Goal: Task Accomplishment & Management: Manage account settings

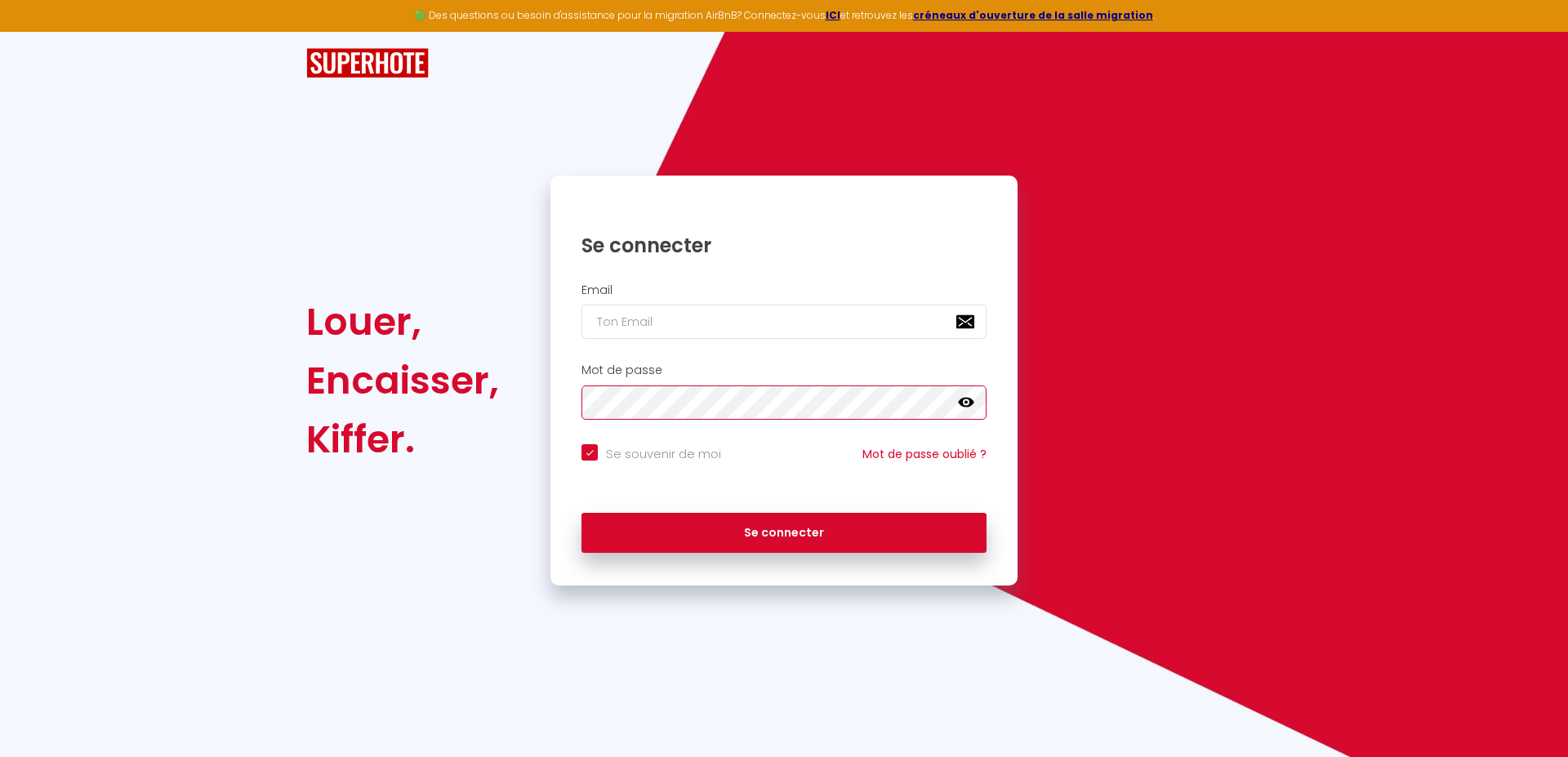
checkbox input "true"
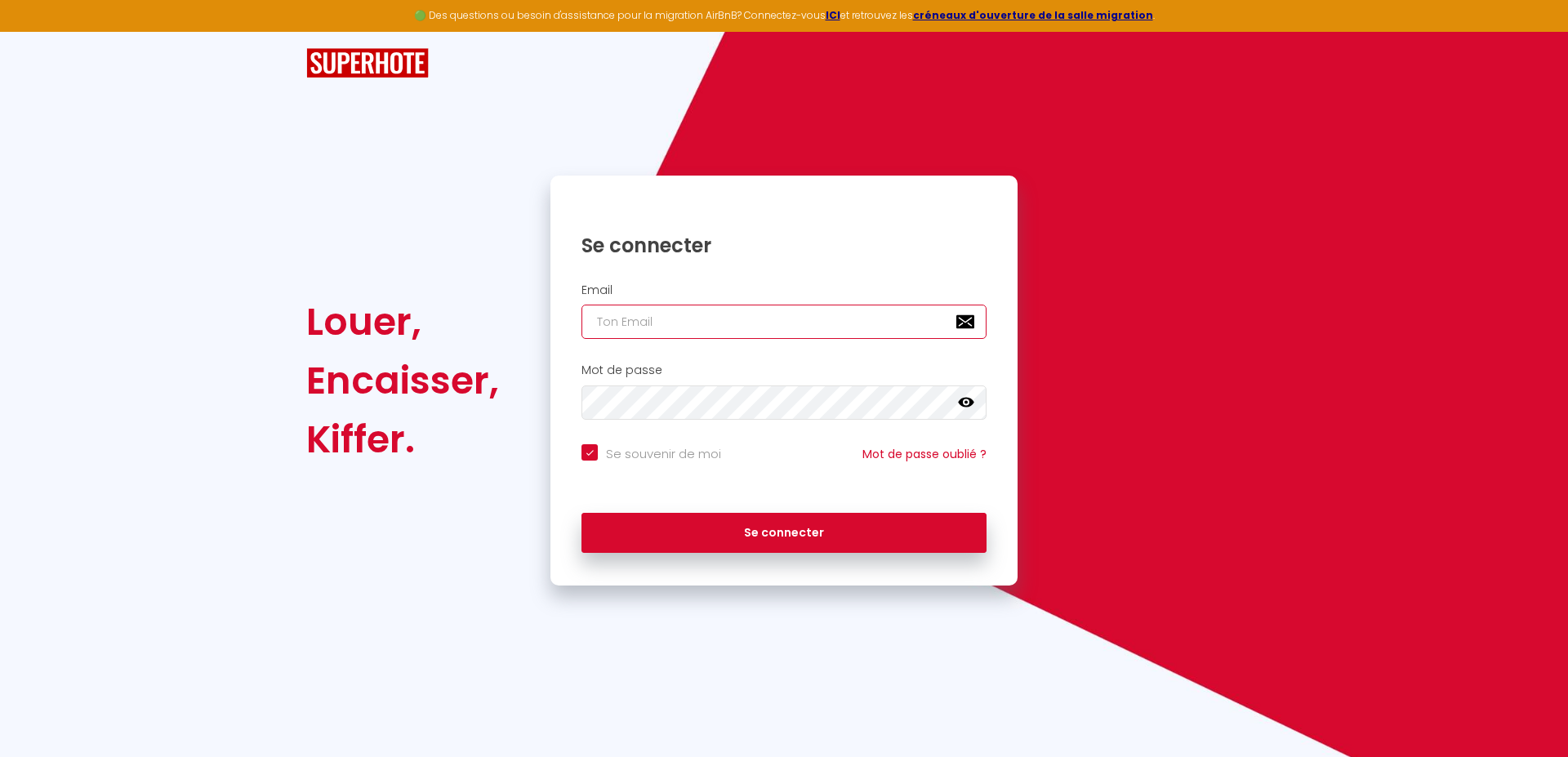
click at [644, 311] on input "email" at bounding box center [784, 322] width 405 height 35
type input "S"
checkbox input "true"
type input "SC"
checkbox input "true"
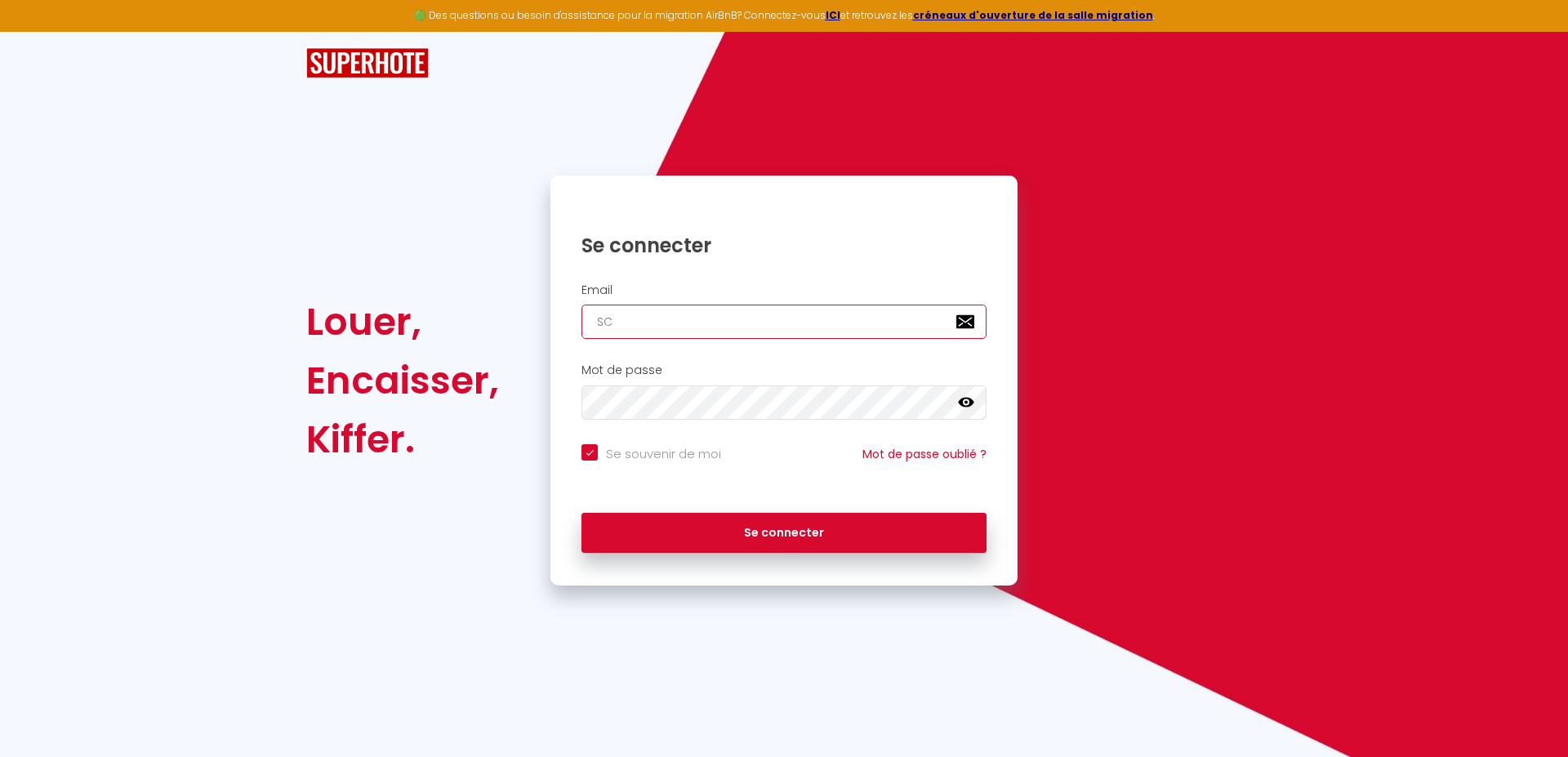
type input "S"
checkbox input "true"
type input "s"
checkbox input "true"
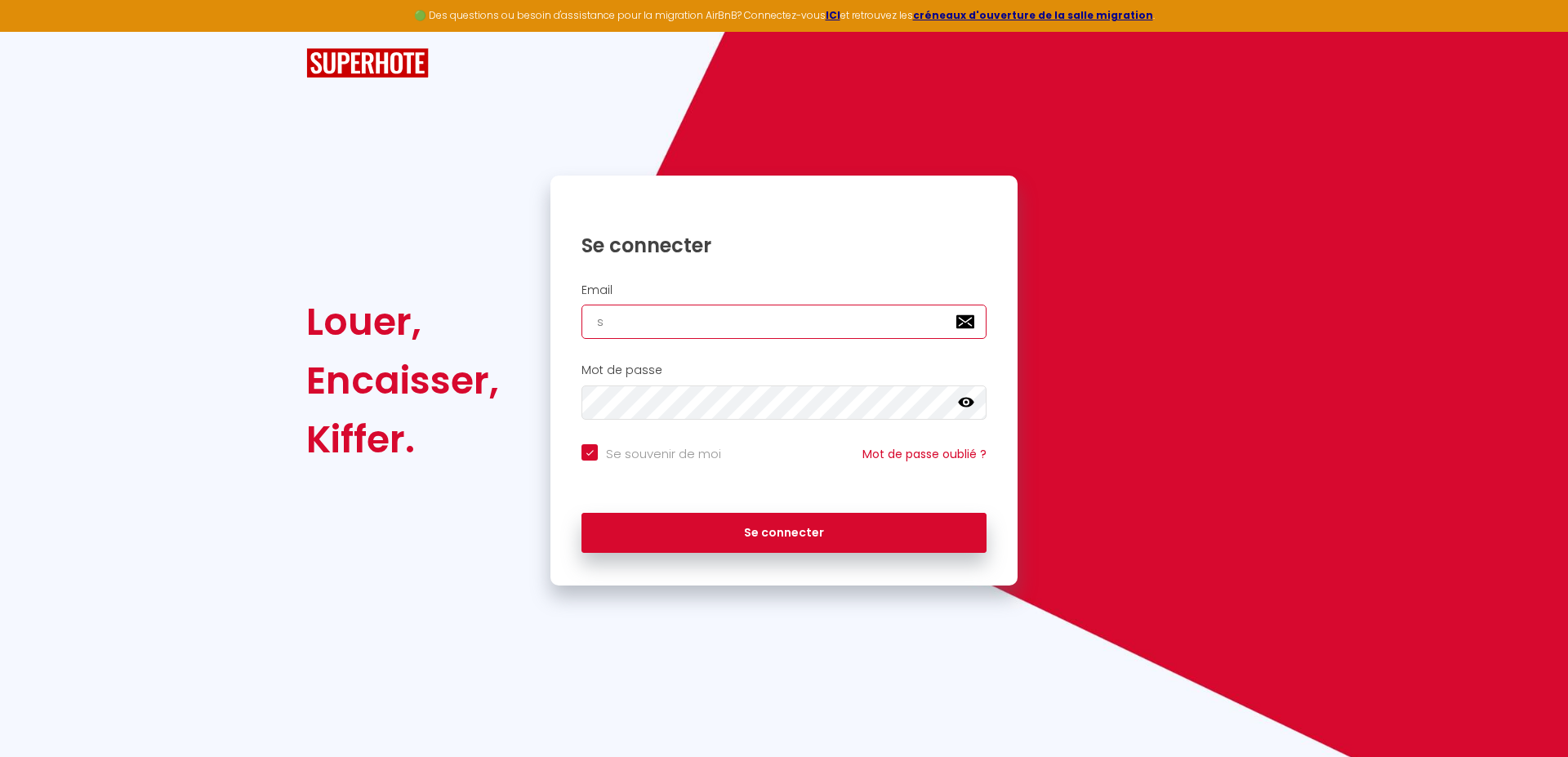
type input "sc"
checkbox input "true"
type input "sci"
checkbox input "true"
type input "sci."
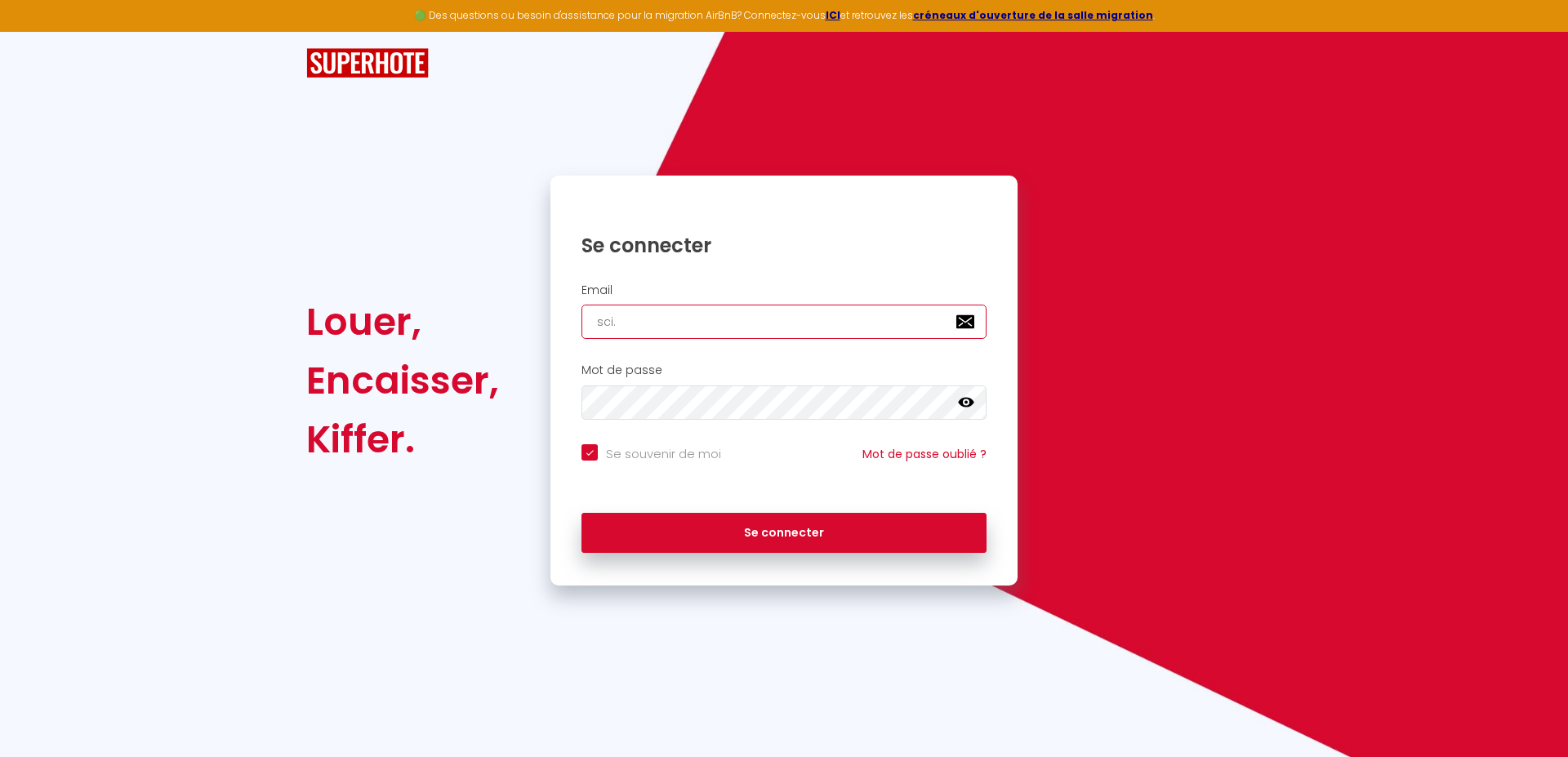
checkbox input "true"
type input "sci.n"
checkbox input "true"
type input "sci.ns"
checkbox input "true"
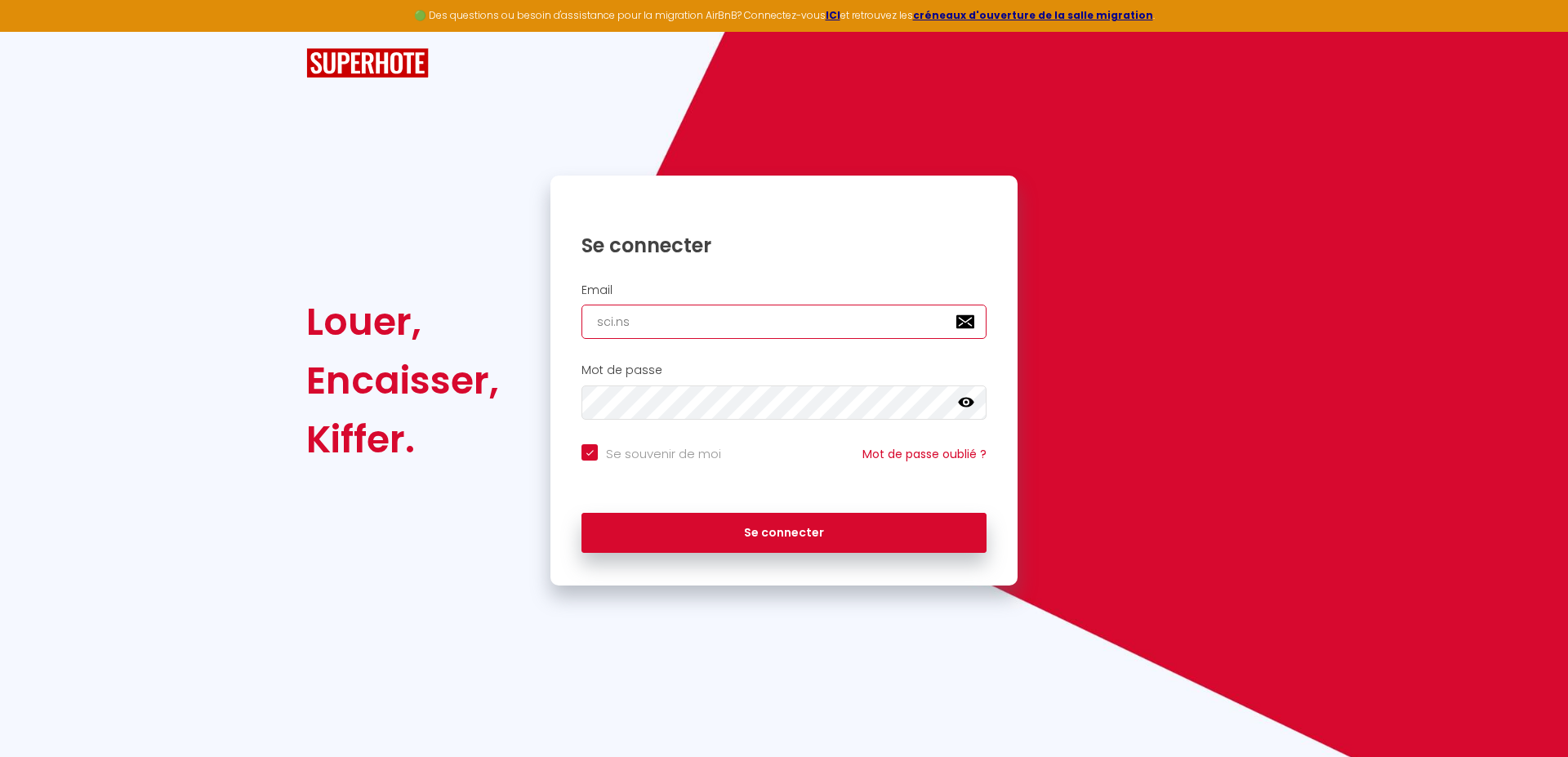
type input "sci.nsc"
checkbox input "true"
type input "sci.nsc."
checkbox input "true"
type input "sci.nsc.l"
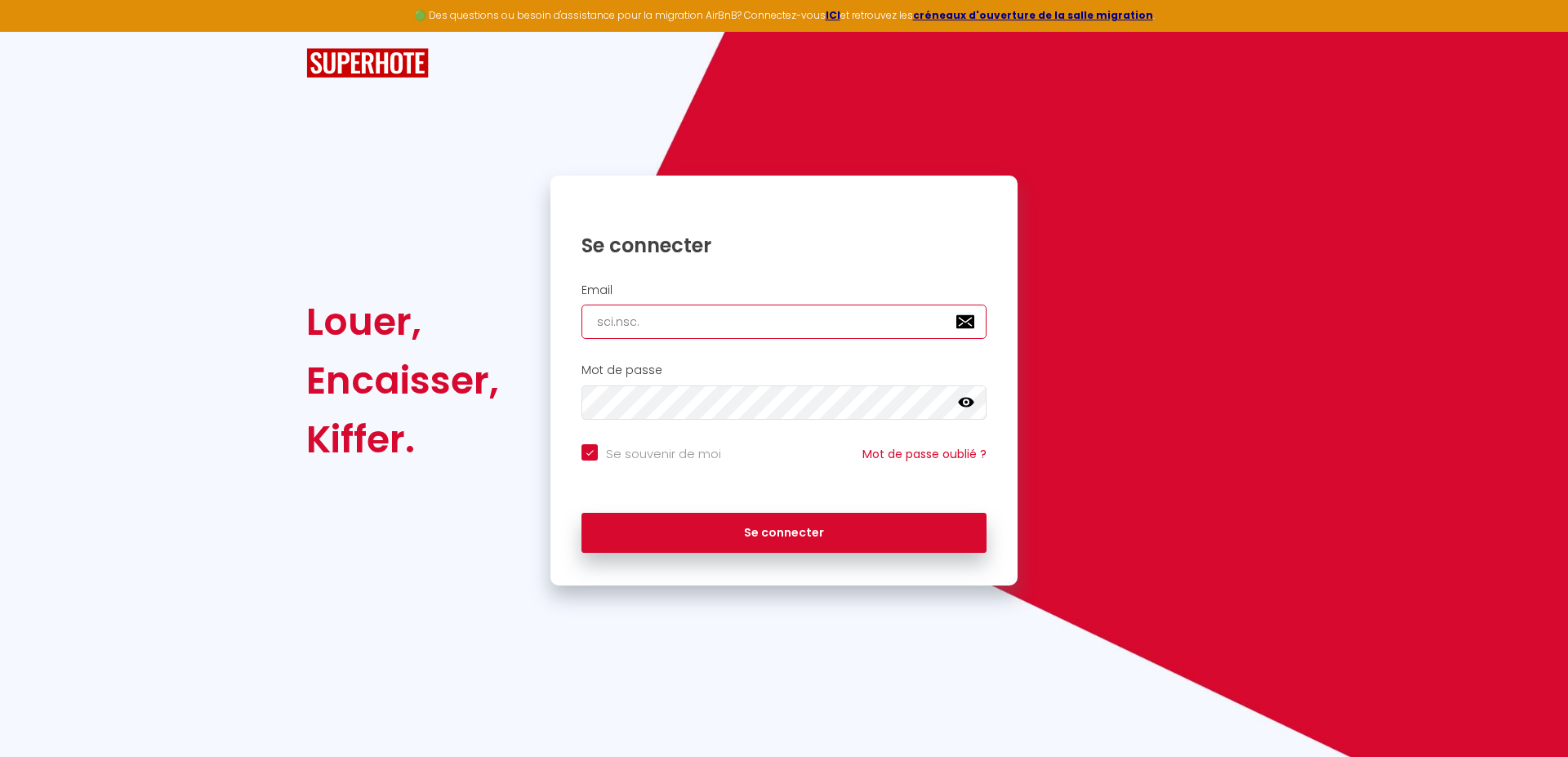
checkbox input "true"
type input "sci.nsc.le"
checkbox input "true"
type input "sci.nsc.les"
checkbox input "true"
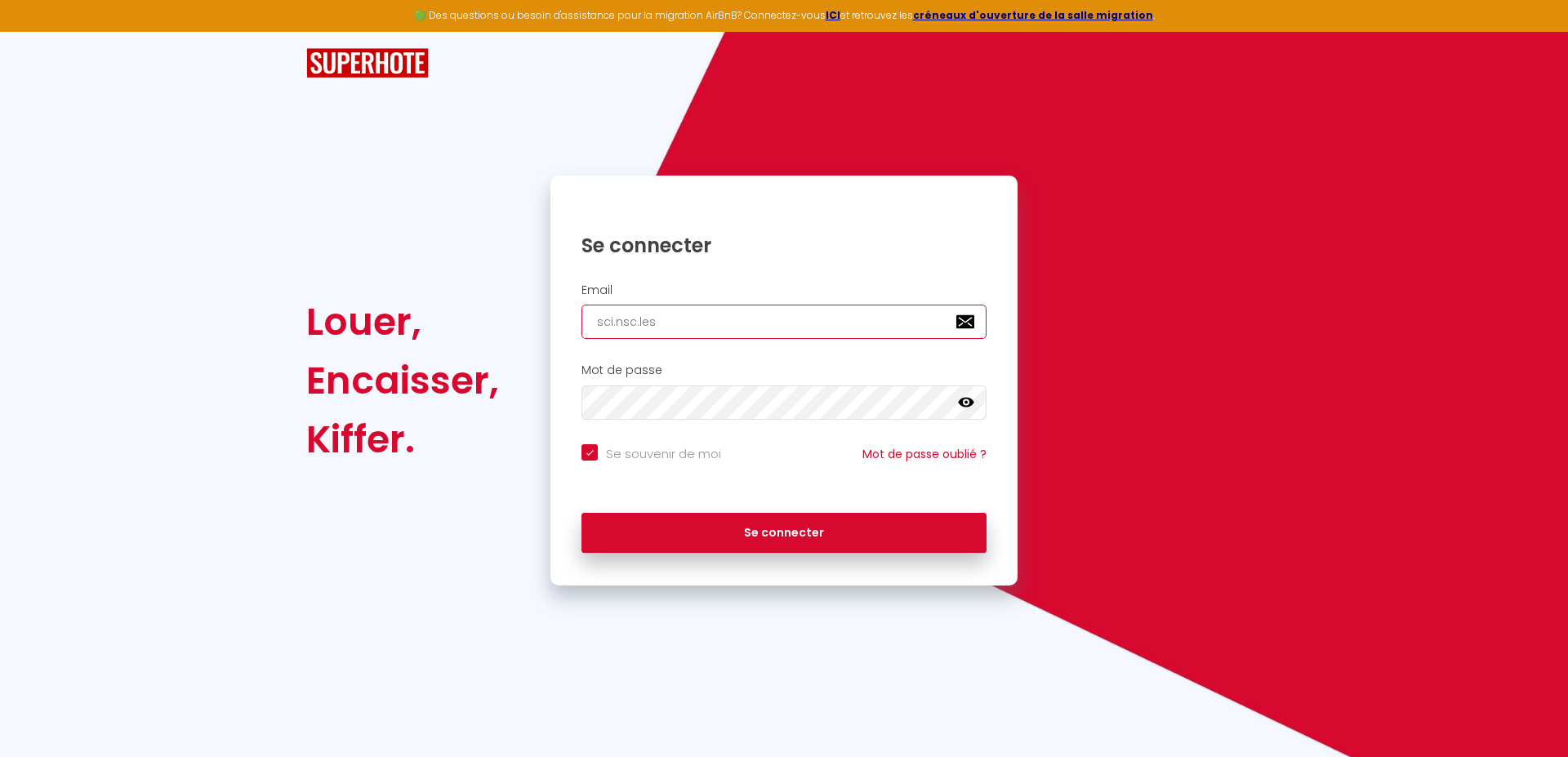
type input "sci.nsc.lese"
checkbox input "true"
type input "sci.nsc.lesep"
checkbox input "true"
type input "sci.nsc.lesepi"
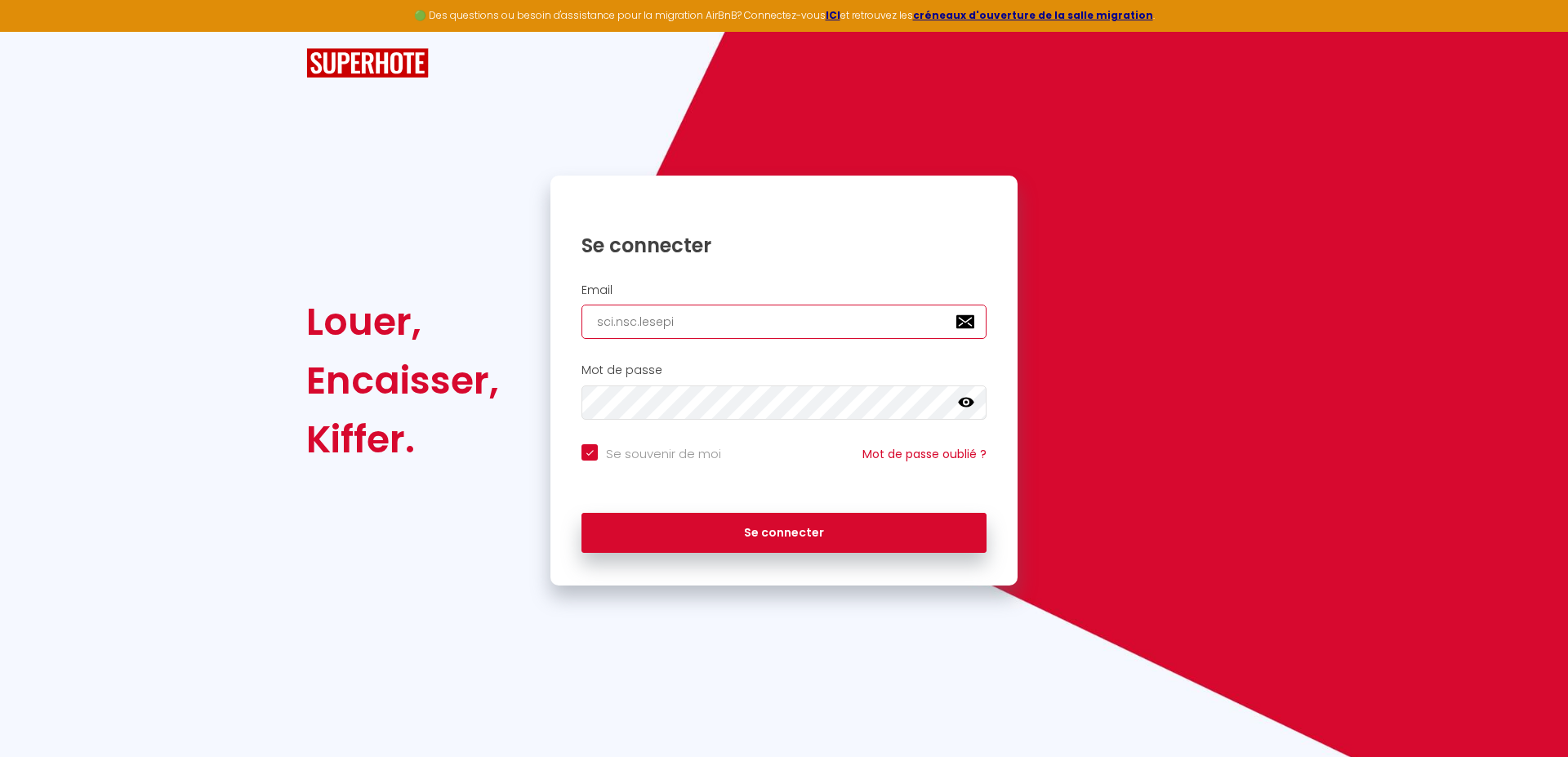
checkbox input "true"
type input "sci.nsc.lesepic"
checkbox input "true"
type input "sci.nsc.lesepice"
checkbox input "true"
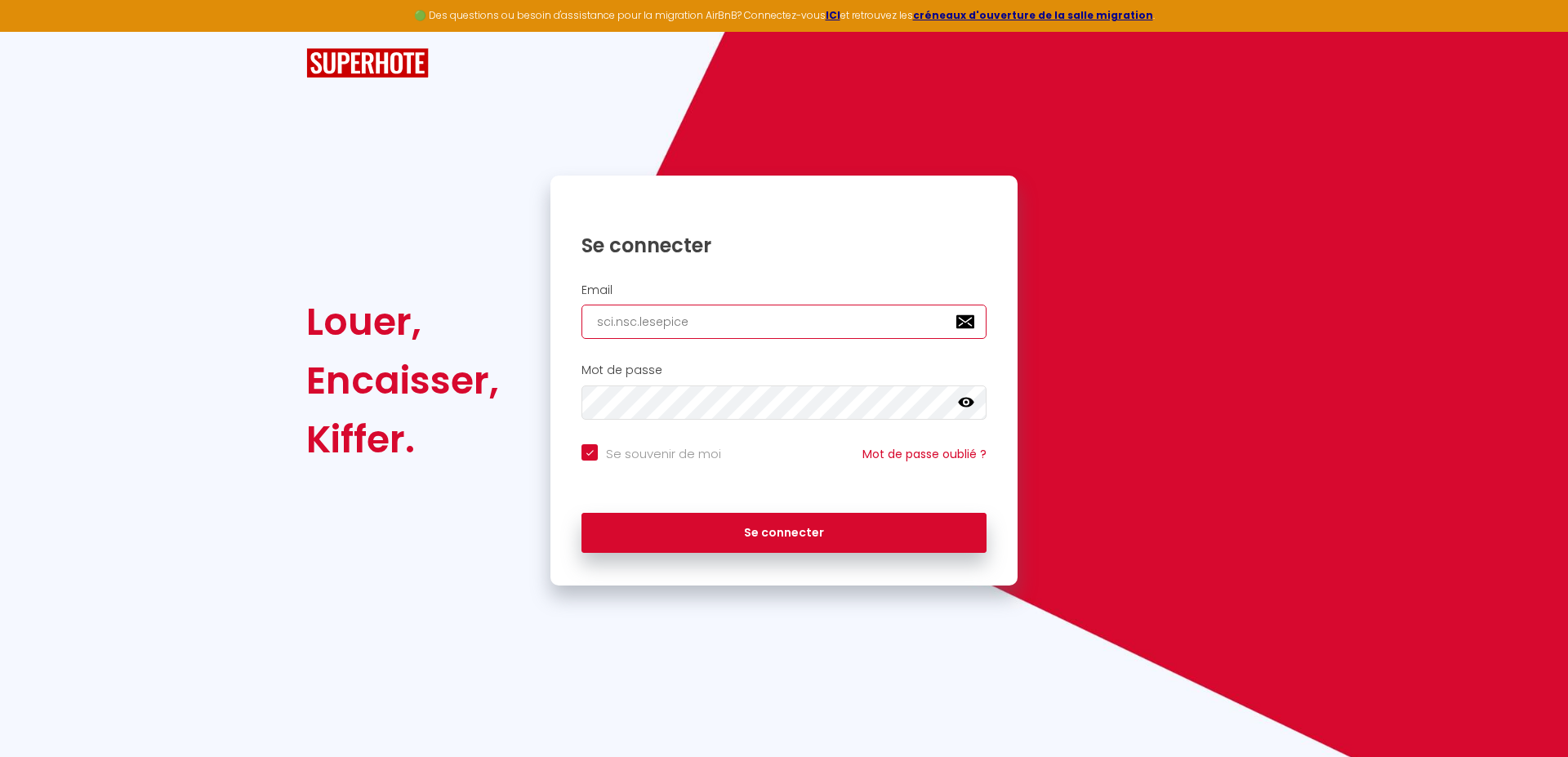
type input "sci.nsc.lesepicea"
checkbox input "true"
type input "sci.nsc.lesepiceas"
checkbox input "true"
type input "sci.nsc.lesepiceas@"
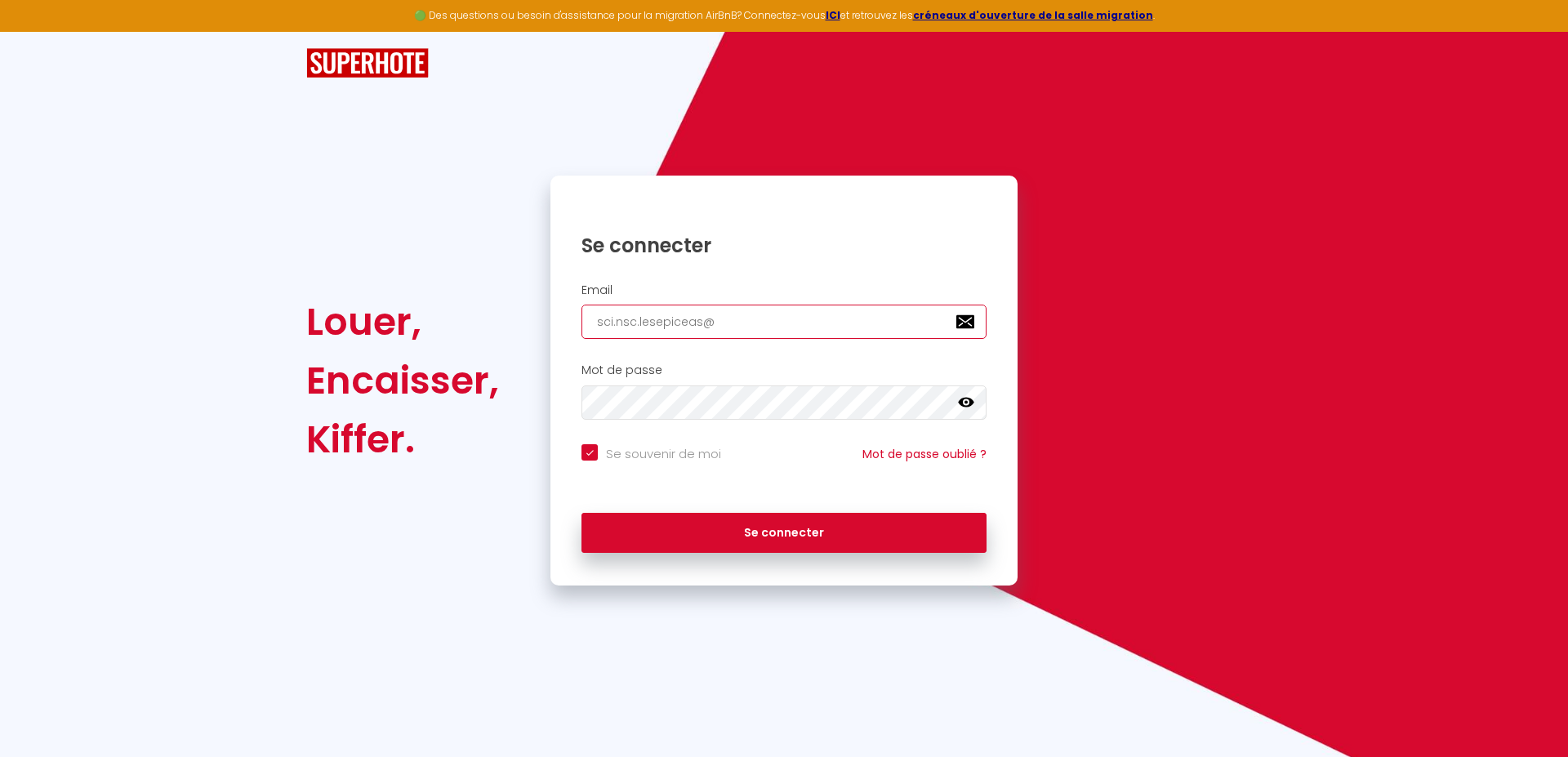
checkbox input "true"
type input "sci.nsc.lesepiceas@s"
checkbox input "true"
type input "sci.nsc.lesepiceas@st"
checkbox input "true"
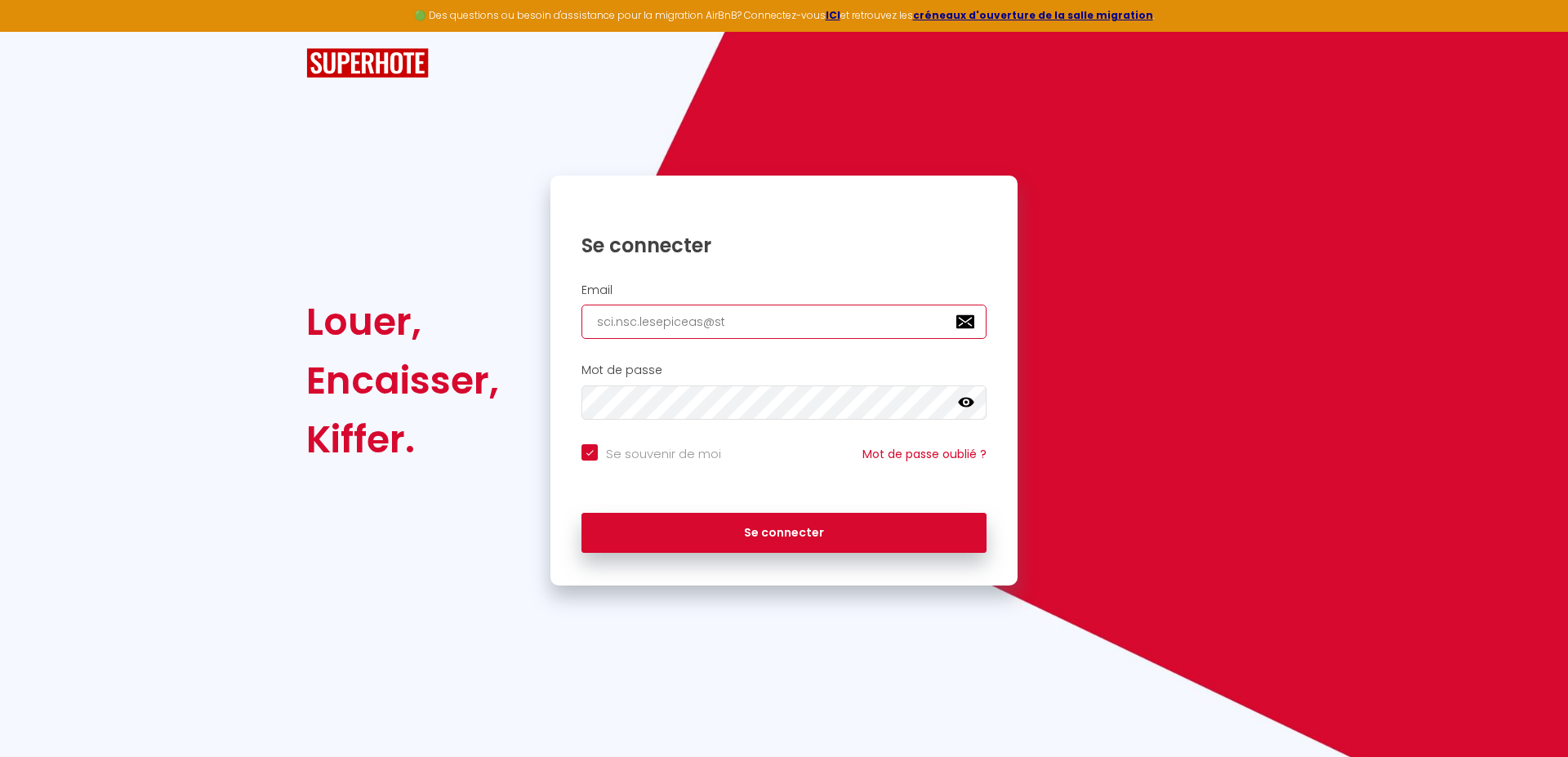
type input "sci.nsc.lesepiceas@s"
checkbox input "true"
type input "sci.nsc.lesepiceas@"
checkbox input "true"
type input "sci.nsc.lesepiceas@g"
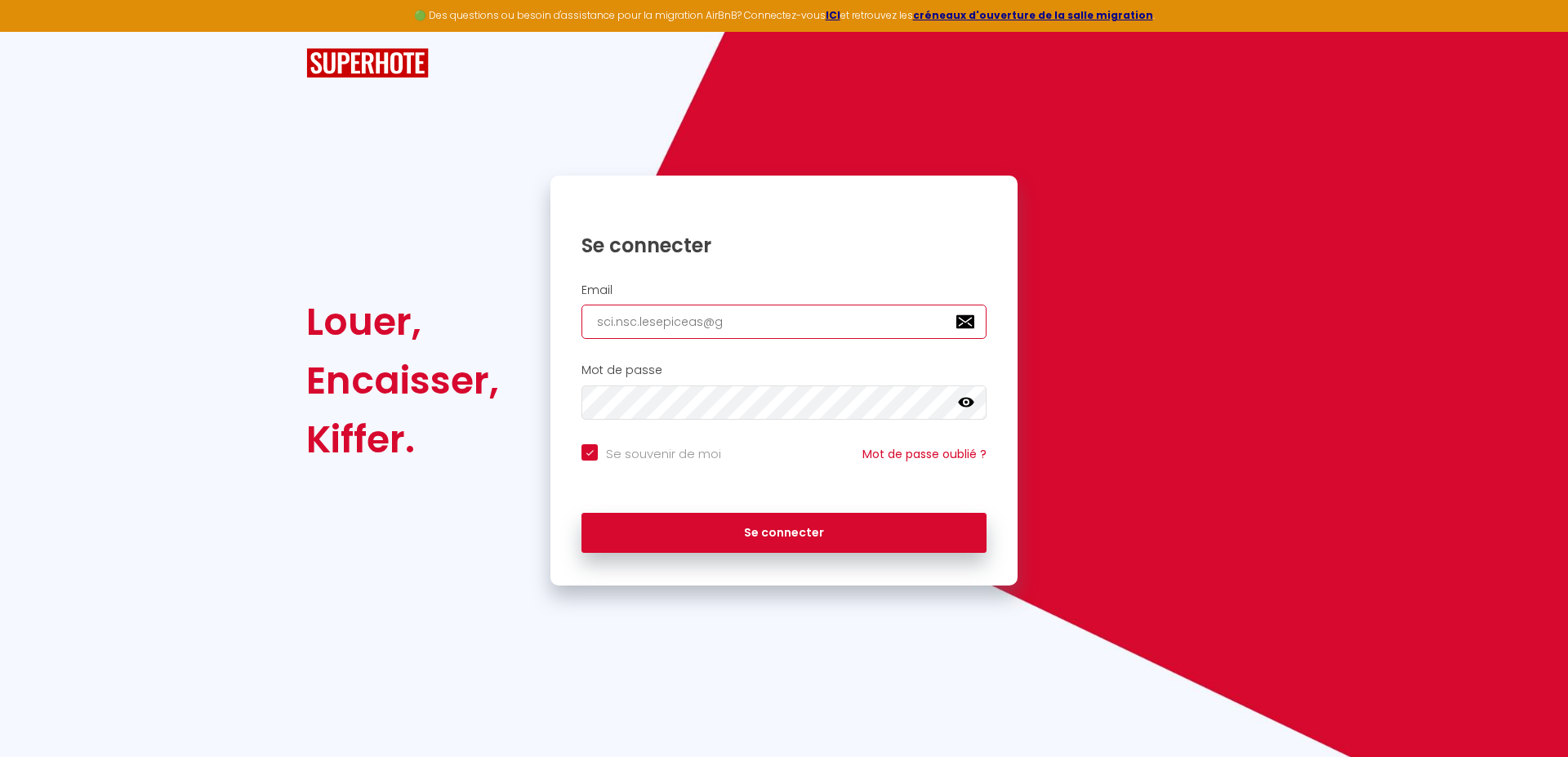
checkbox input "true"
type input "sci.nsc.lesepiceas@gm"
checkbox input "true"
type input "sci.nsc.lesepiceas@gma"
checkbox input "true"
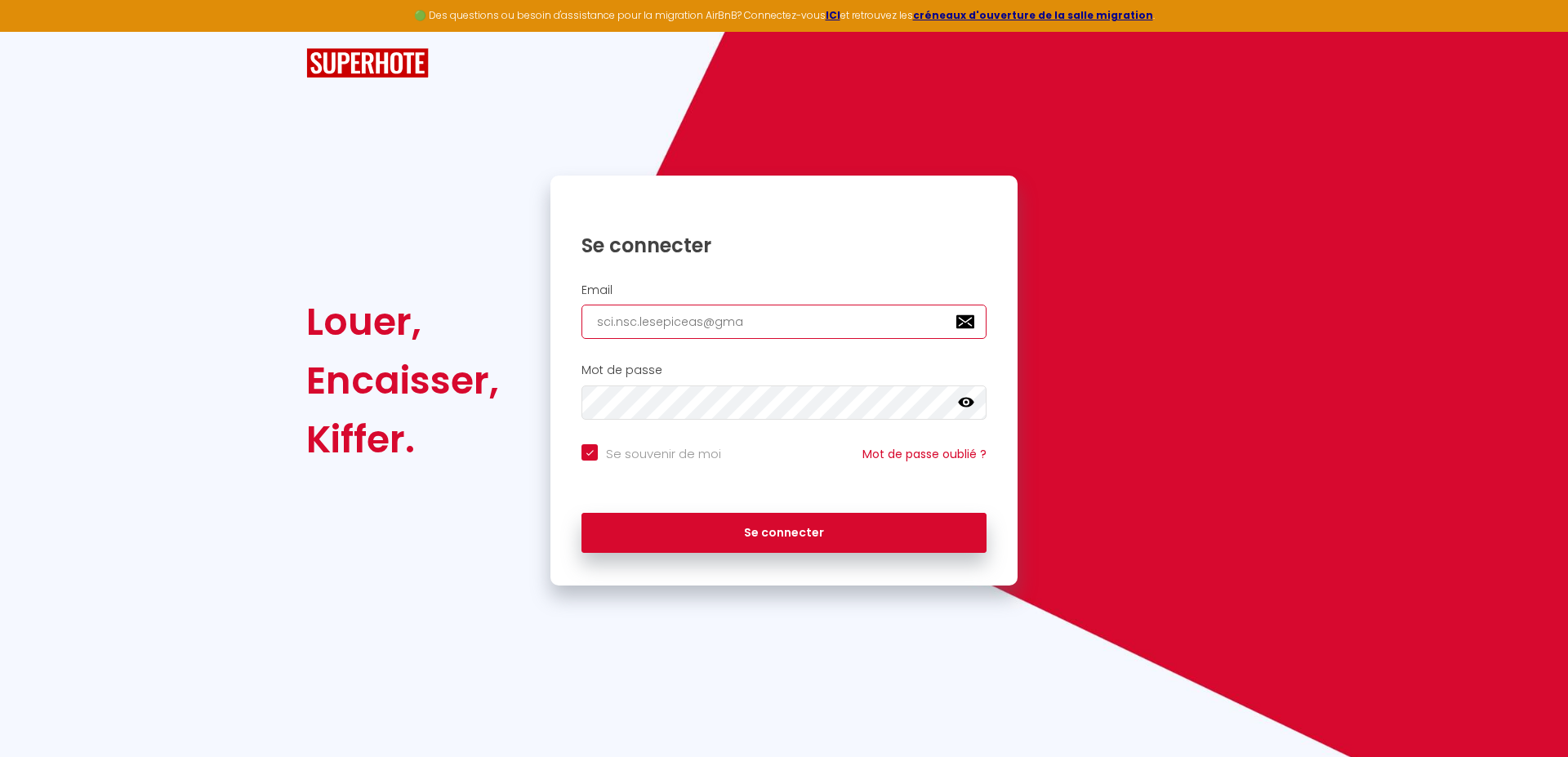
type input "sci.nsc.lesepiceas@gmai"
checkbox input "true"
type input "[EMAIL_ADDRESS]"
checkbox input "true"
type input "[EMAIL_ADDRESS]."
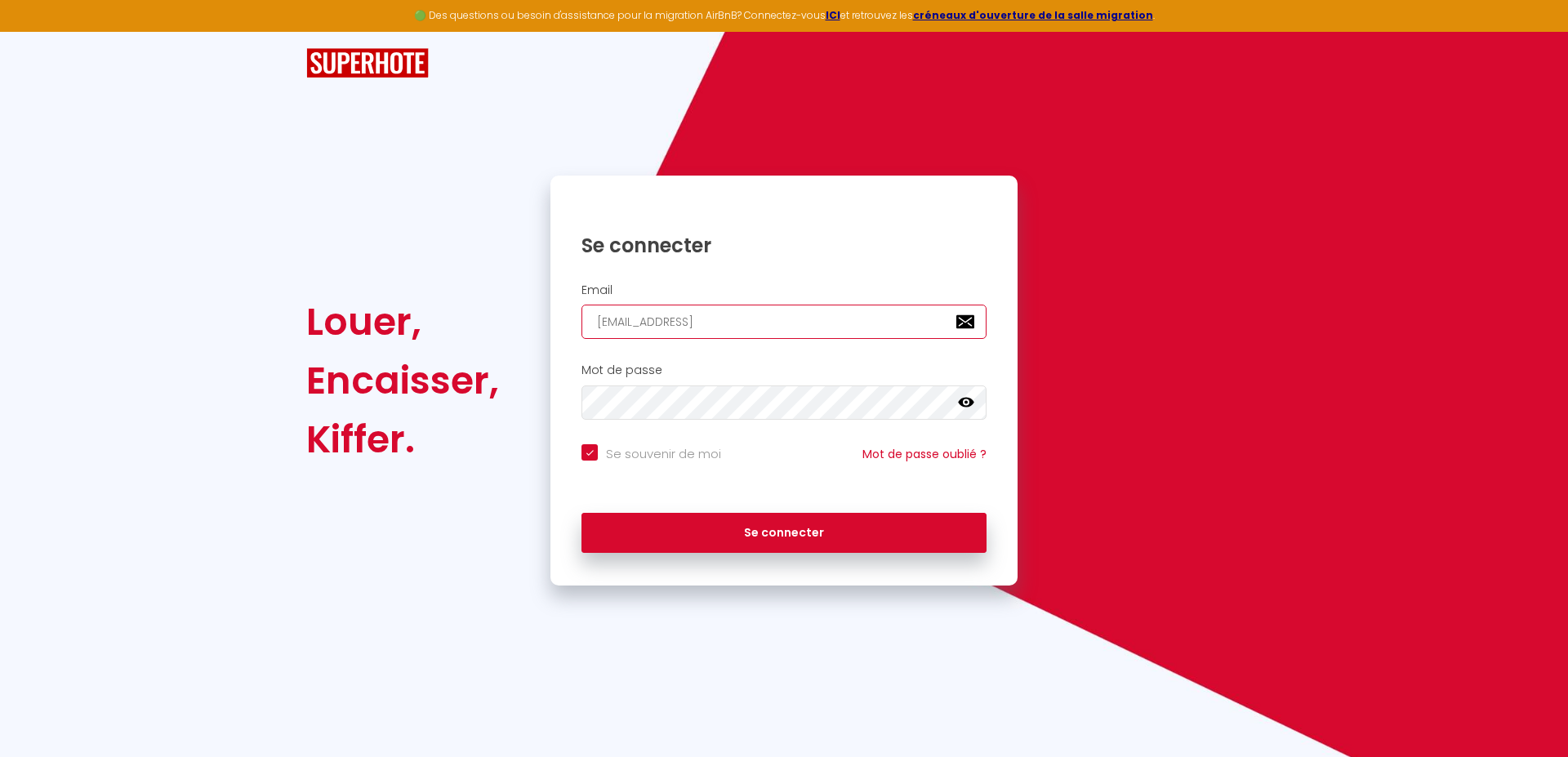
checkbox input "true"
type input "sci.nsc.lesepiceas@gmail.c"
checkbox input "true"
type input "[EMAIL_ADDRESS][DOMAIN_NAME]"
checkbox input "true"
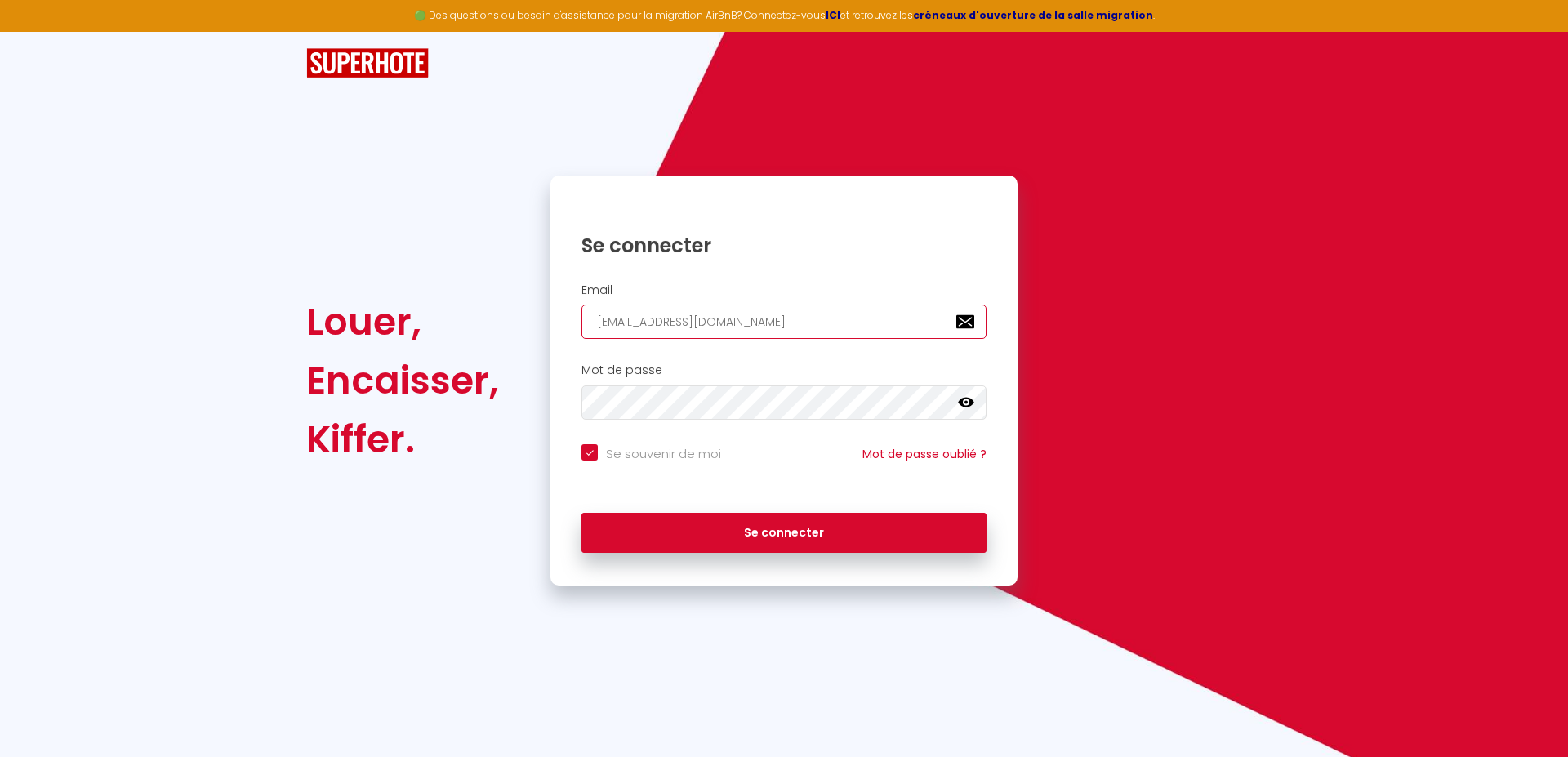
type input "[EMAIL_ADDRESS][DOMAIN_NAME]"
checkbox input "true"
type input "[EMAIL_ADDRESS][DOMAIN_NAME]"
click at [593, 454] on input "Se souvenir de moi" at bounding box center [651, 453] width 140 height 16
checkbox input "false"
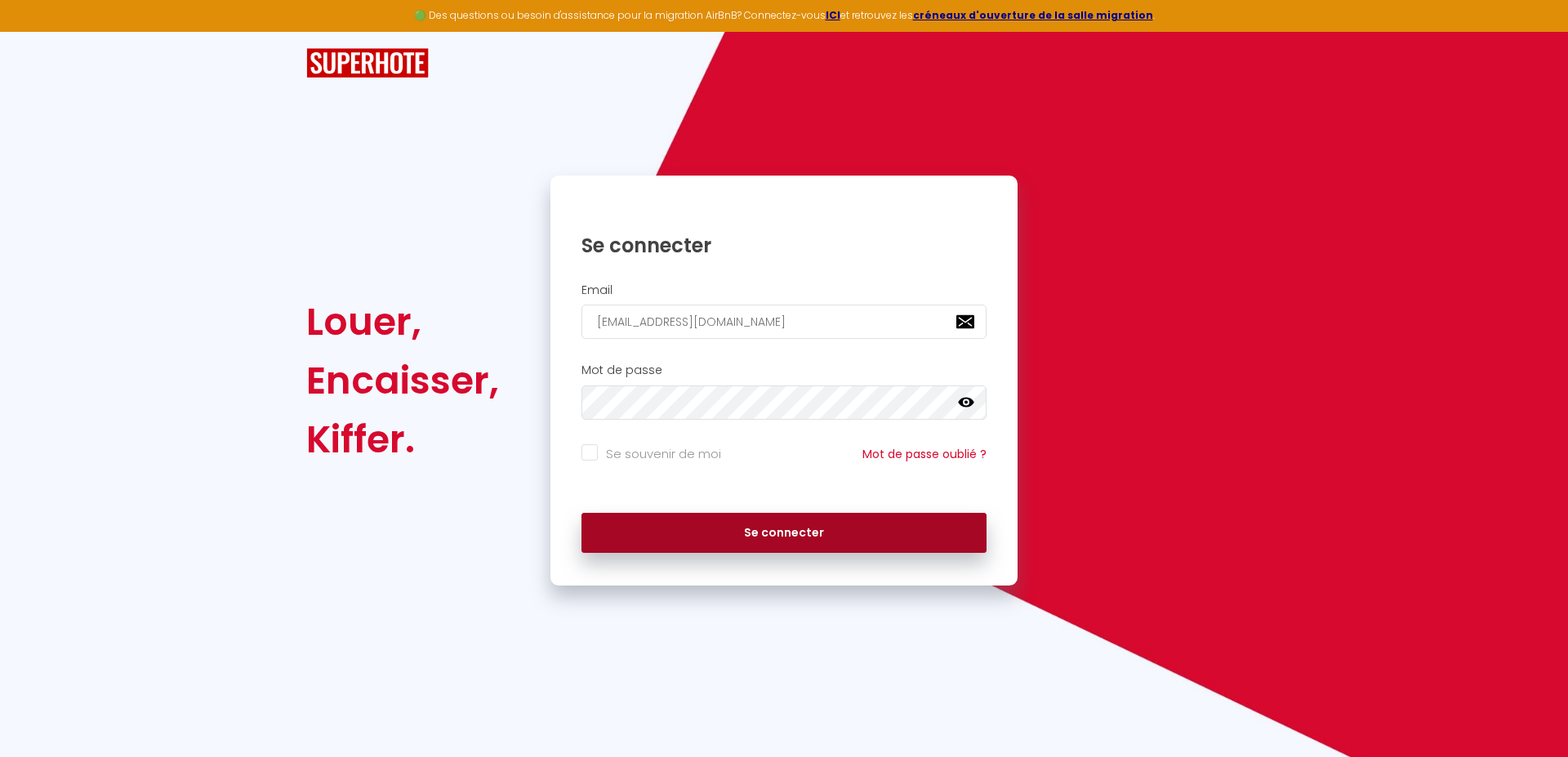
click at [706, 537] on button "Se connecter" at bounding box center [784, 533] width 405 height 41
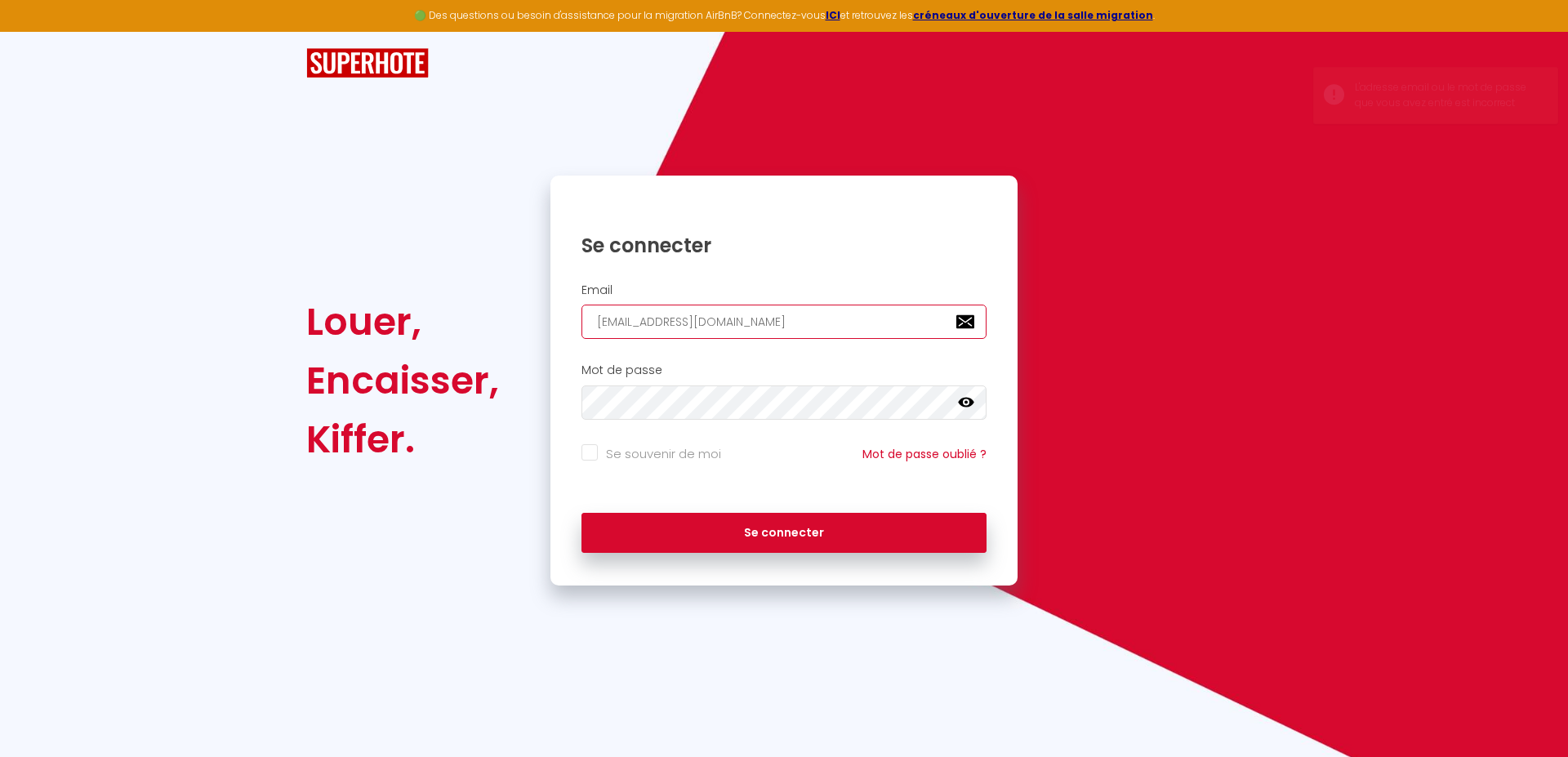
click at [600, 324] on input "[EMAIL_ADDRESS][DOMAIN_NAME]" at bounding box center [784, 322] width 405 height 35
click at [781, 324] on input "[EMAIL_ADDRESS][DOMAIN_NAME]" at bounding box center [784, 322] width 405 height 35
click at [600, 321] on input "[EMAIL_ADDRESS][DOMAIN_NAME]" at bounding box center [784, 322] width 405 height 35
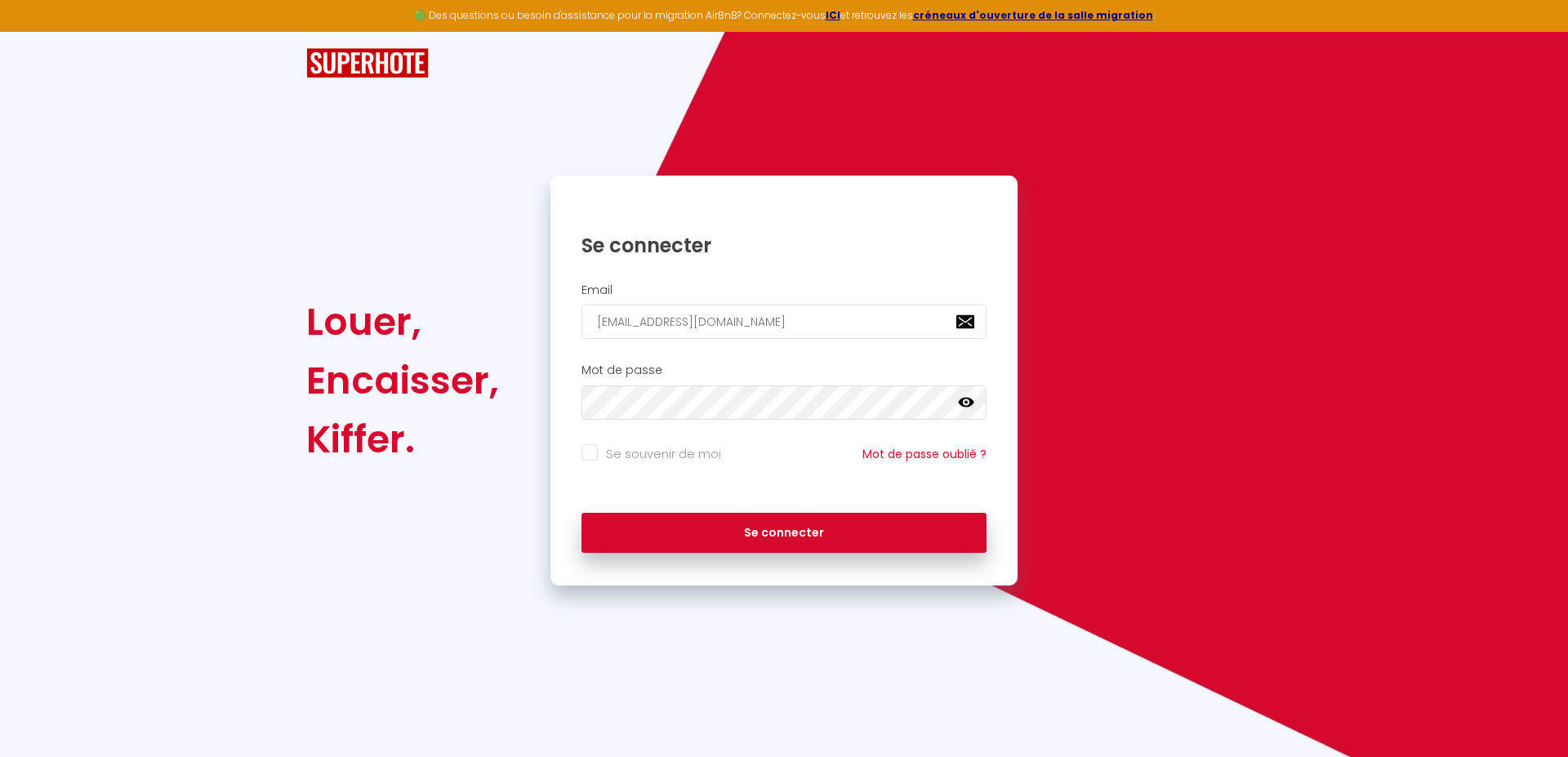
click at [962, 403] on icon at bounding box center [966, 403] width 16 height 10
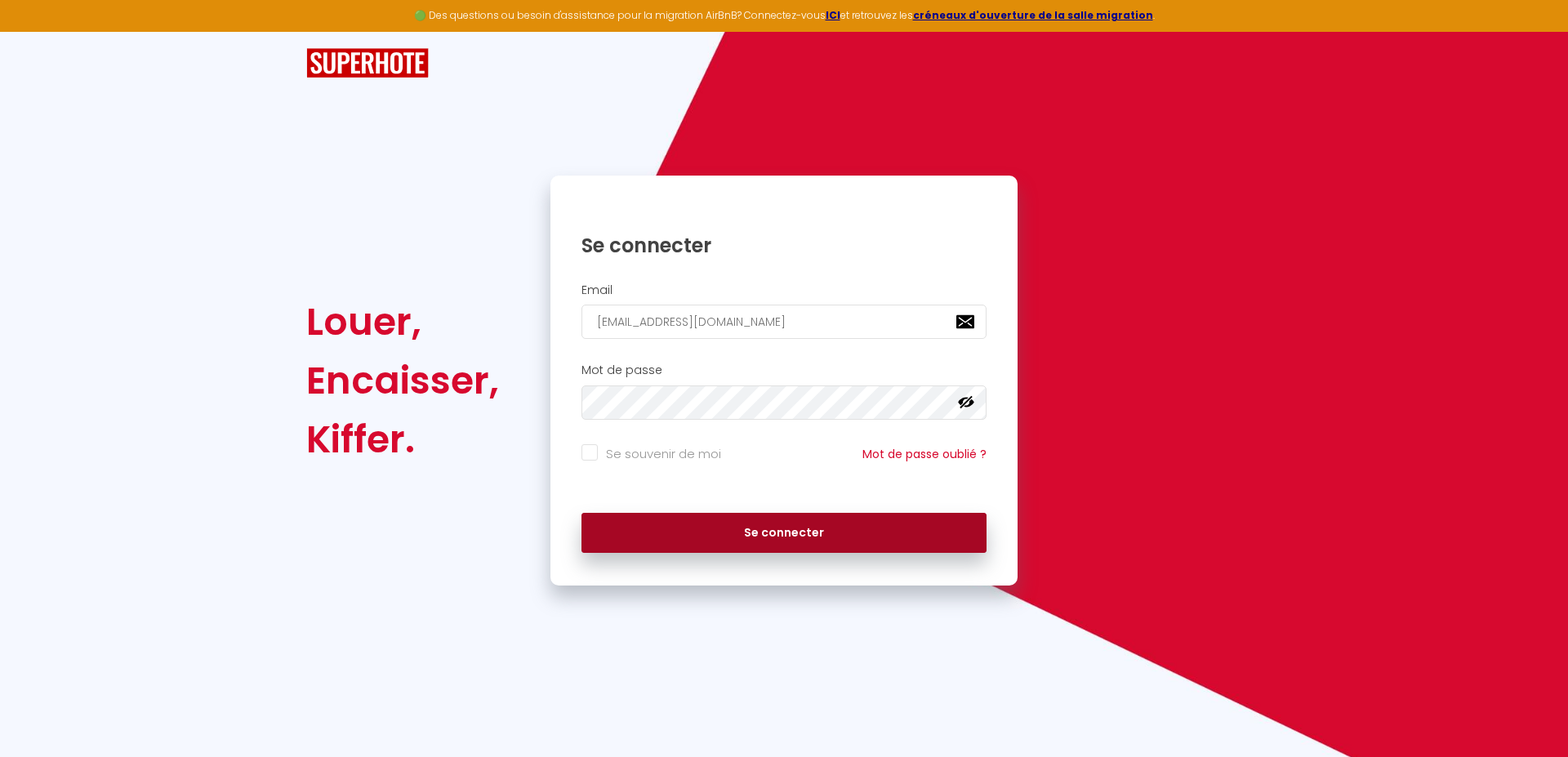
click at [714, 537] on button "Se connecter" at bounding box center [784, 533] width 405 height 41
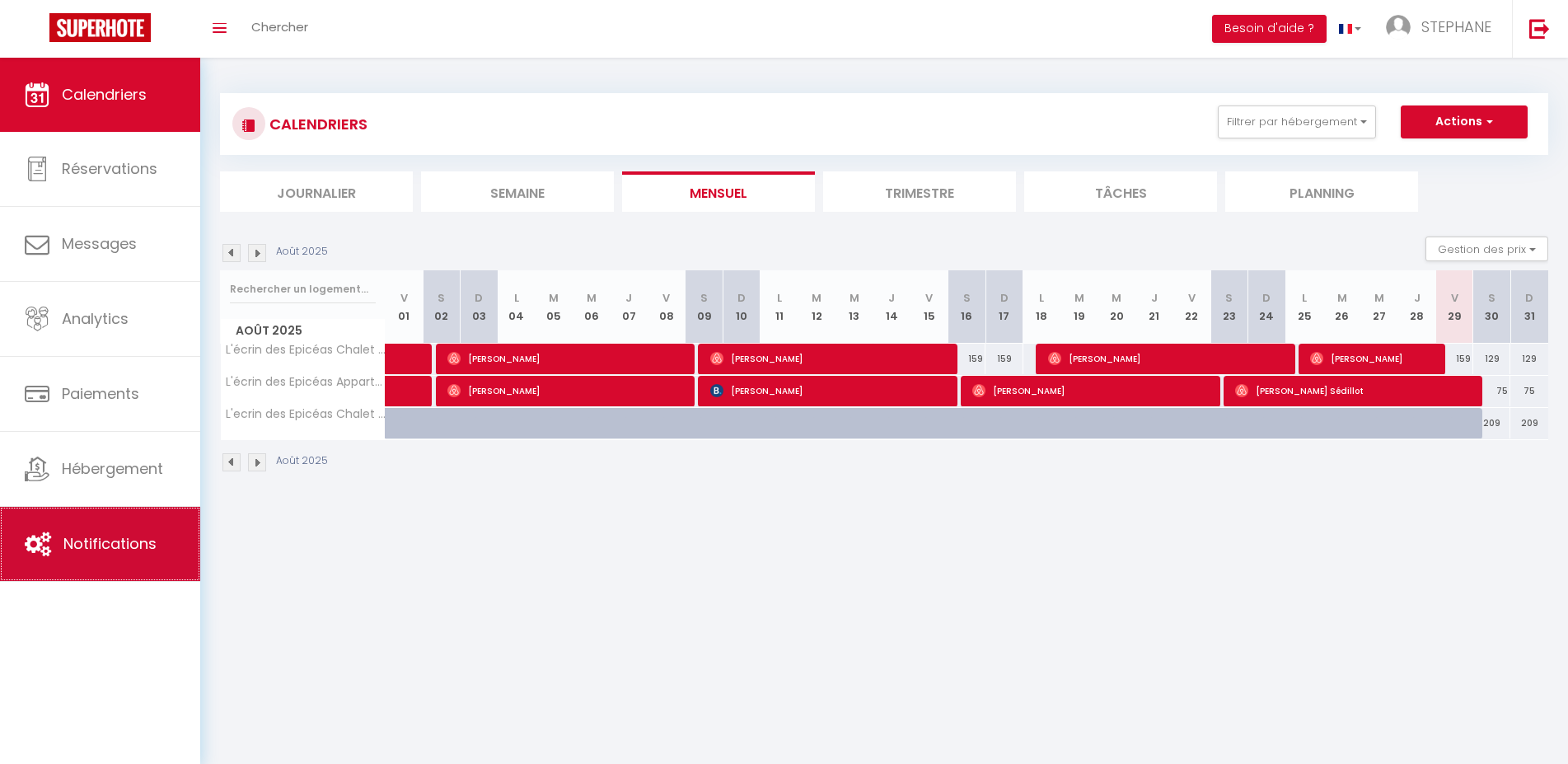
click at [105, 551] on span "Notifications" at bounding box center [110, 544] width 94 height 20
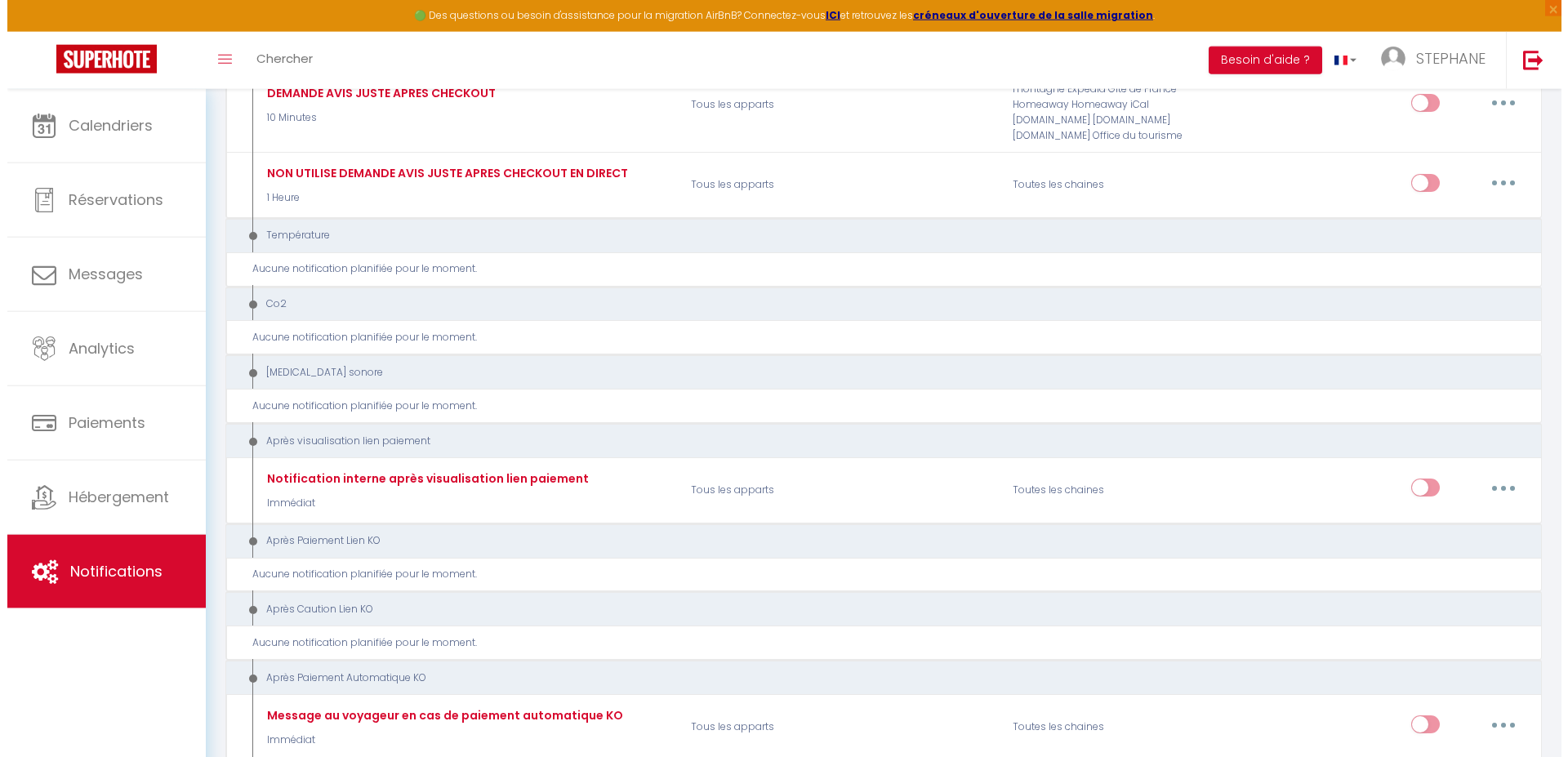
scroll to position [1034, 0]
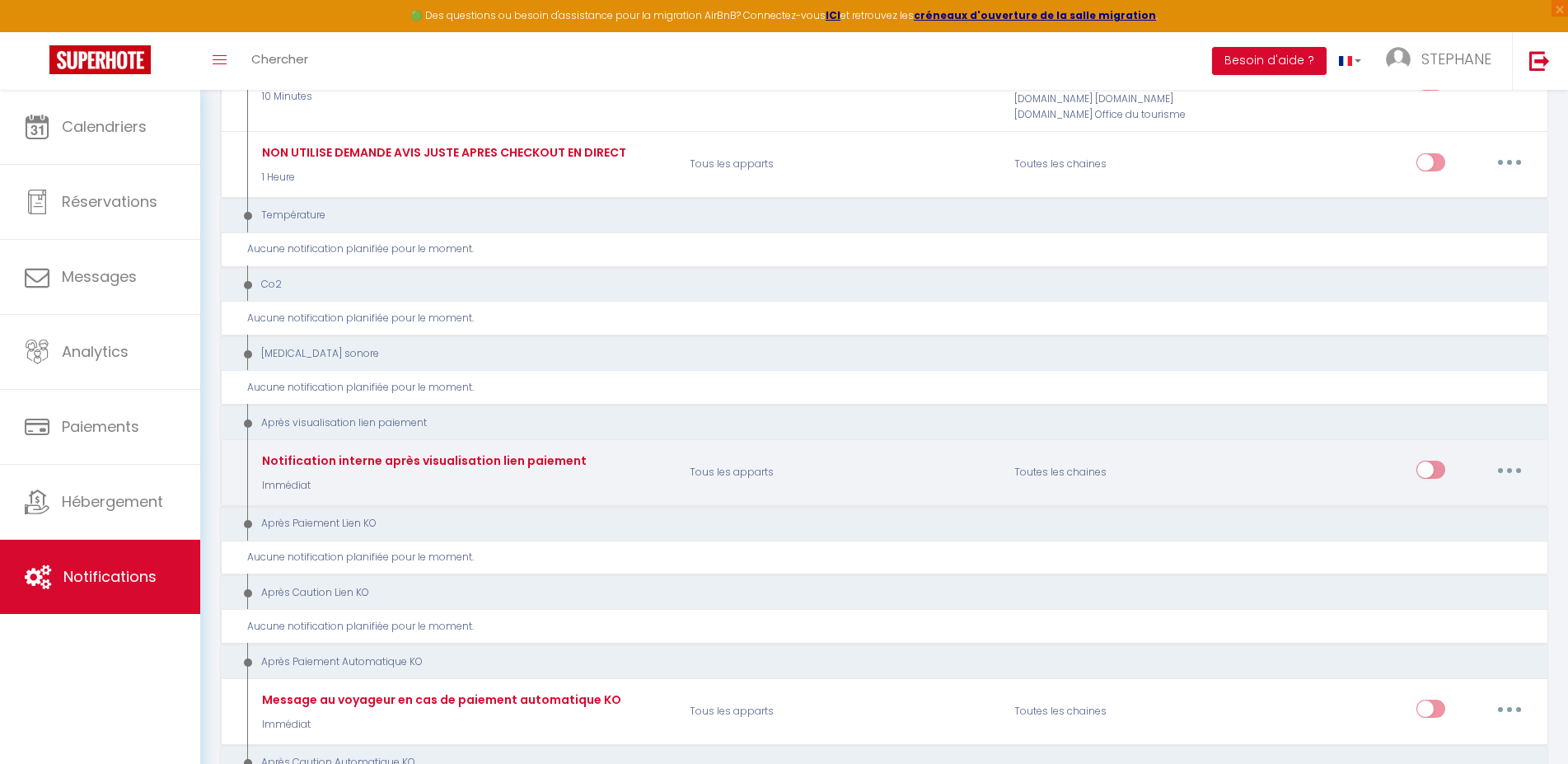
click at [1507, 461] on button "button" at bounding box center [1509, 470] width 46 height 27
click at [1432, 501] on link "Editer" at bounding box center [1466, 507] width 122 height 28
type input "Notification interne après visualisation lien paiement"
select select "9"
select select "Immédiat"
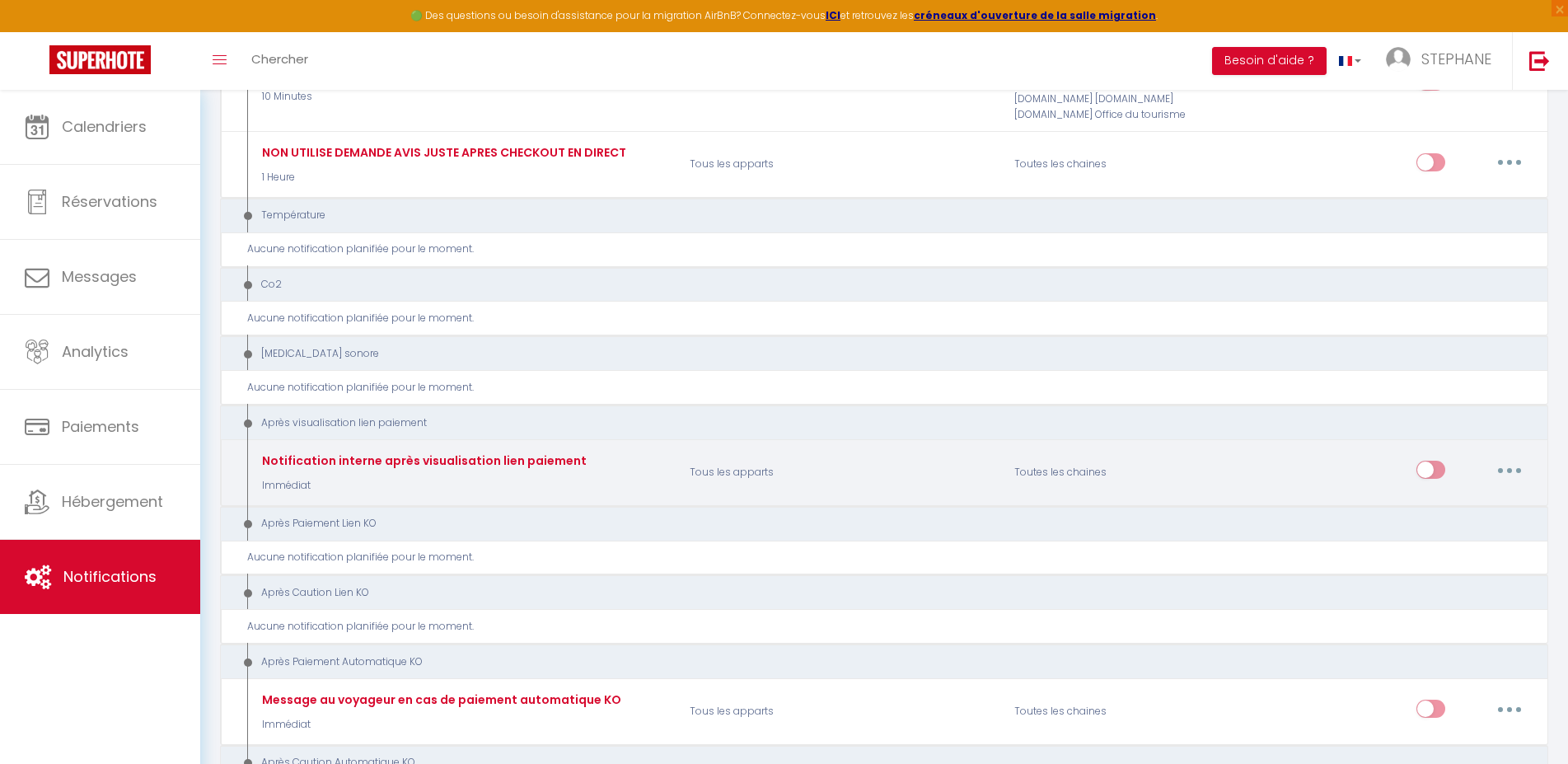
select select
checkbox input "false"
radio input "true"
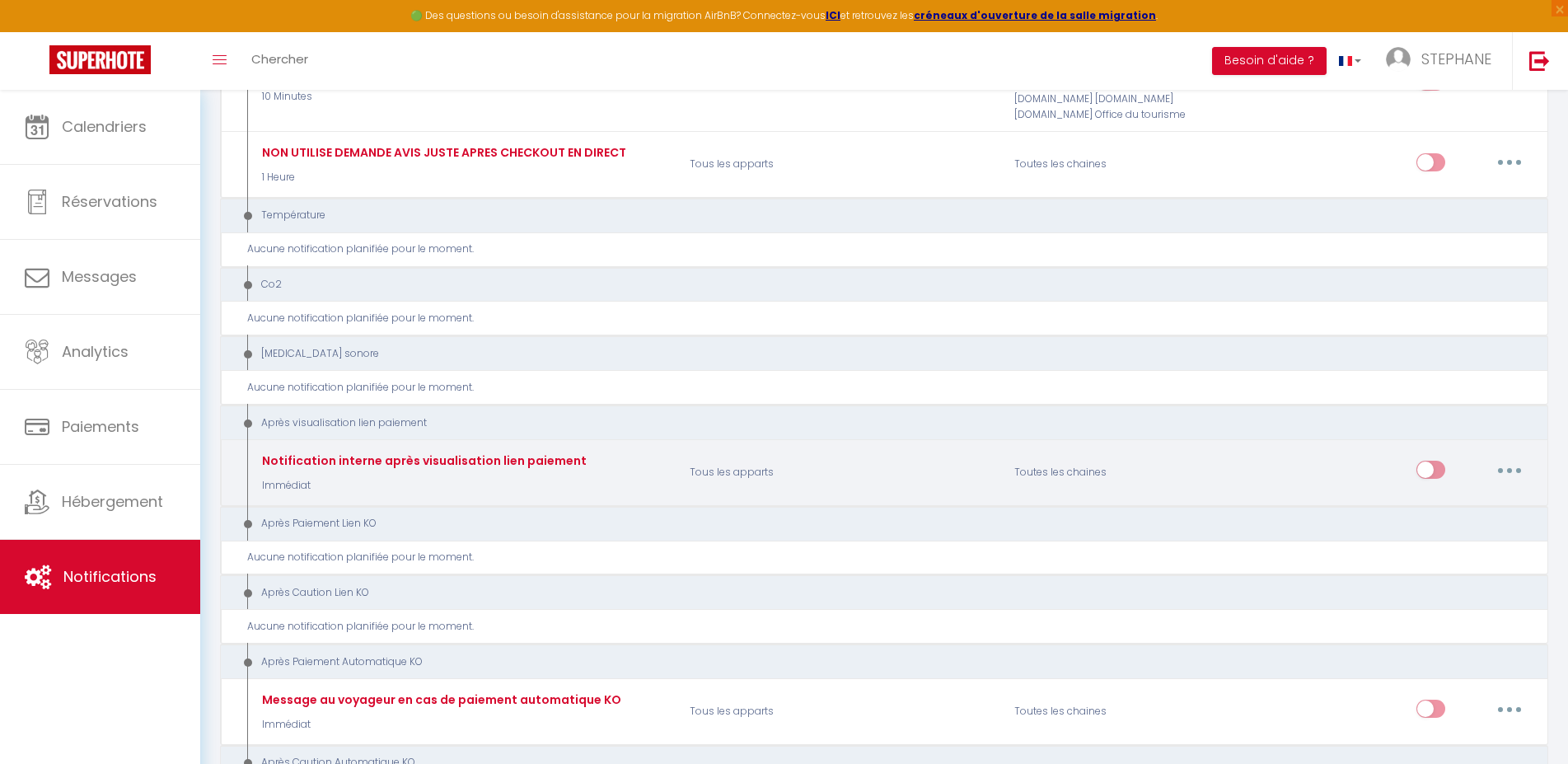
type input "Email après visualisation lien paiement - [RENTAL:NAME] - [GUEST:NAME] - [BOOKI…"
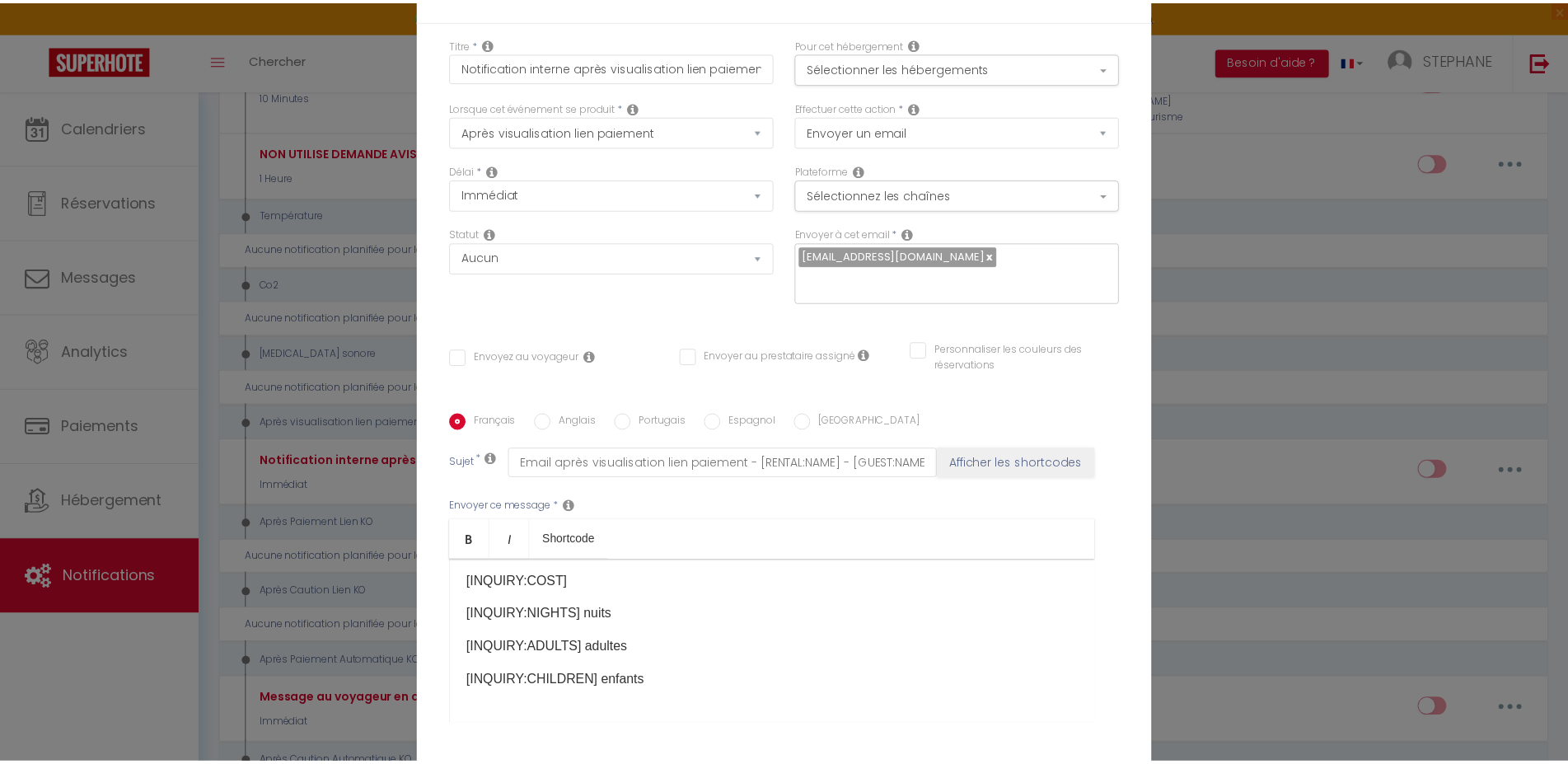
scroll to position [139, 0]
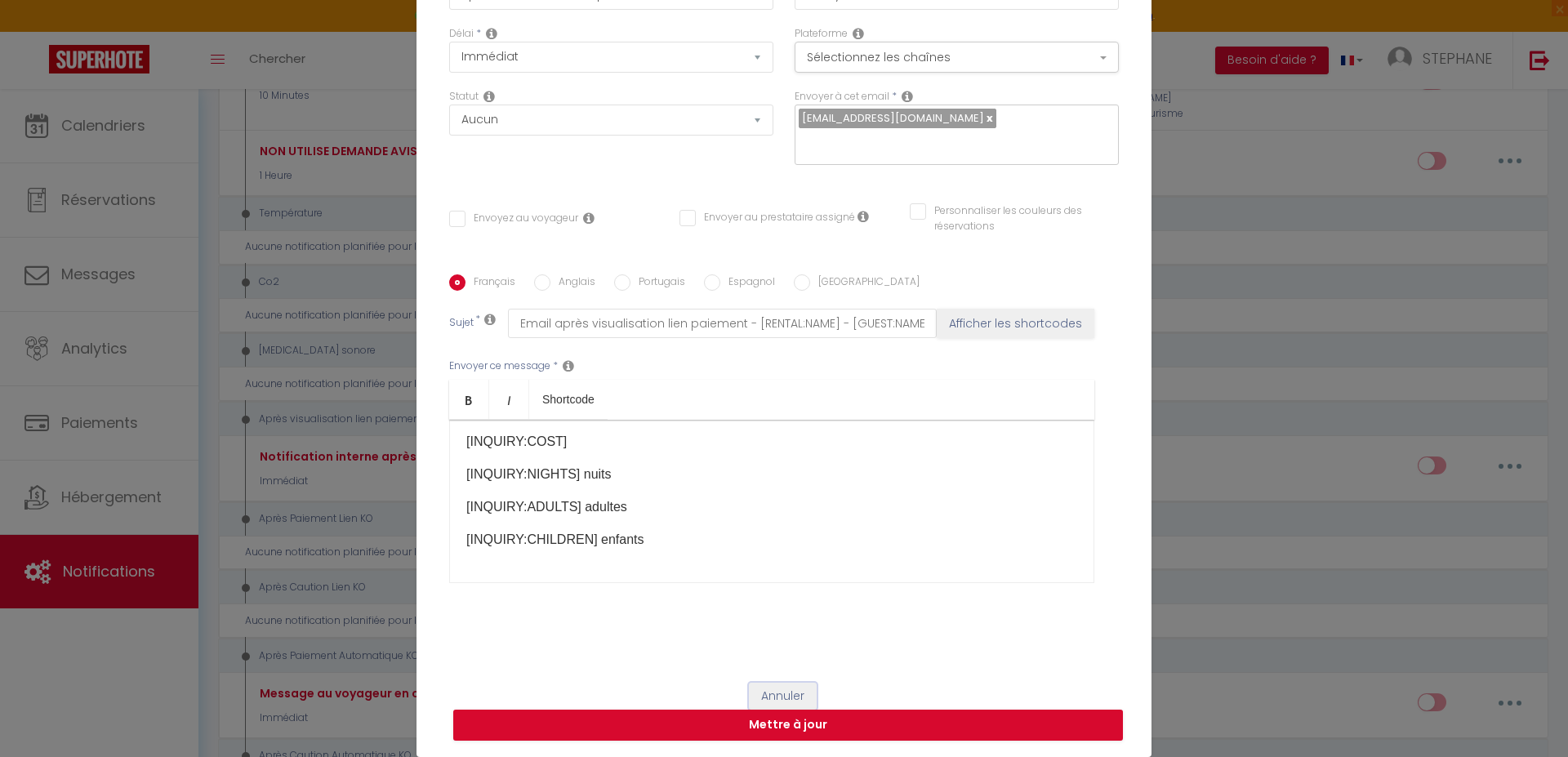
click at [776, 697] on button "Annuler" at bounding box center [782, 696] width 68 height 28
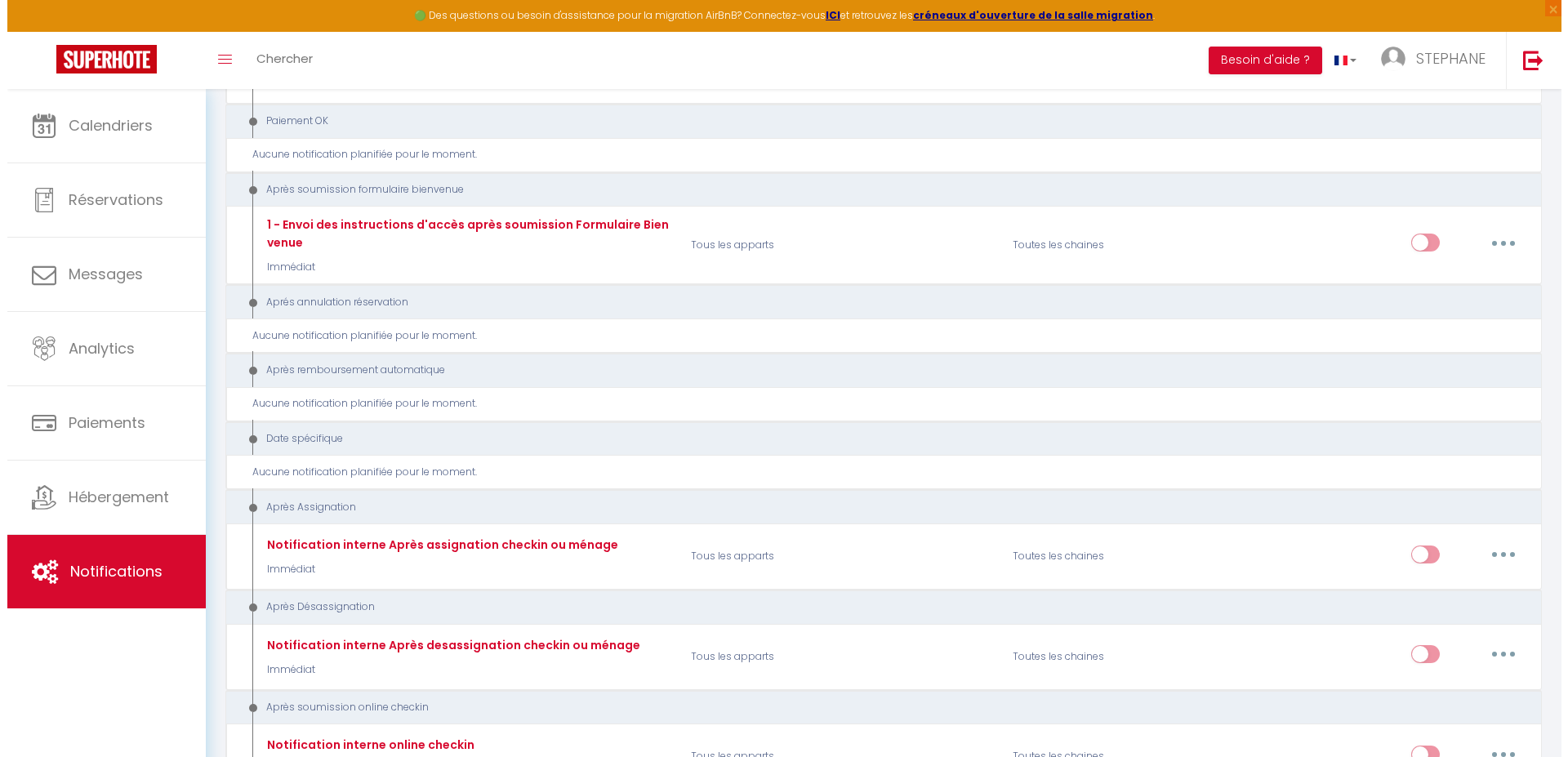
scroll to position [1950, 0]
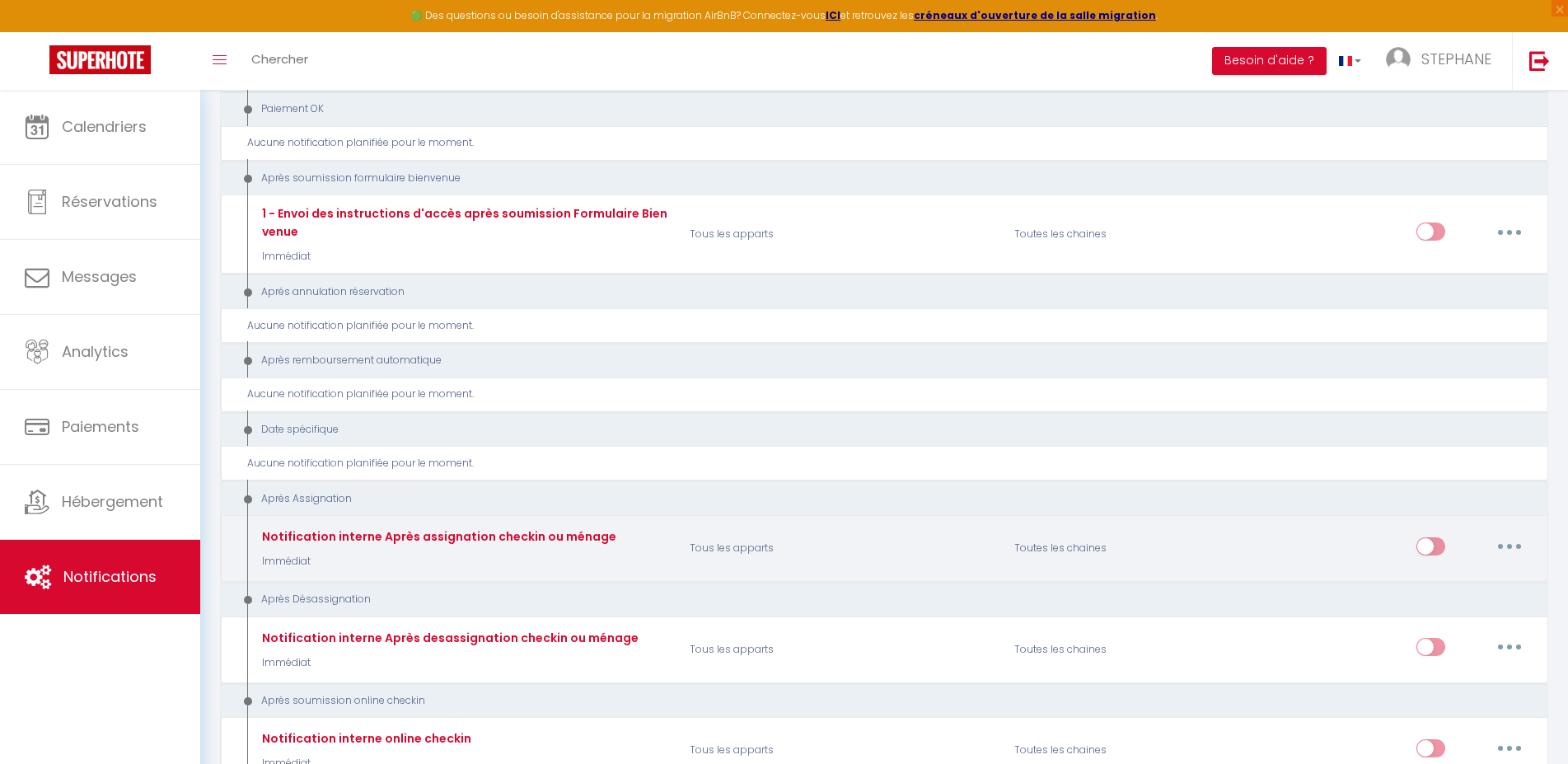
click at [1510, 544] on icon "button" at bounding box center [1509, 546] width 5 height 5
click at [1424, 574] on link "Editer" at bounding box center [1466, 583] width 122 height 28
type input "Notification interne Après assignation checkin ou ménage"
select select "21"
checkbox input "false"
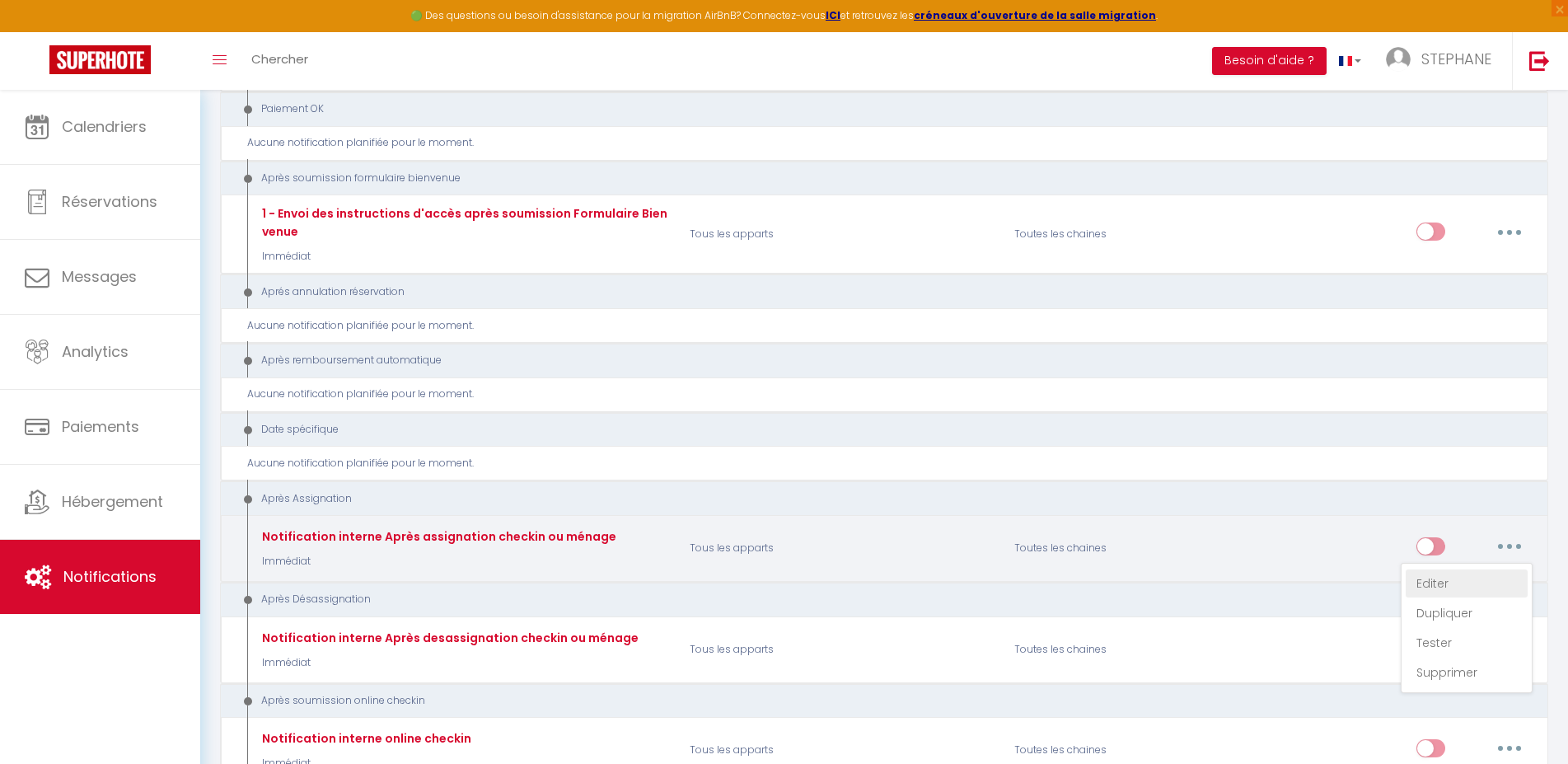
checkbox input "false"
type input "Notification Après assignation checkin ou ménage - [RENTAL:NAME] - [GUEST:NAME]…"
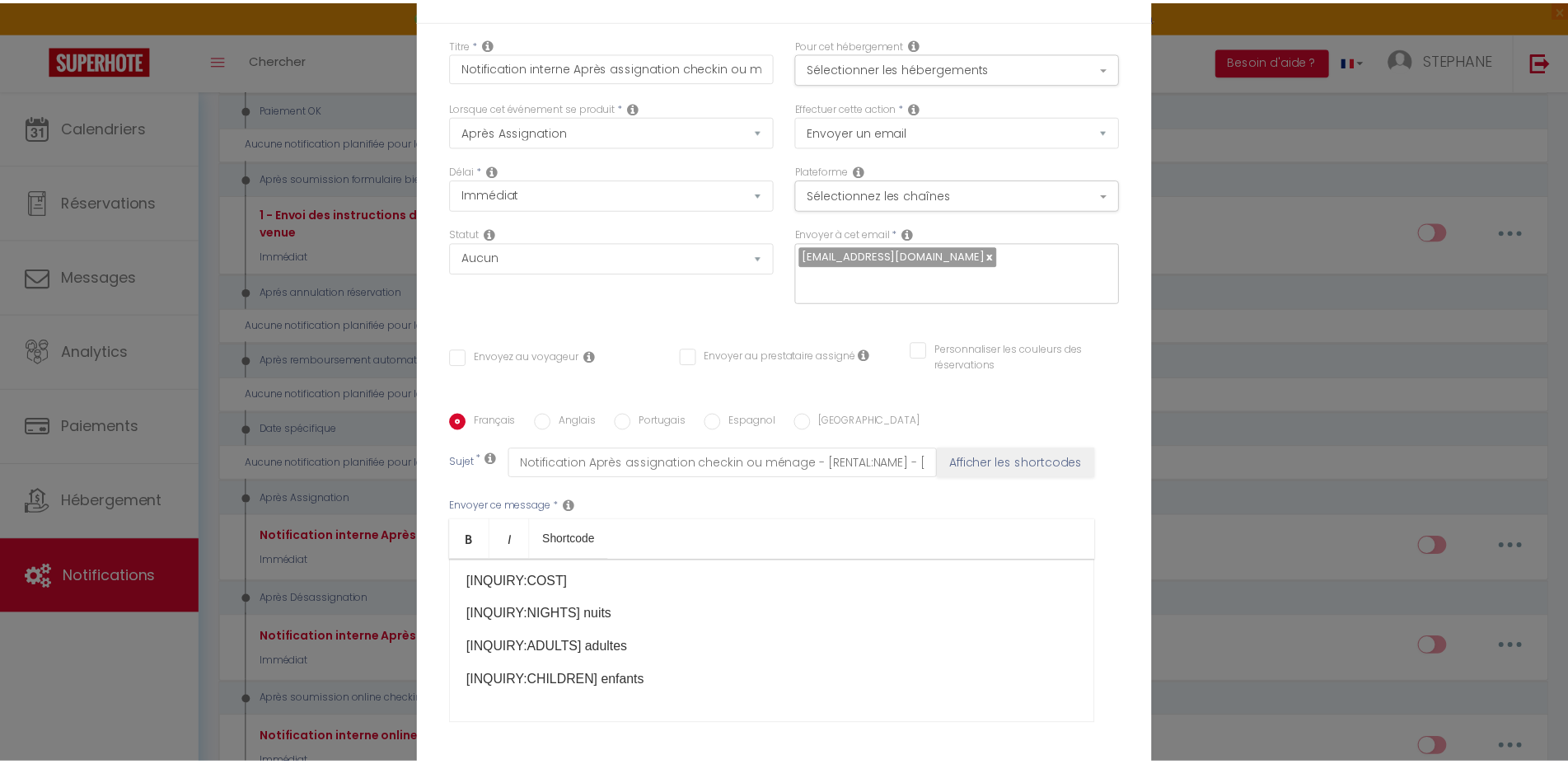
scroll to position [139, 0]
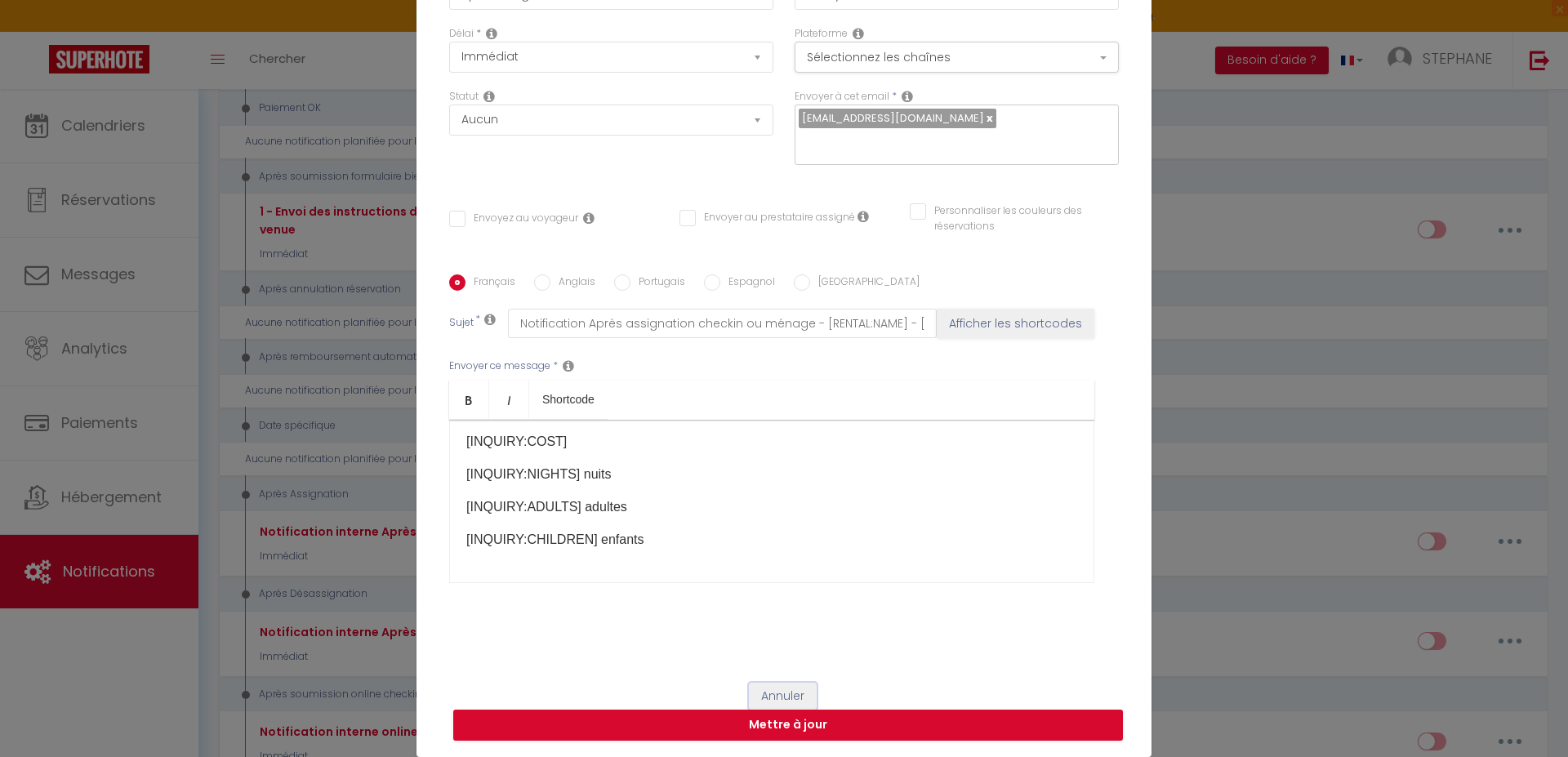
click at [768, 697] on button "Annuler" at bounding box center [782, 696] width 68 height 28
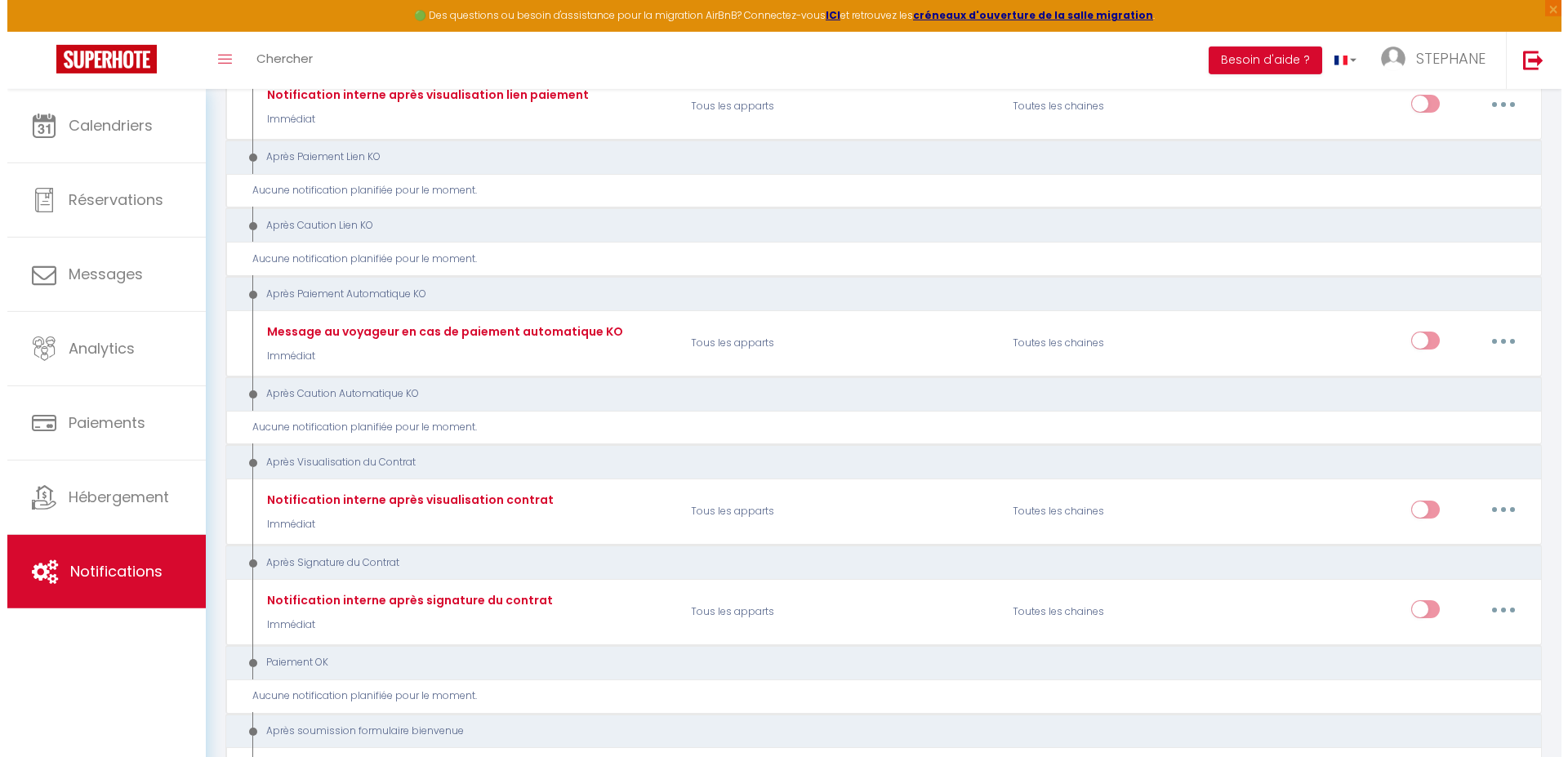
scroll to position [1368, 0]
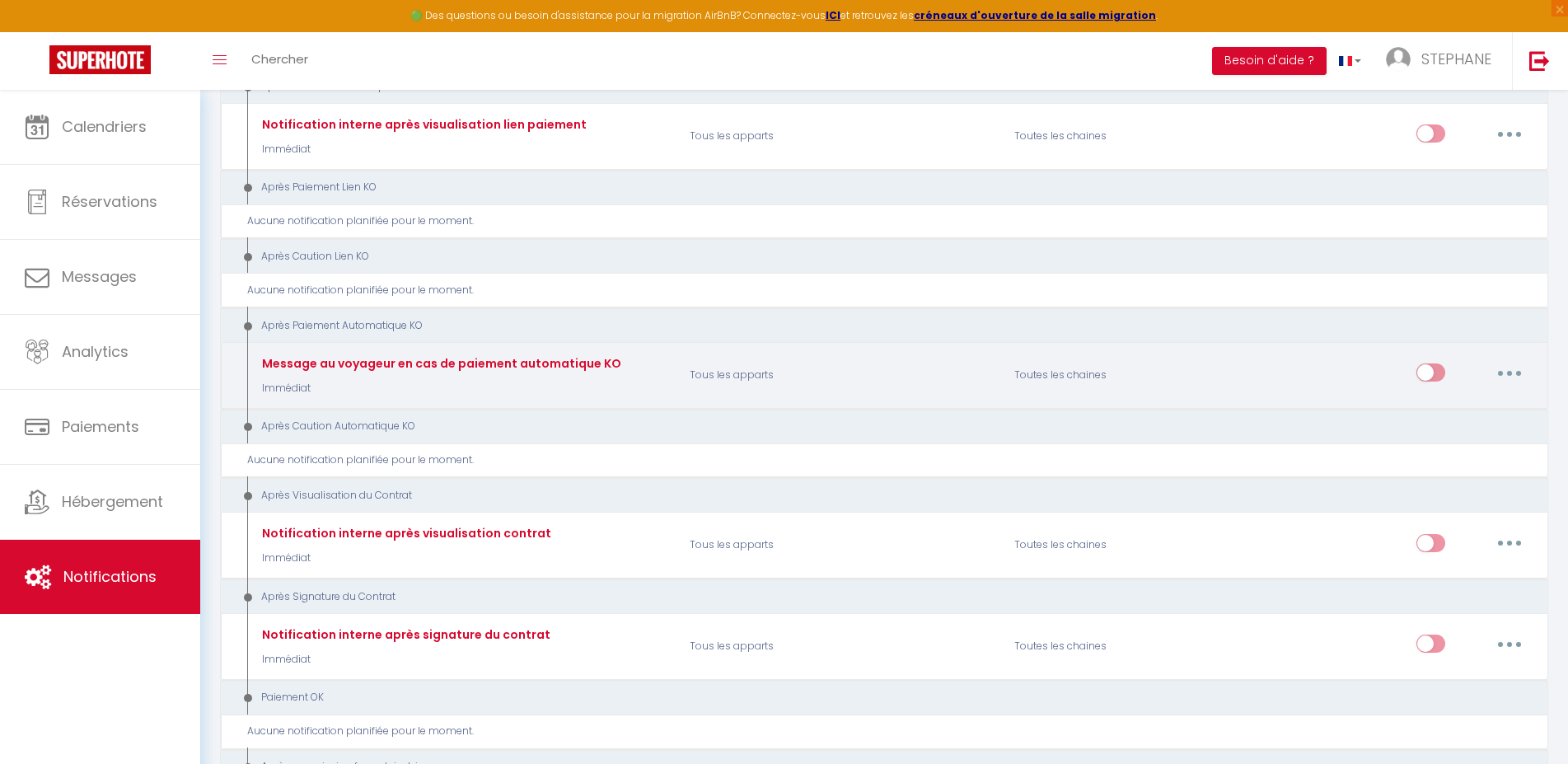
click at [1508, 364] on button "button" at bounding box center [1509, 372] width 46 height 27
drag, startPoint x: 1433, startPoint y: 407, endPoint x: 1286, endPoint y: 401, distance: 147.1
click at [1432, 407] on link "Editer" at bounding box center [1466, 410] width 122 height 28
type input "Message au voyageur en cas de paiement automatique KO"
select select "12"
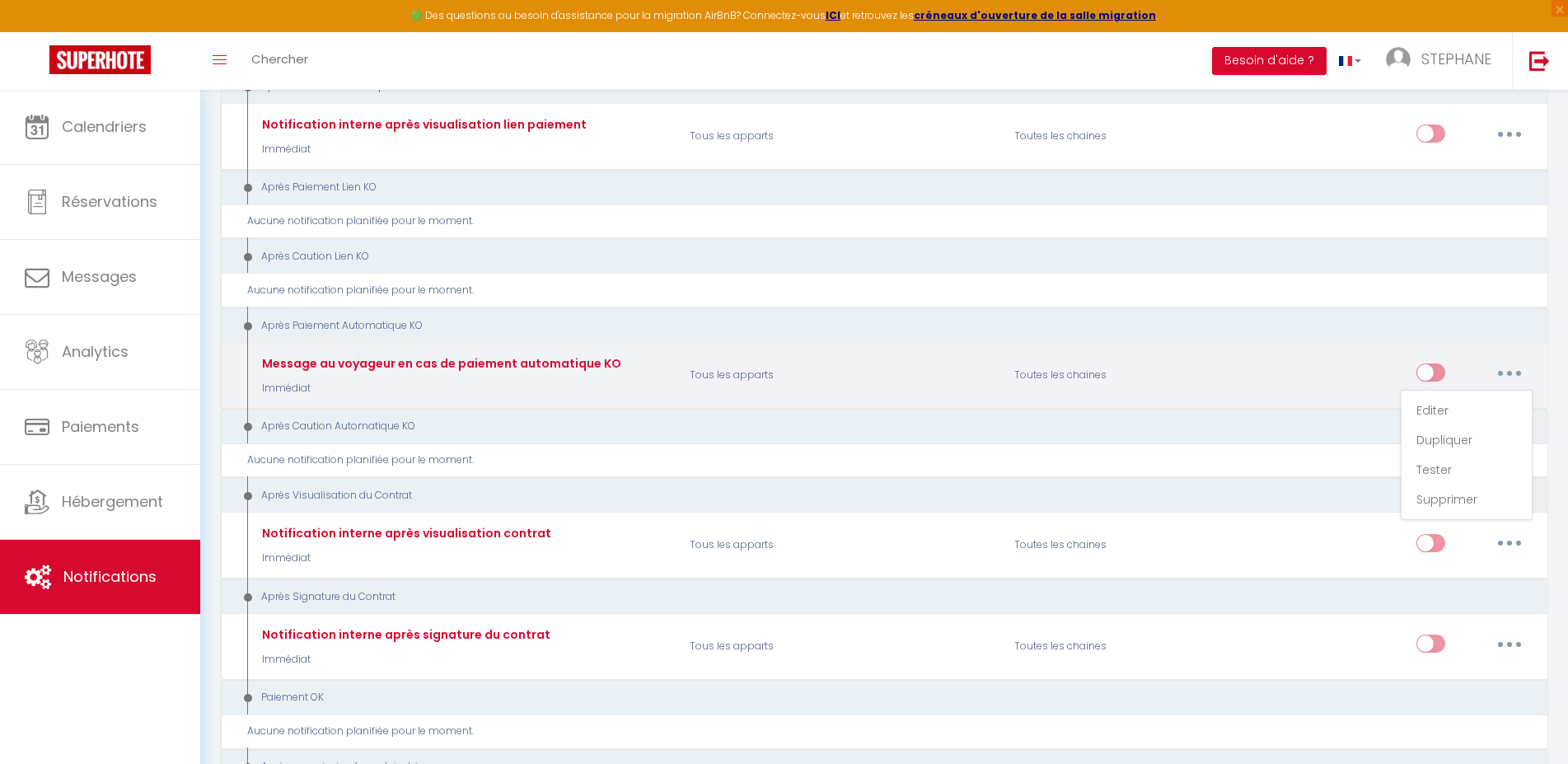
checkbox input "true"
checkbox input "false"
type input "Votre réservation n'est pas confirmée - [BOOKING:ID] - [GUEST:FIRST_NAME] [GUES…"
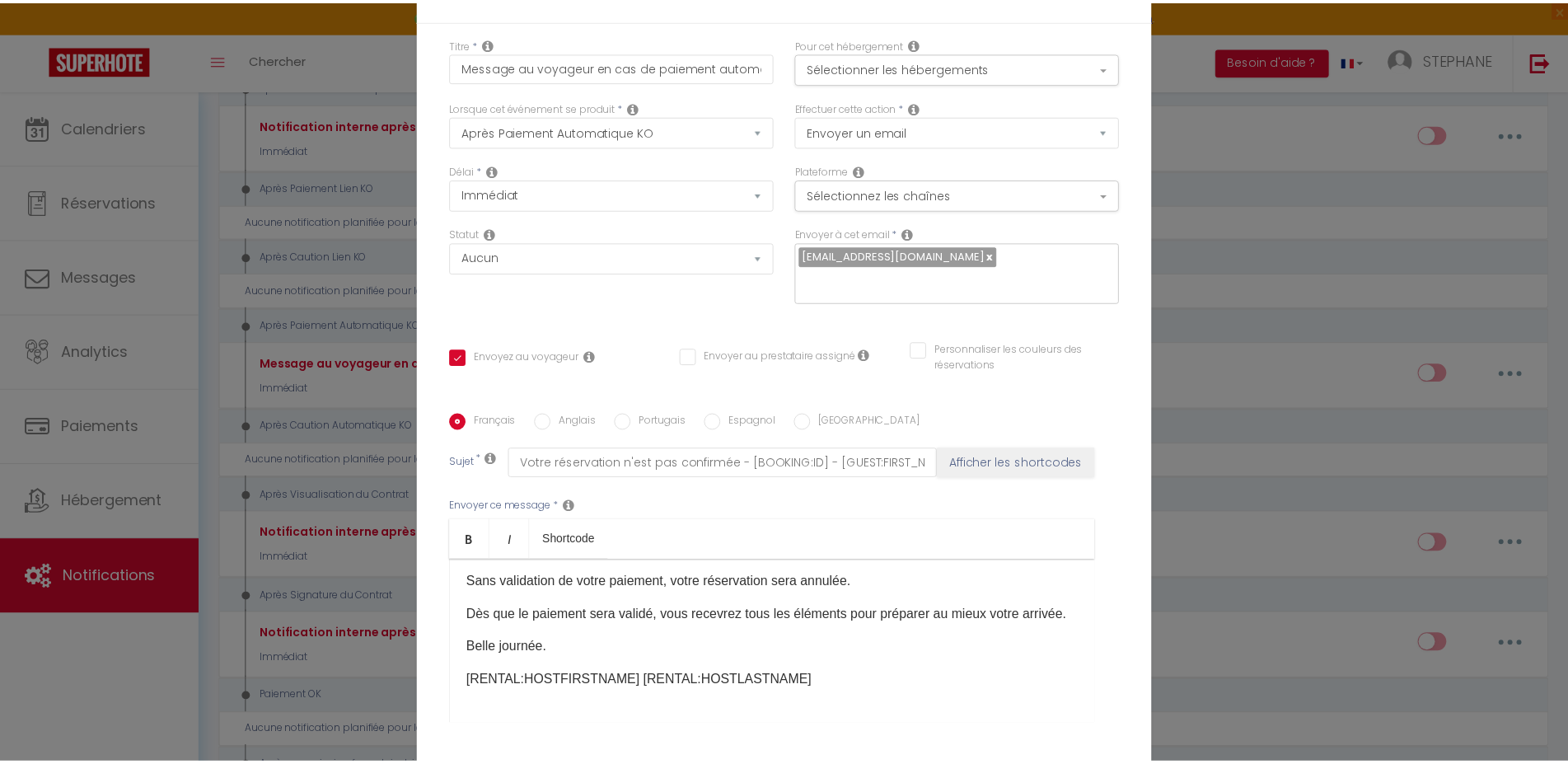
scroll to position [139, 0]
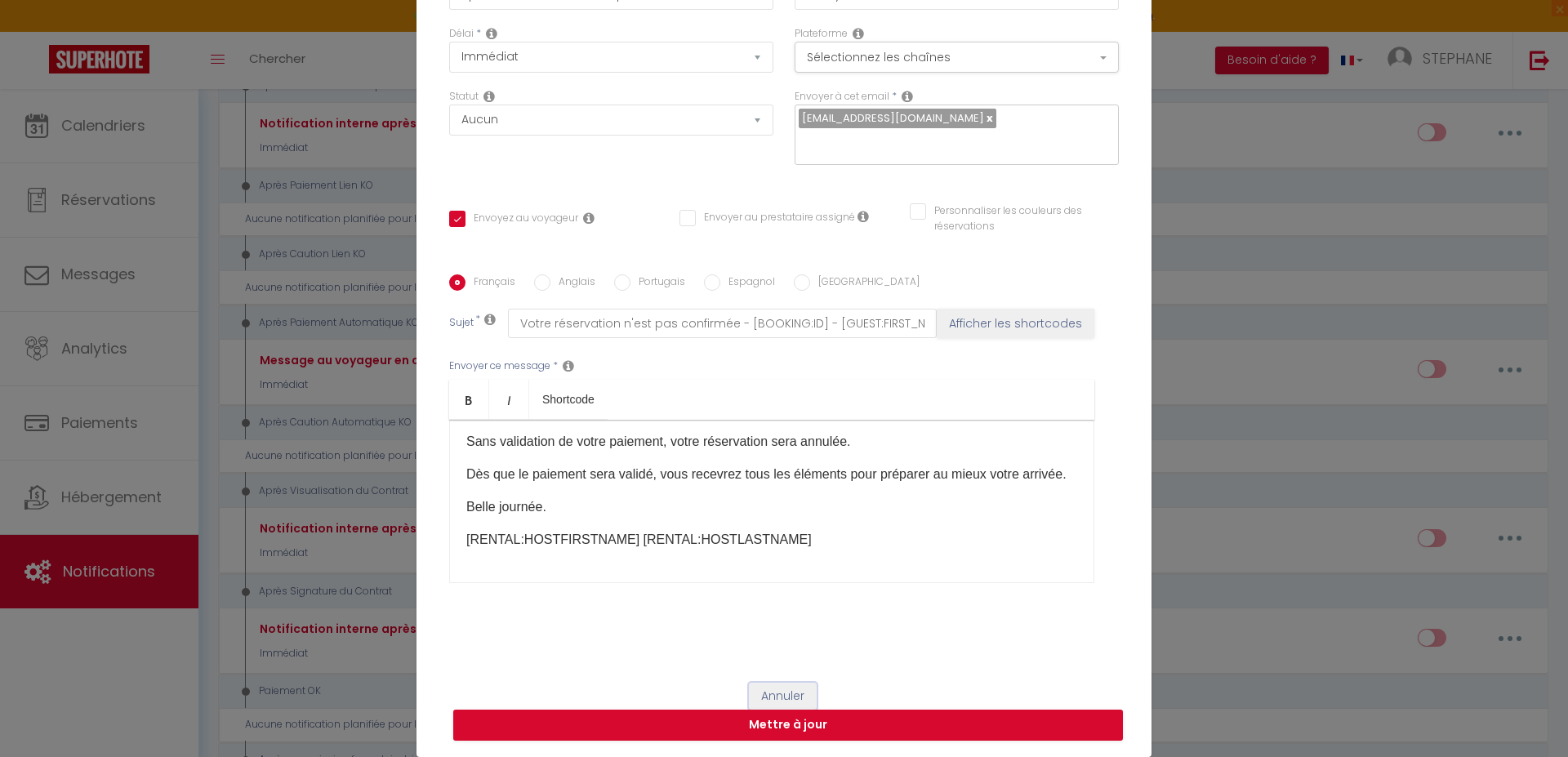
click at [796, 695] on button "Annuler" at bounding box center [782, 696] width 68 height 28
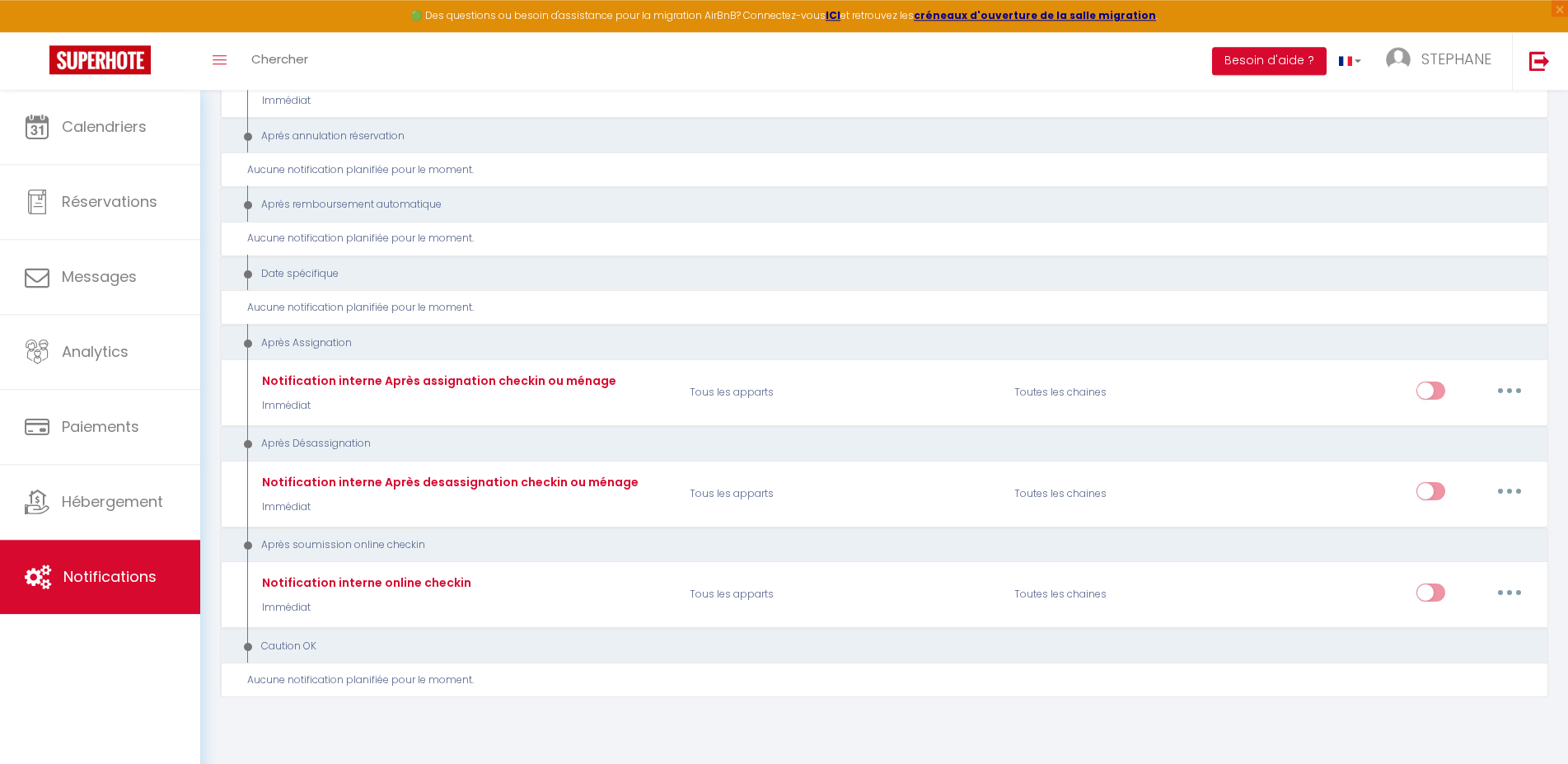
scroll to position [2137, 0]
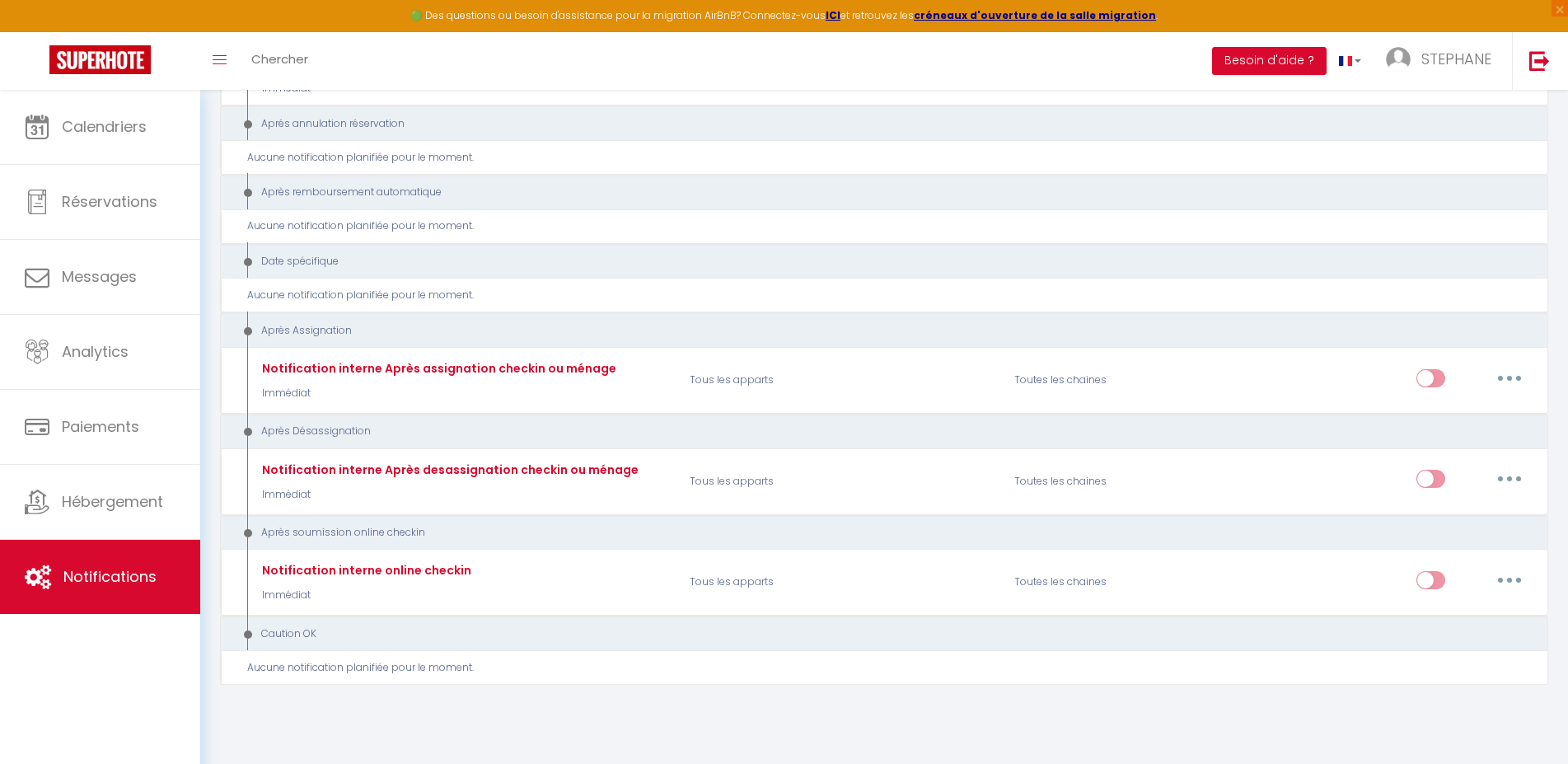
click at [97, 682] on div "Calendriers Réservations Messages Analytics Paiements Hébergement Notifications" at bounding box center [100, 445] width 200 height 710
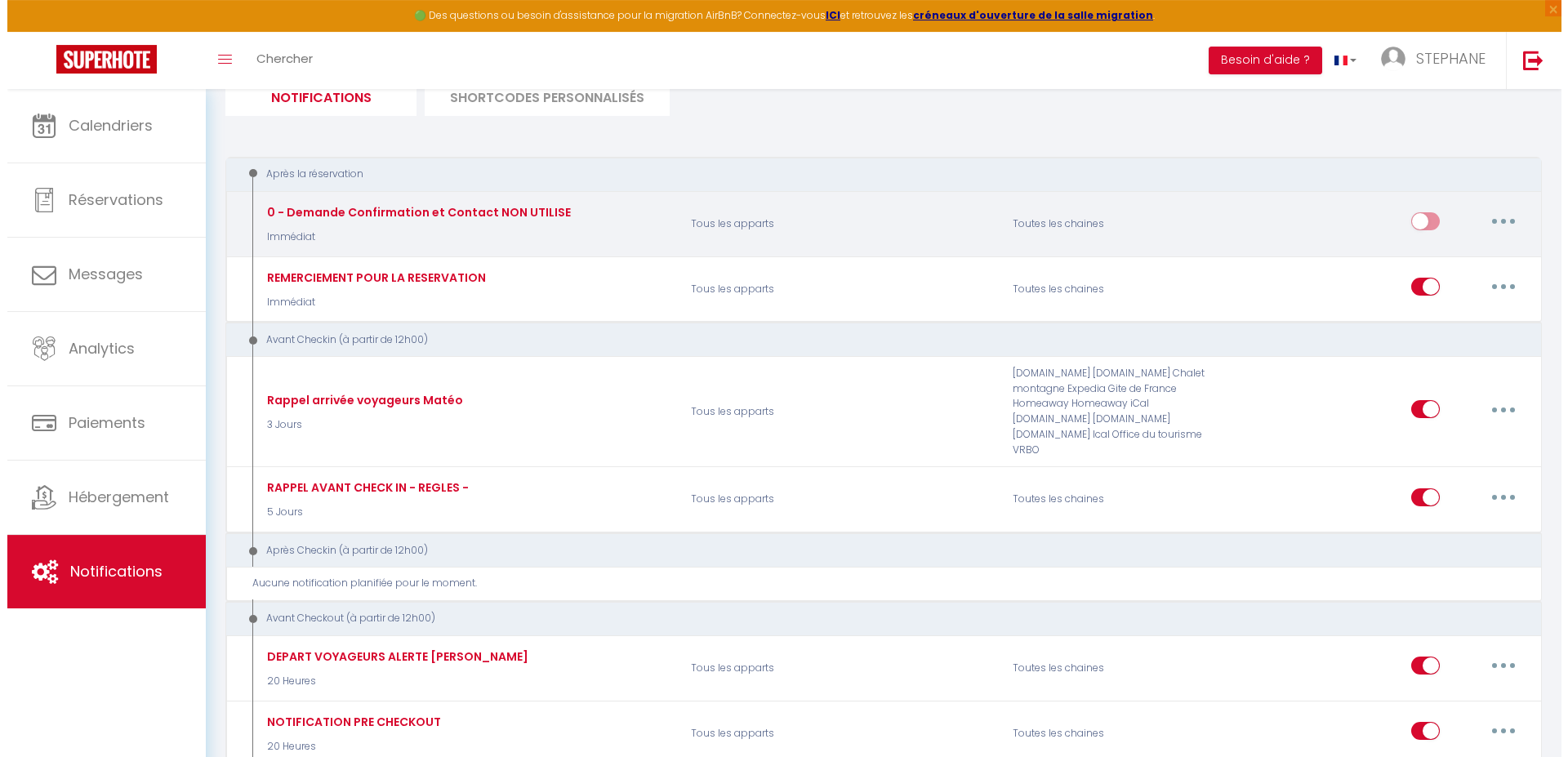
scroll to position [166, 0]
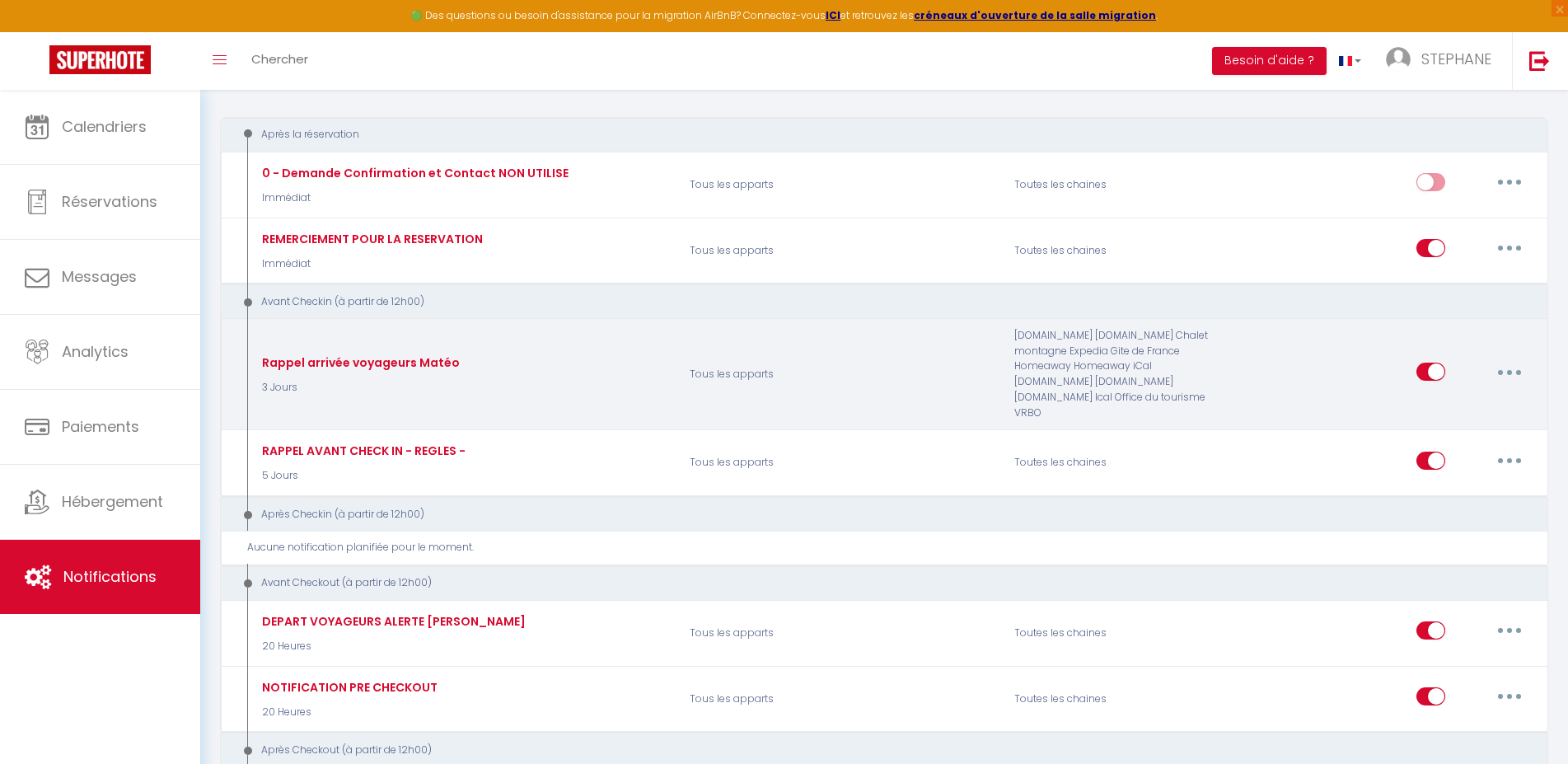
click at [1507, 371] on button "button" at bounding box center [1509, 371] width 46 height 27
click at [1430, 414] on link "Editer" at bounding box center [1466, 409] width 122 height 28
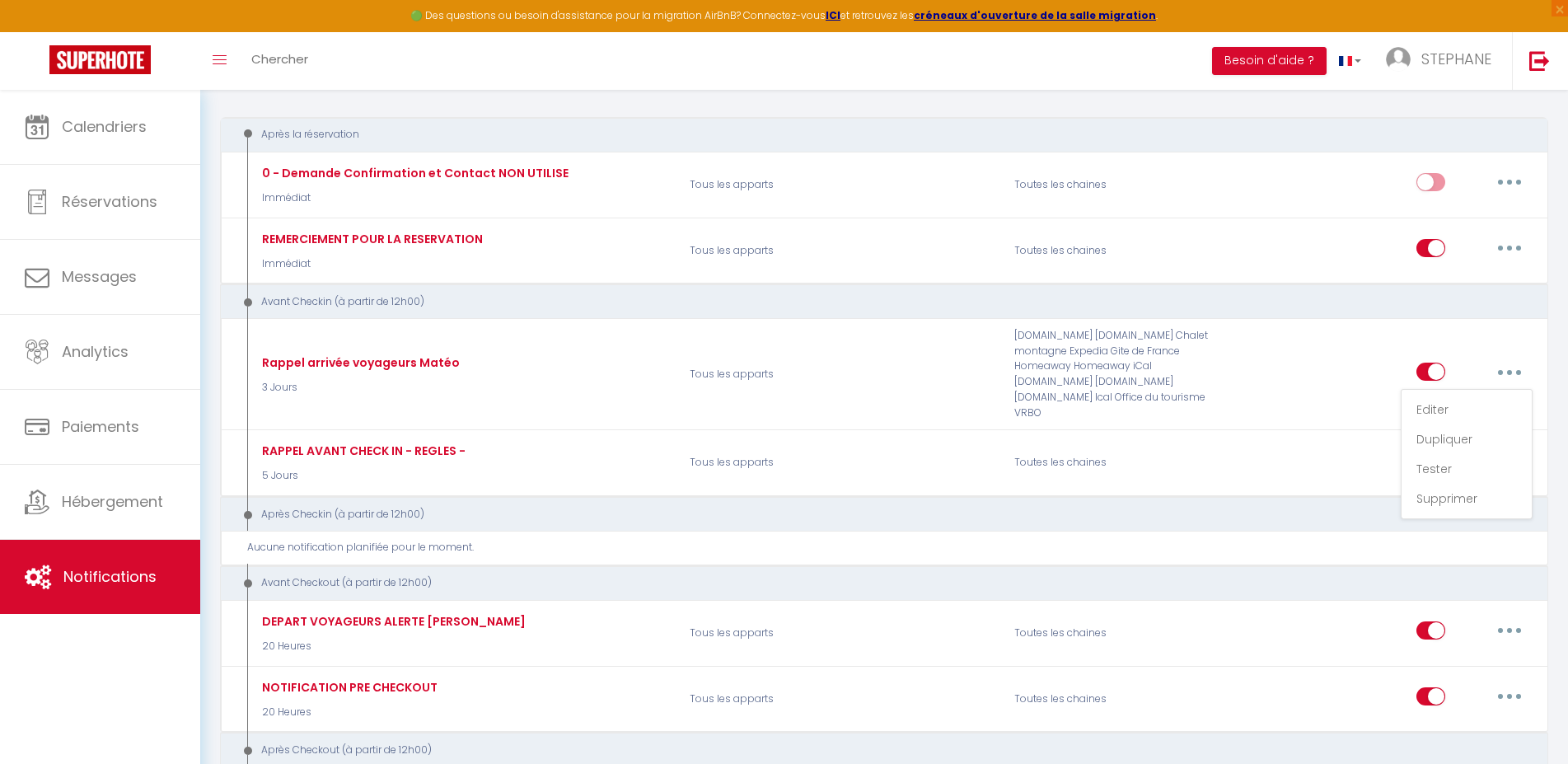
type input "Rappel arrivée voyageurs Matéo"
select select "2"
select select "3 Jours"
checkbox input "false"
checkbox input "true"
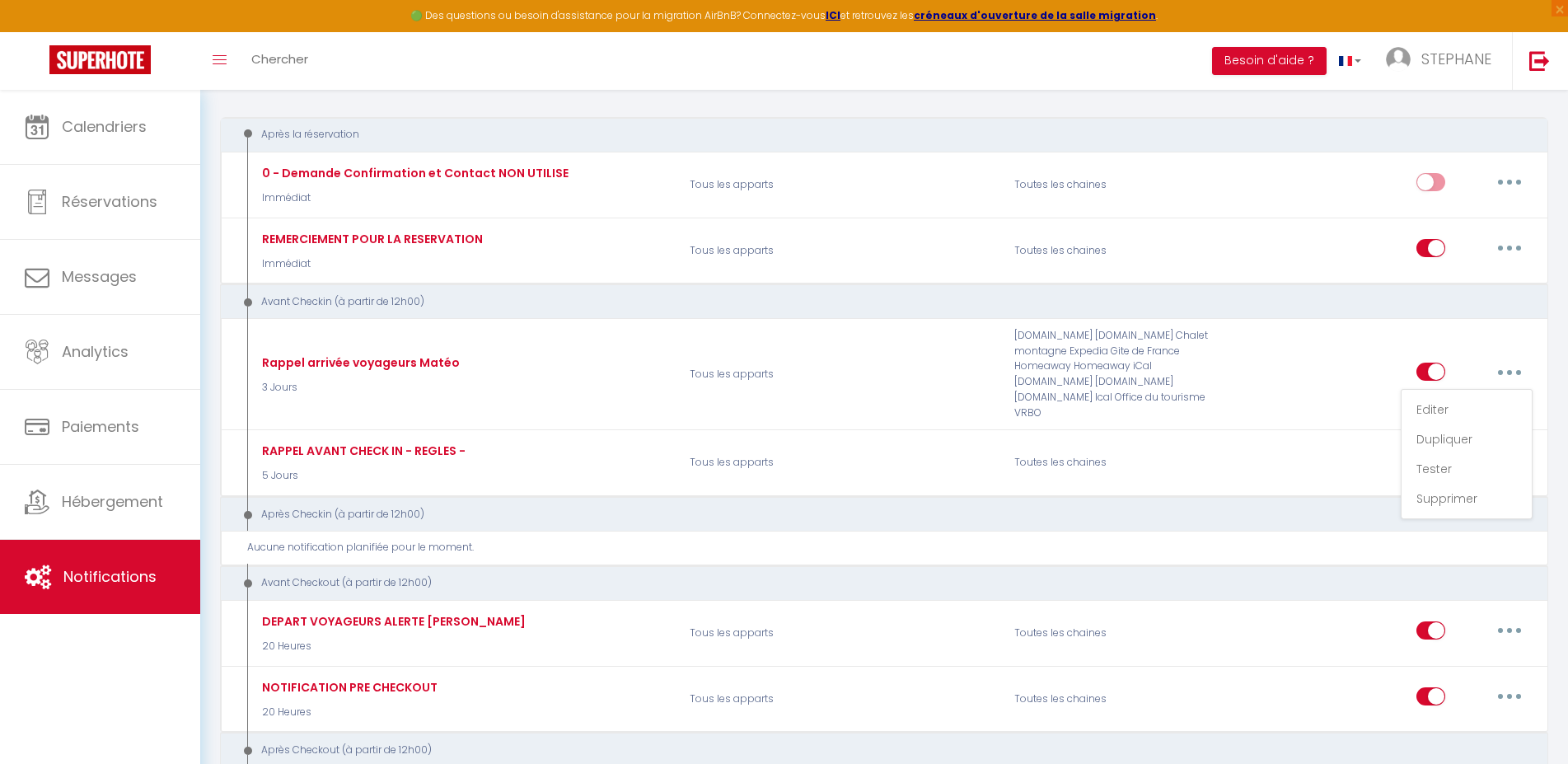
checkbox input "false"
type input "Rappel arrivée voyageurs - [RENTAL:NAME] - [GUEST:NAME] - [CHECKING:DD-MM-YYYY]…"
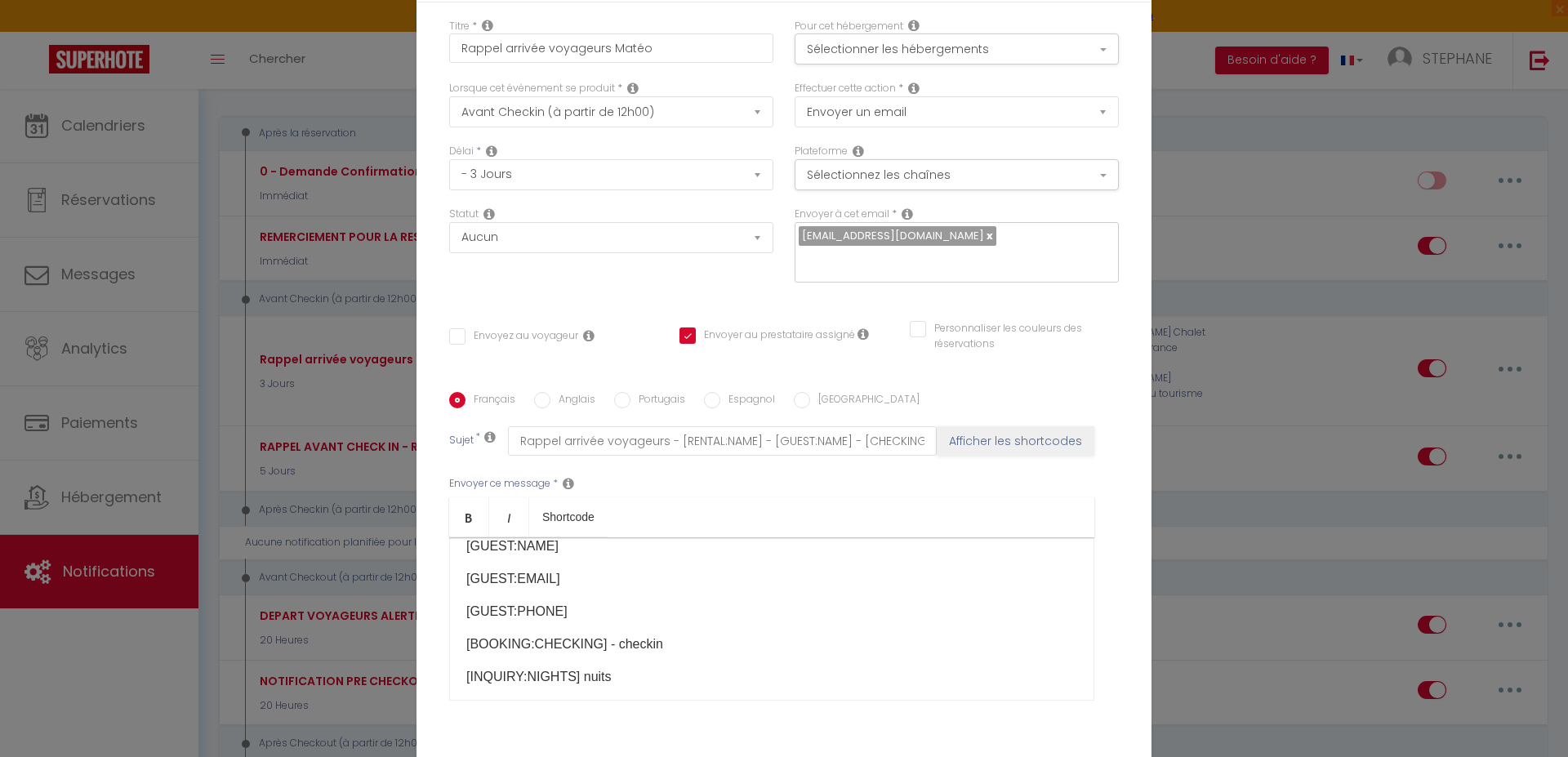
scroll to position [0, 0]
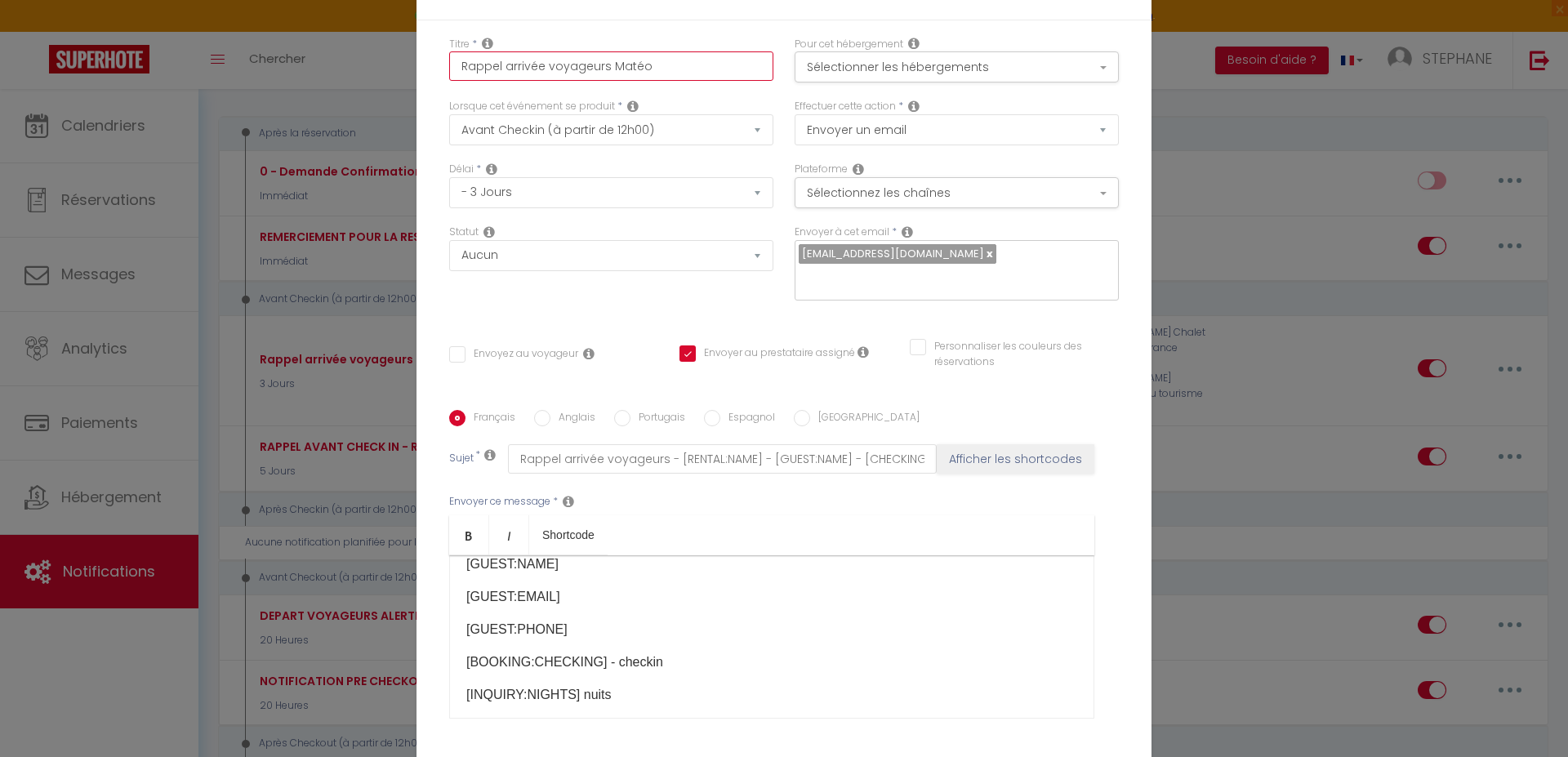
click at [454, 65] on input "Rappel arrivée voyageurs Matéo" at bounding box center [610, 66] width 324 height 29
type input "IRappel arrivée voyageurs Matéo"
checkbox input "false"
checkbox input "true"
checkbox input "false"
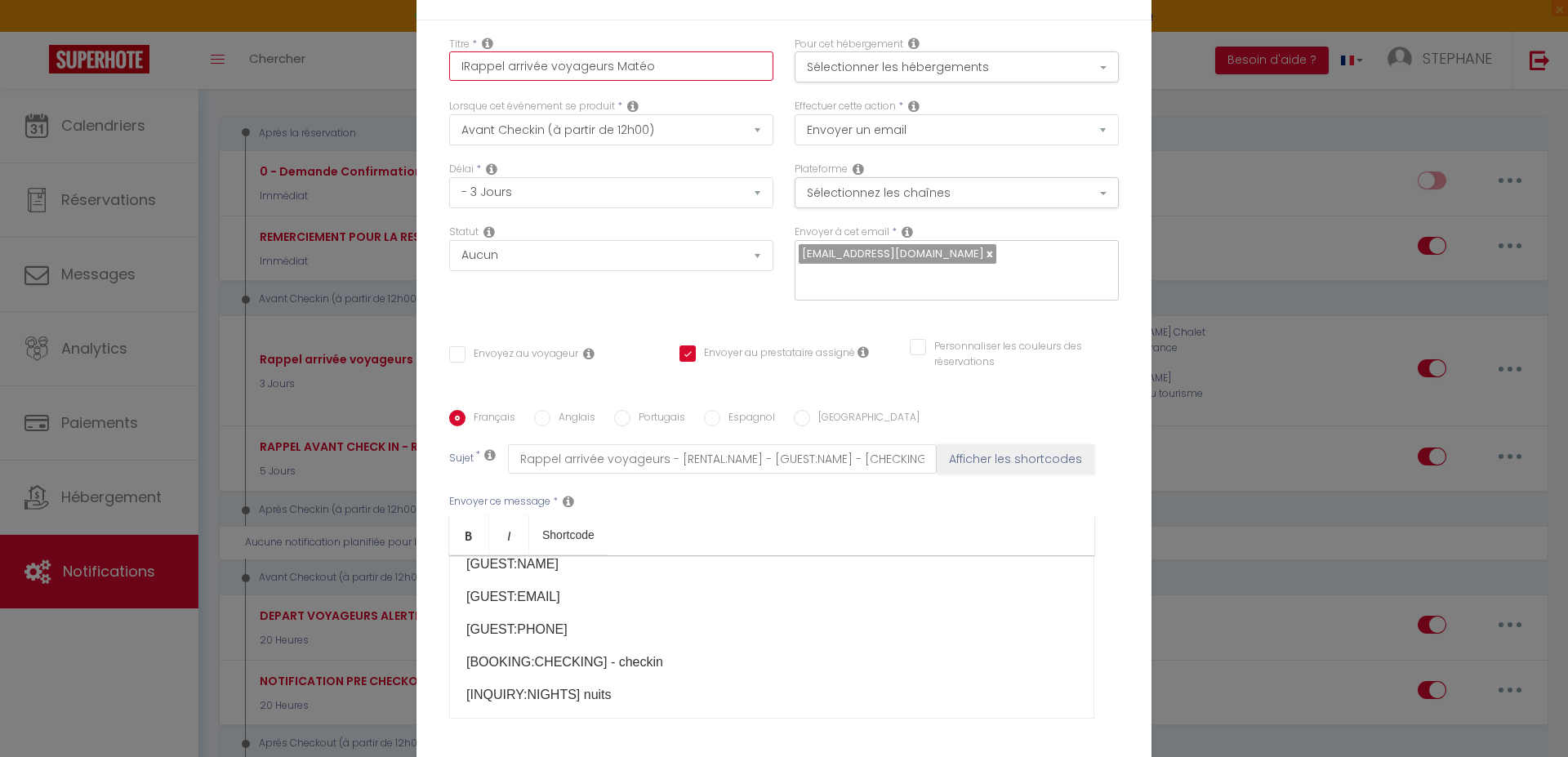
type input "INRappel arrivée voyageurs [PERSON_NAME]"
checkbox input "false"
checkbox input "true"
checkbox input "false"
type input "INTRappel arrivée voyageurs Matéo"
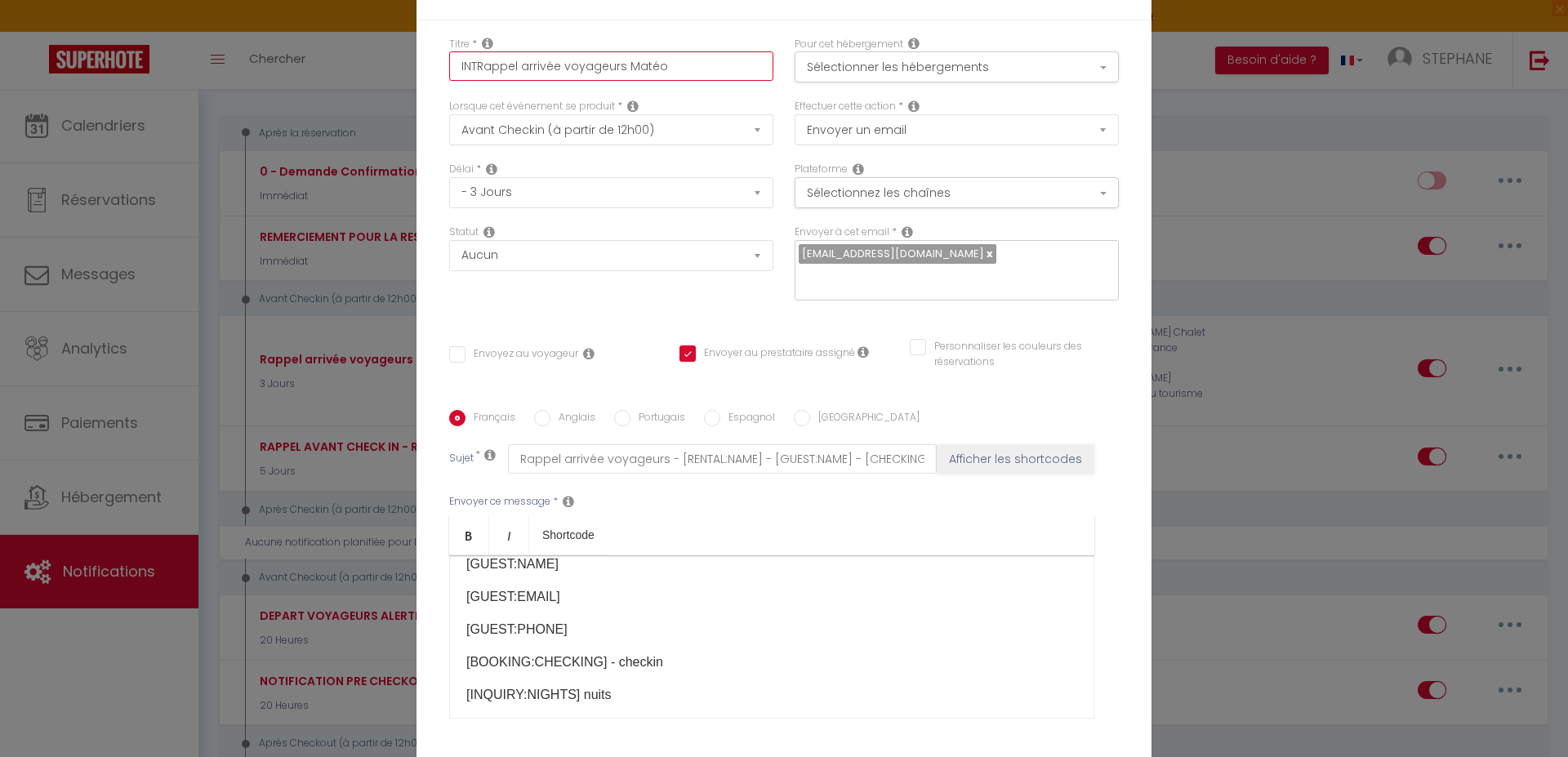
checkbox input "false"
checkbox input "true"
checkbox input "false"
type input "INTERappel arrivée voyageurs [PERSON_NAME]"
checkbox input "false"
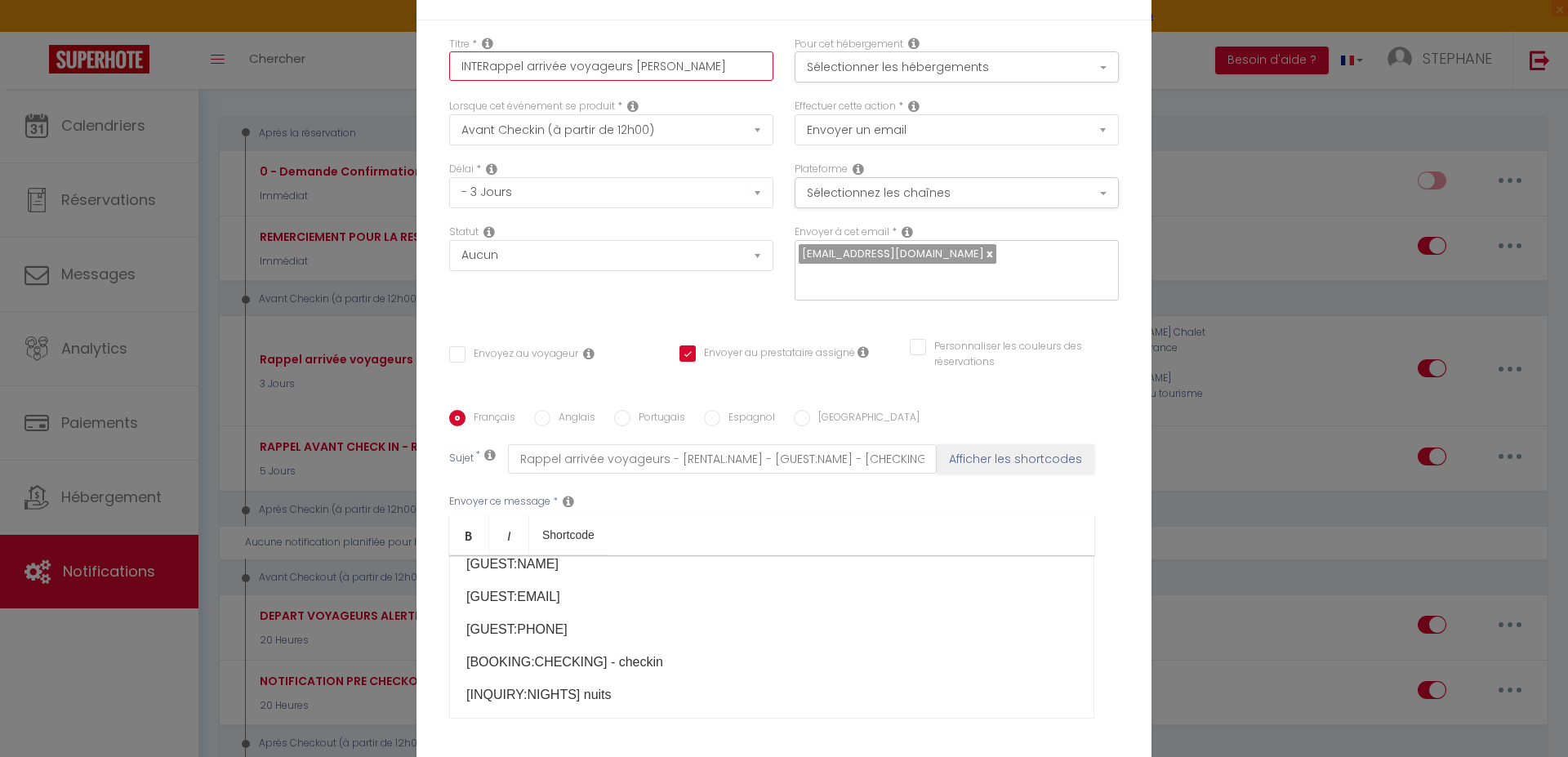
checkbox input "true"
checkbox input "false"
type input "INTERRappel arrivée voyageurs [PERSON_NAME]"
checkbox input "false"
checkbox input "true"
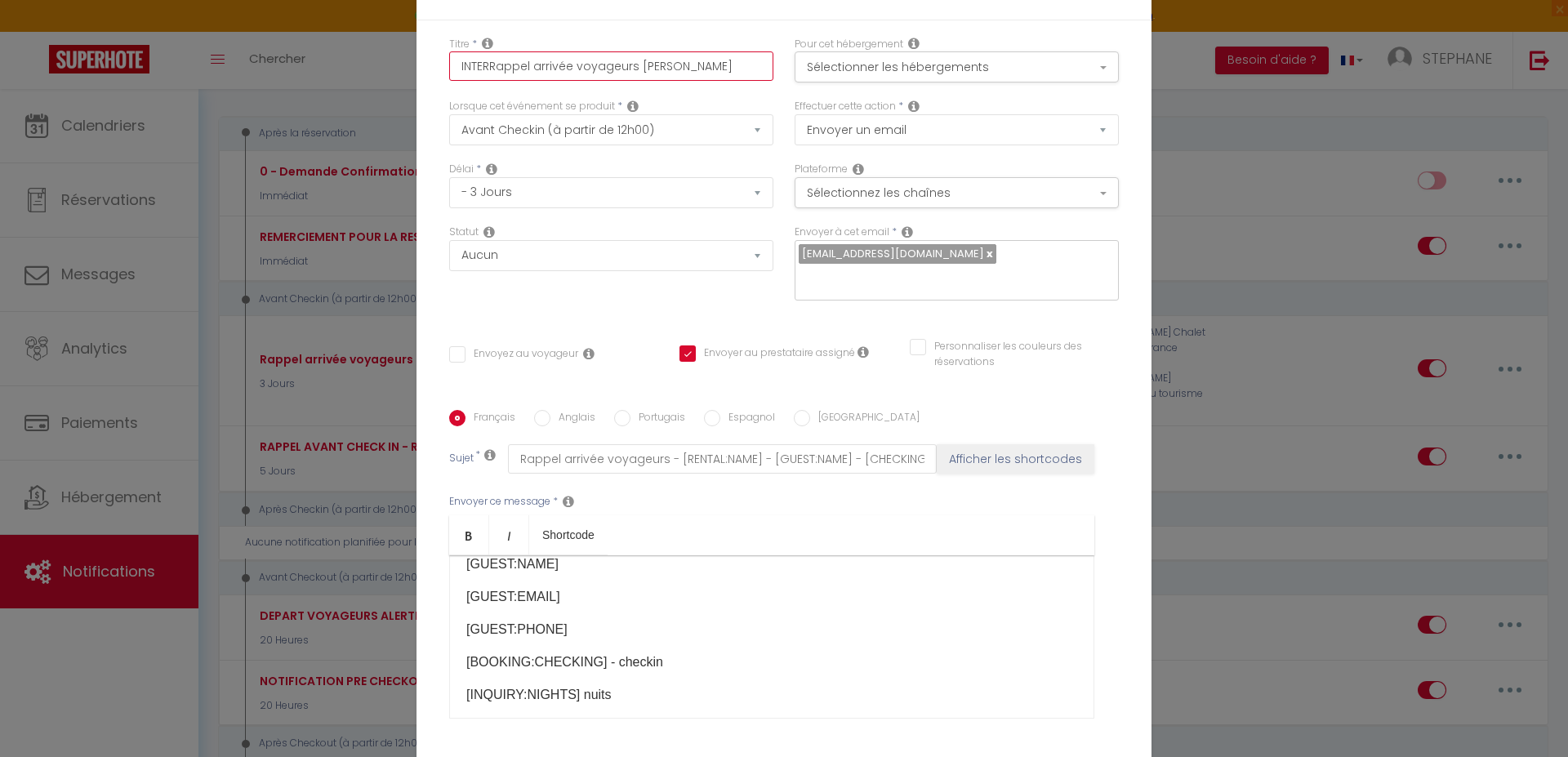
checkbox input "false"
type input "INTERNRappel arrivée voyageurs Matéo"
checkbox input "false"
checkbox input "true"
checkbox input "false"
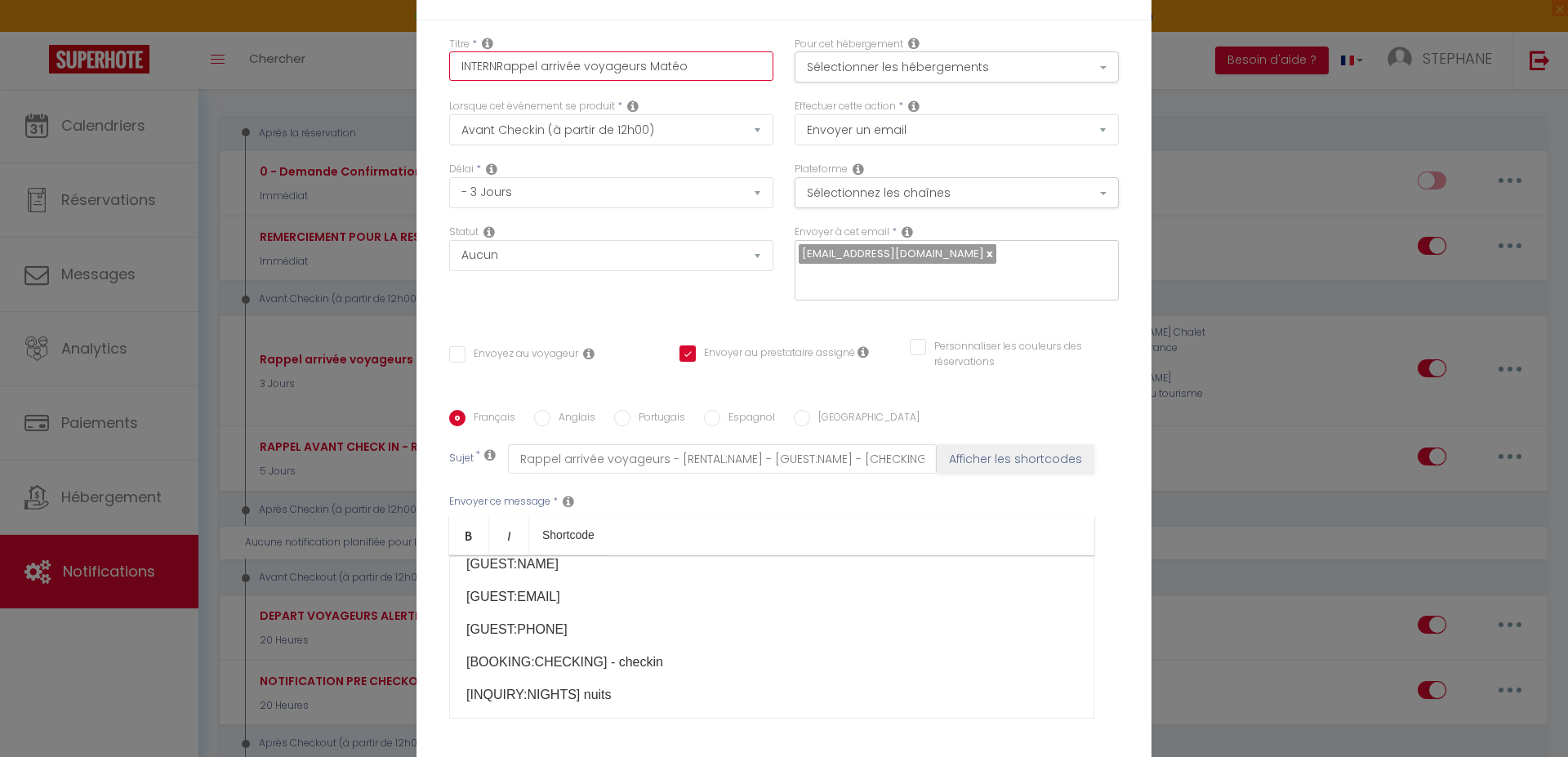
type input "INTERNERappel arrivée voyageurs Matéo"
checkbox input "false"
checkbox input "true"
checkbox input "false"
type input "INTERNE Rappel arrivée voyageurs Matéo"
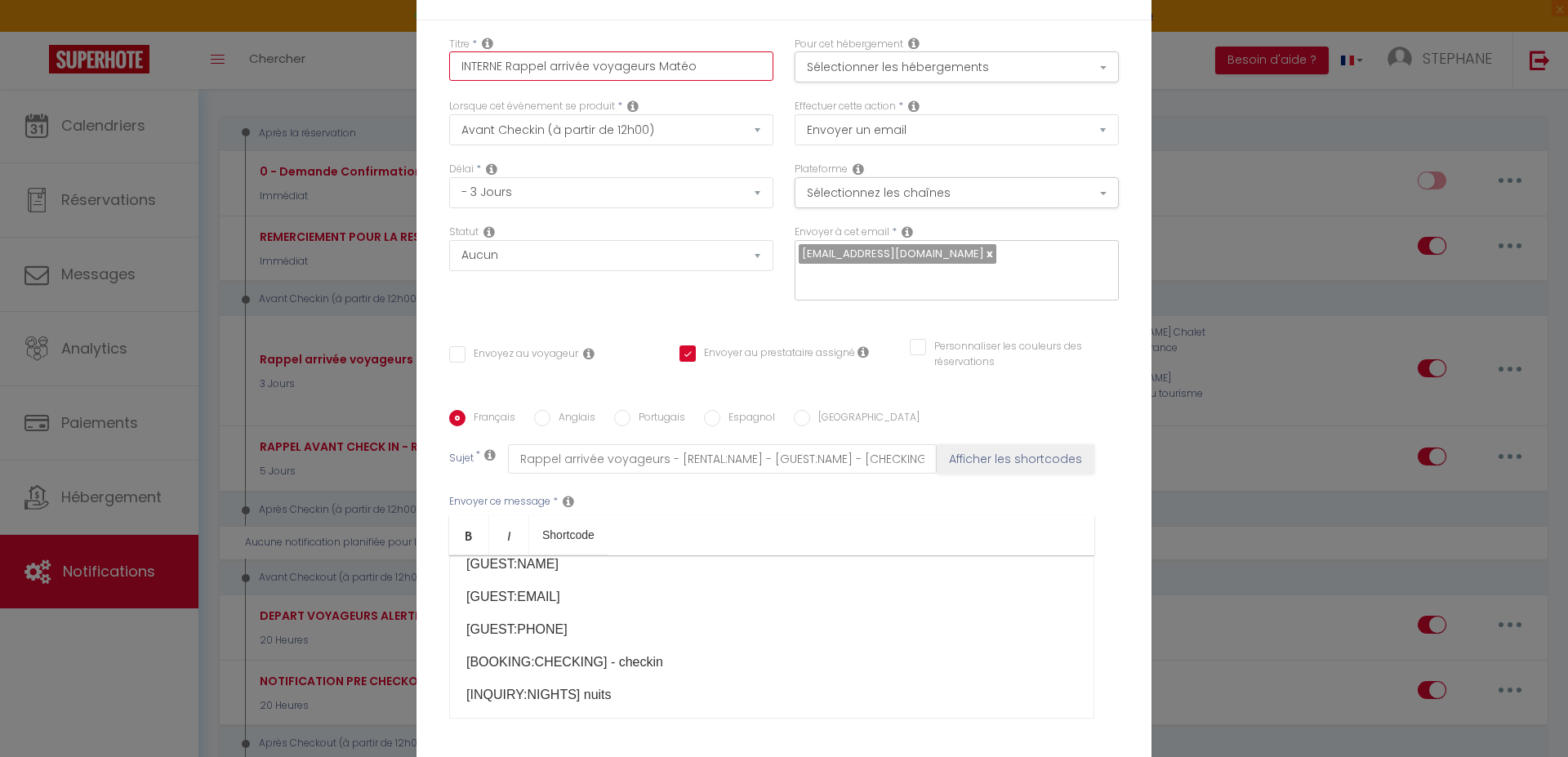
checkbox input "false"
checkbox input "true"
checkbox input "false"
type input "INTERNE Rappel arrivée voyageurs Matéo"
checkbox input "false"
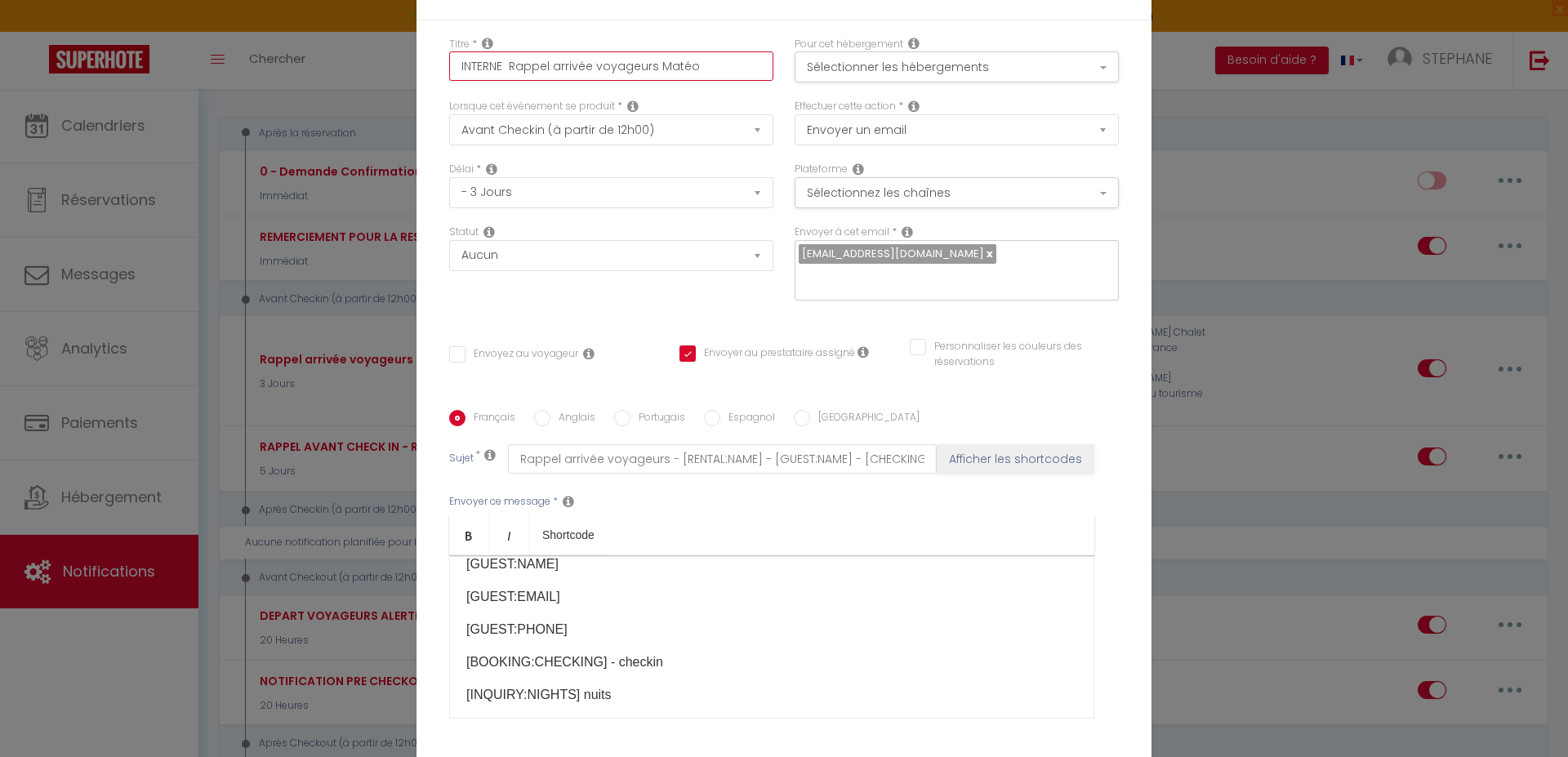
checkbox input "true"
checkbox input "false"
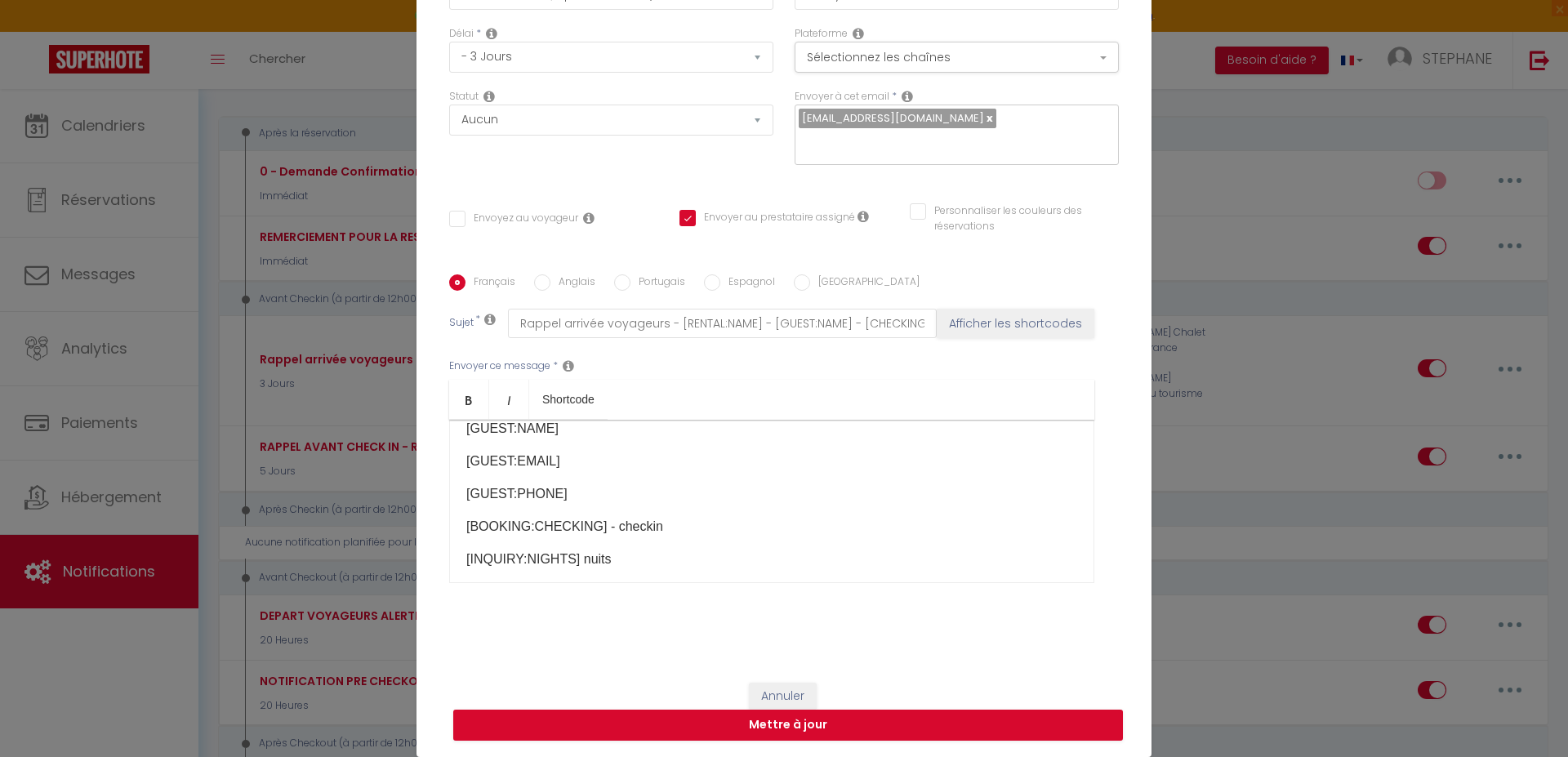
scroll to position [397, 0]
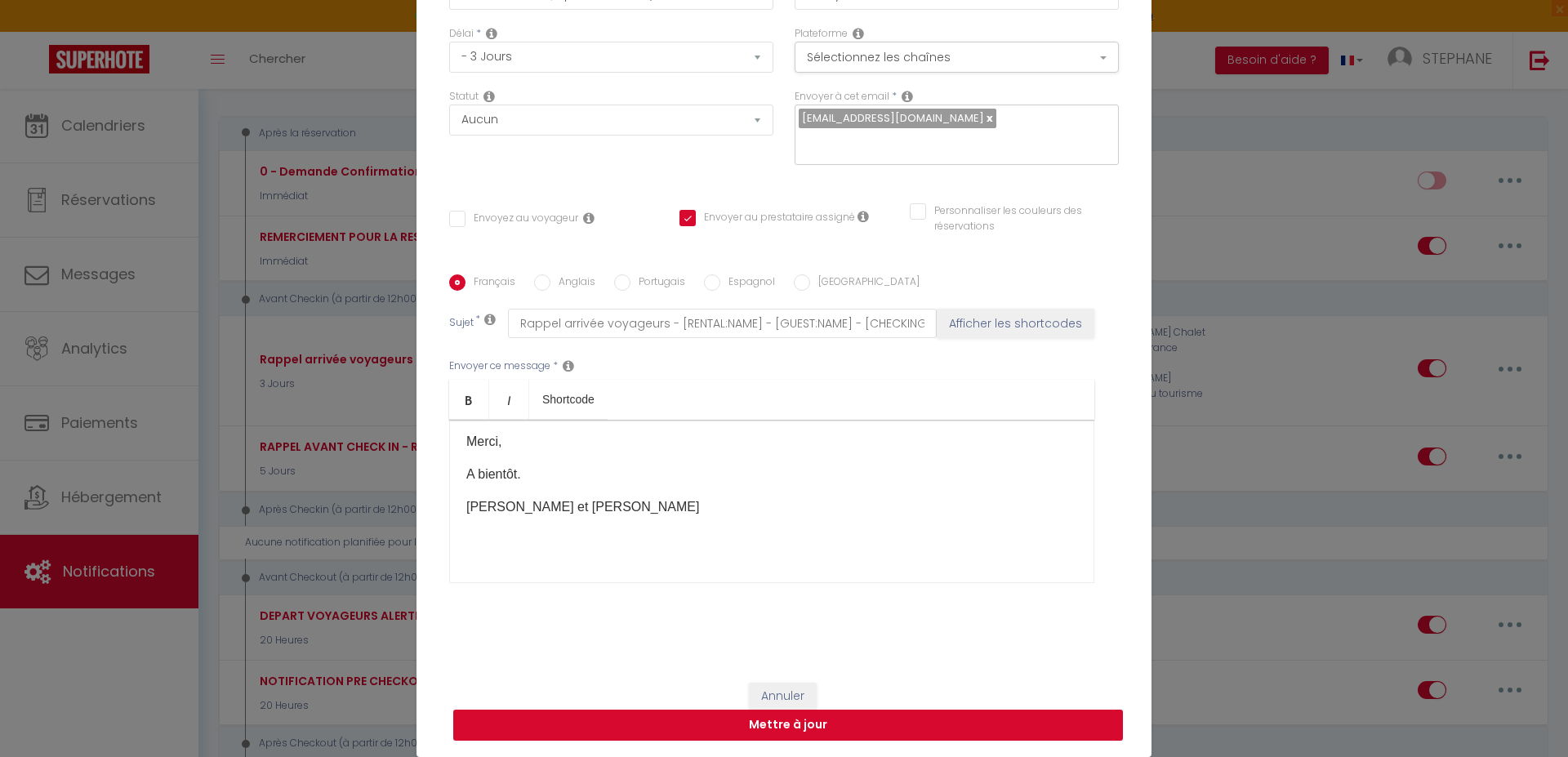
type input "INTERNE Rappel arrivée voyageurs Matéo"
click at [769, 726] on button "Mettre à jour" at bounding box center [788, 725] width 670 height 31
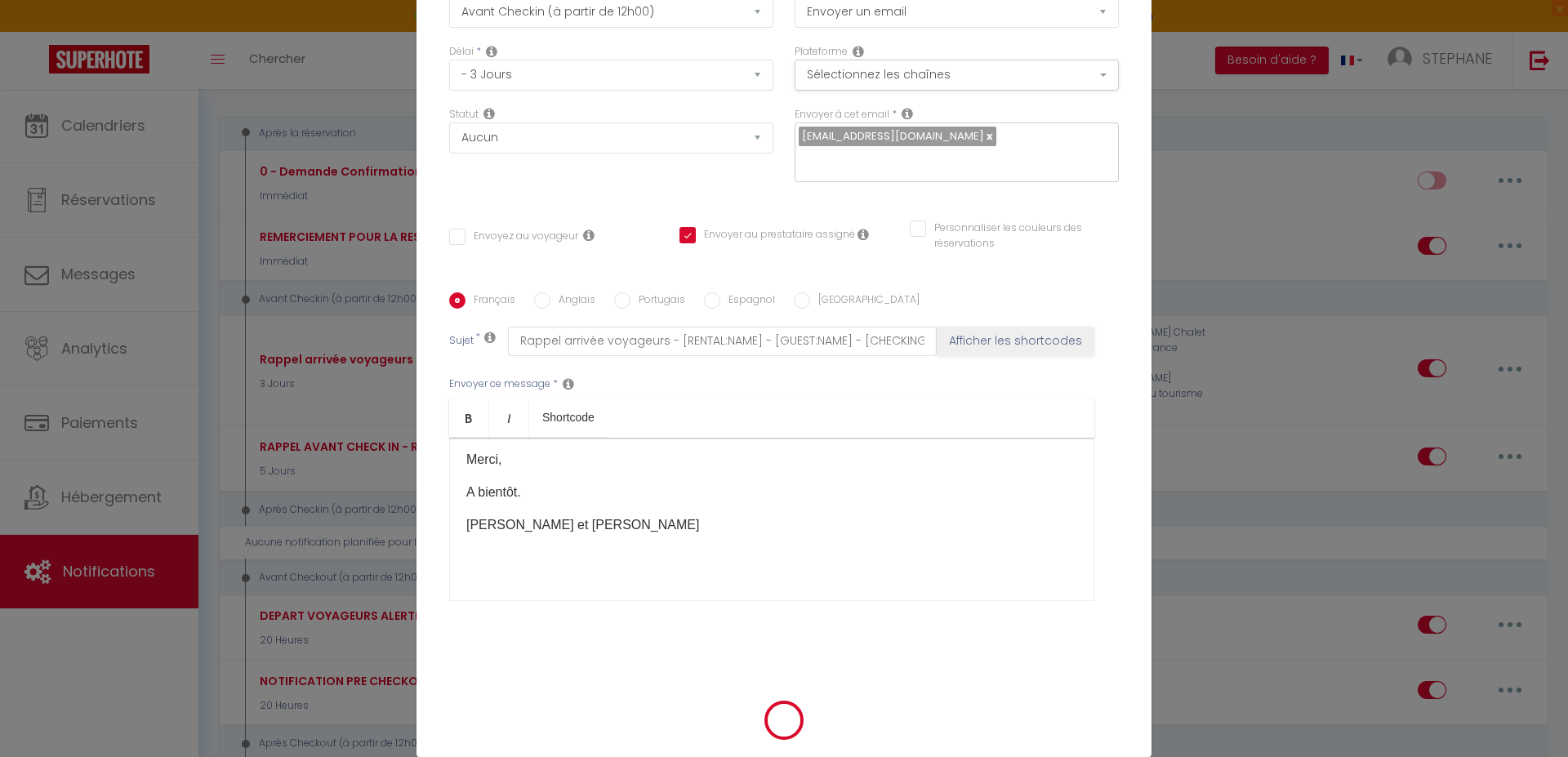
checkbox input "false"
checkbox input "true"
checkbox input "false"
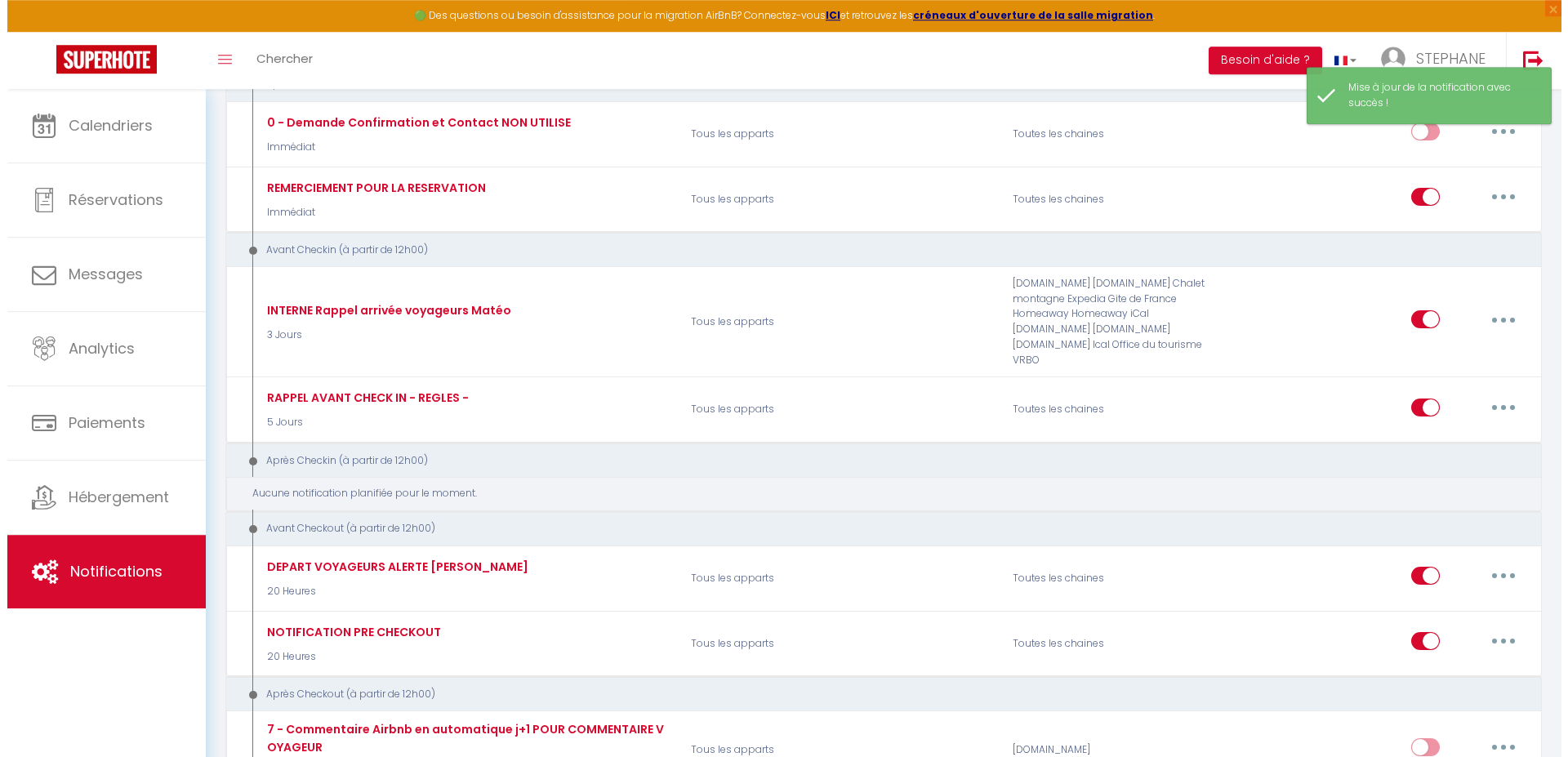
scroll to position [334, 0]
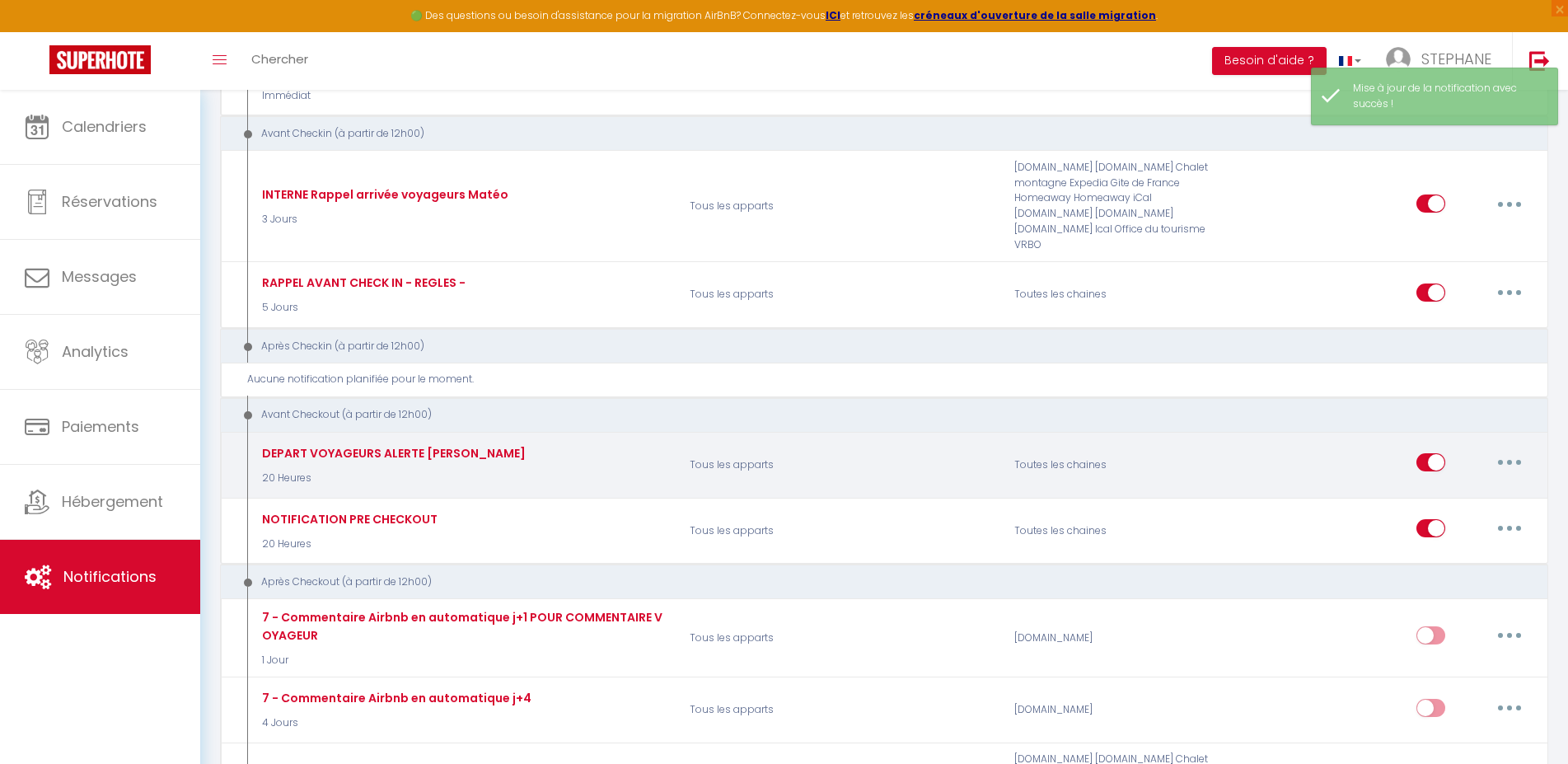
click at [1509, 460] on icon "button" at bounding box center [1509, 462] width 5 height 5
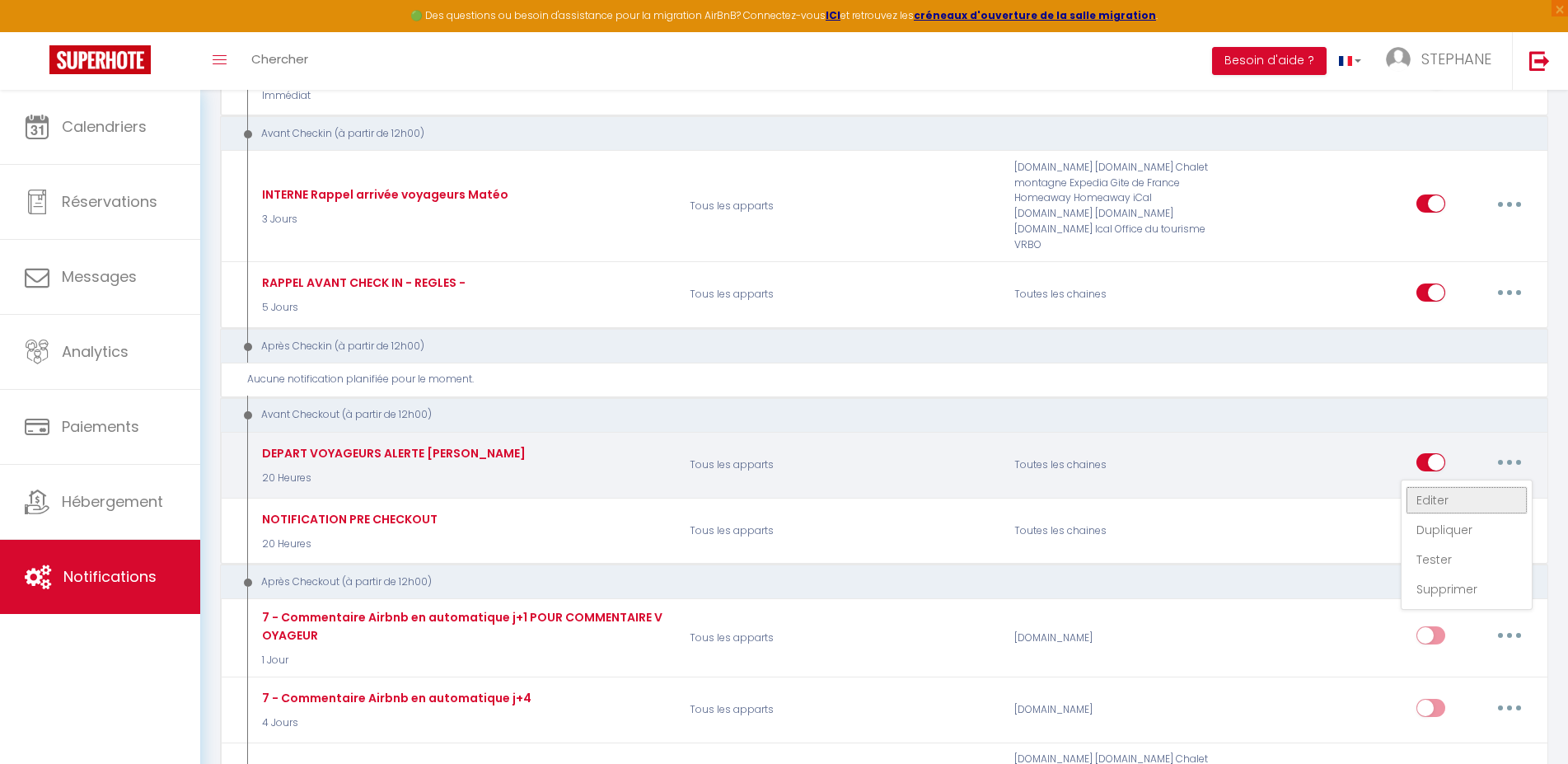
click at [1419, 502] on link "Editer" at bounding box center [1466, 500] width 122 height 28
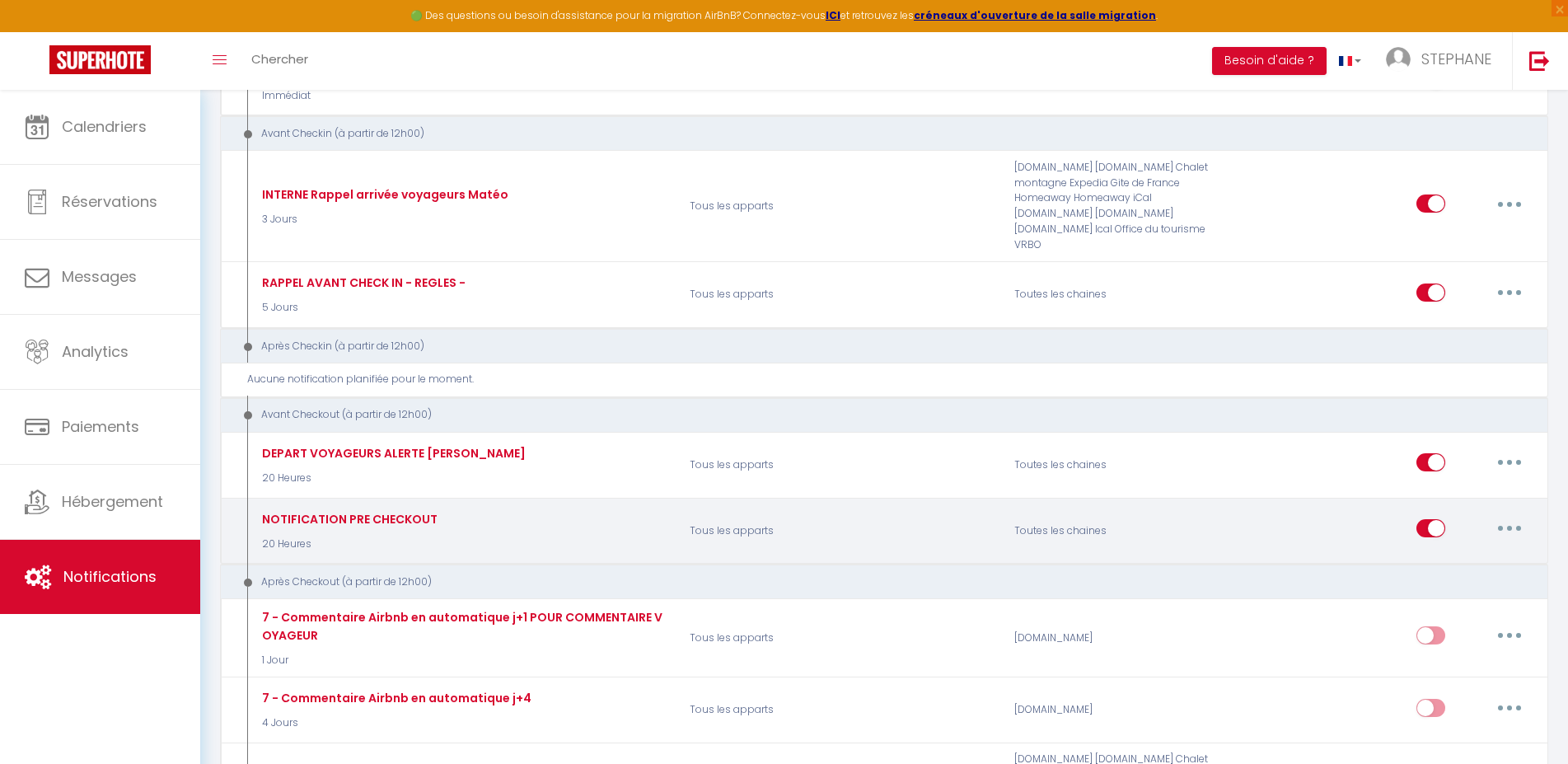
type input "DEPART VOYAGEURS ALERTE [PERSON_NAME]"
select select "4"
select select "20 Heures"
select select
checkbox input "false"
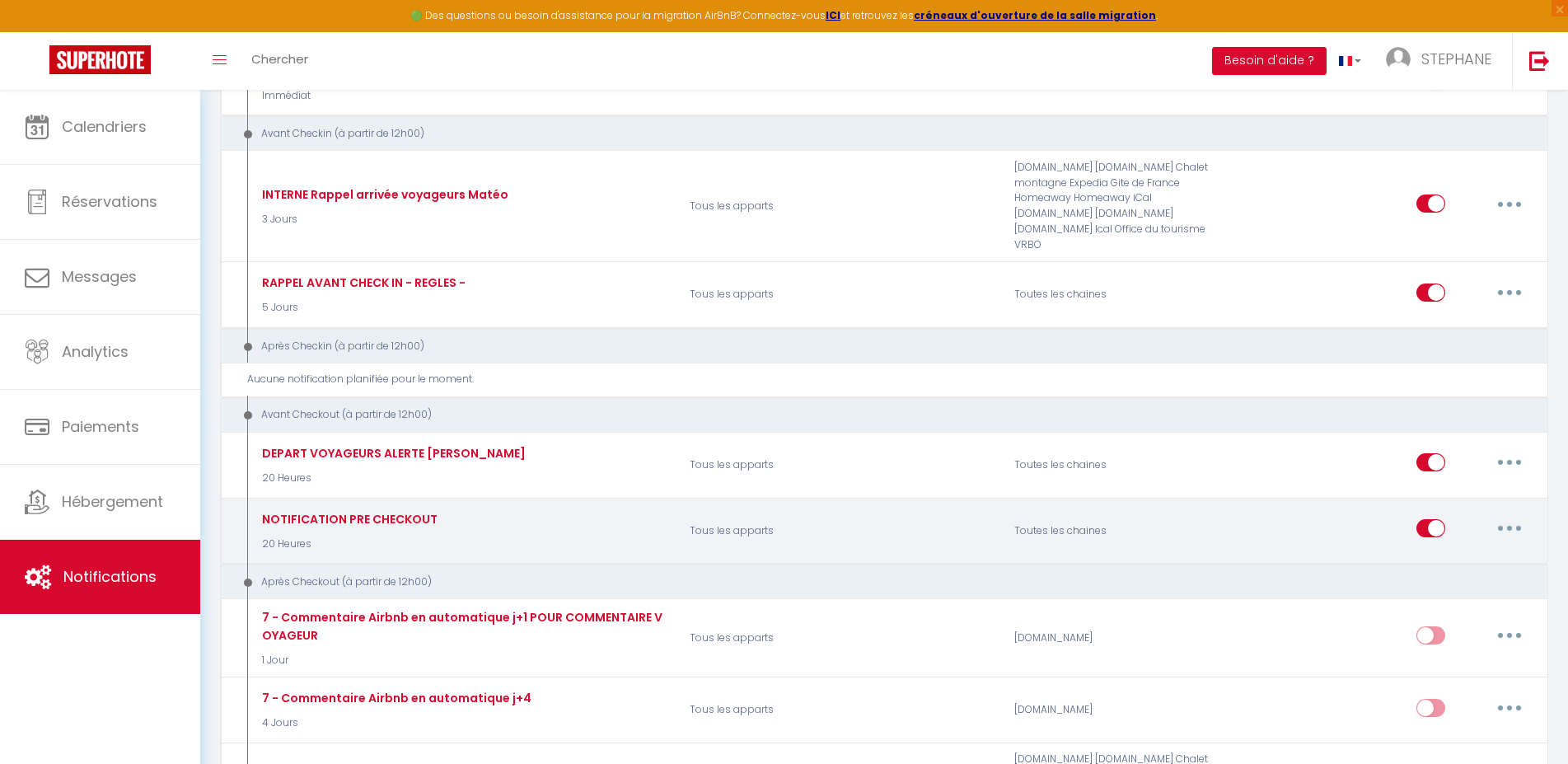
checkbox input "true"
checkbox input "false"
radio input "true"
type input "PRISE RDV CHECK OUT [RENTAL:NAME]"
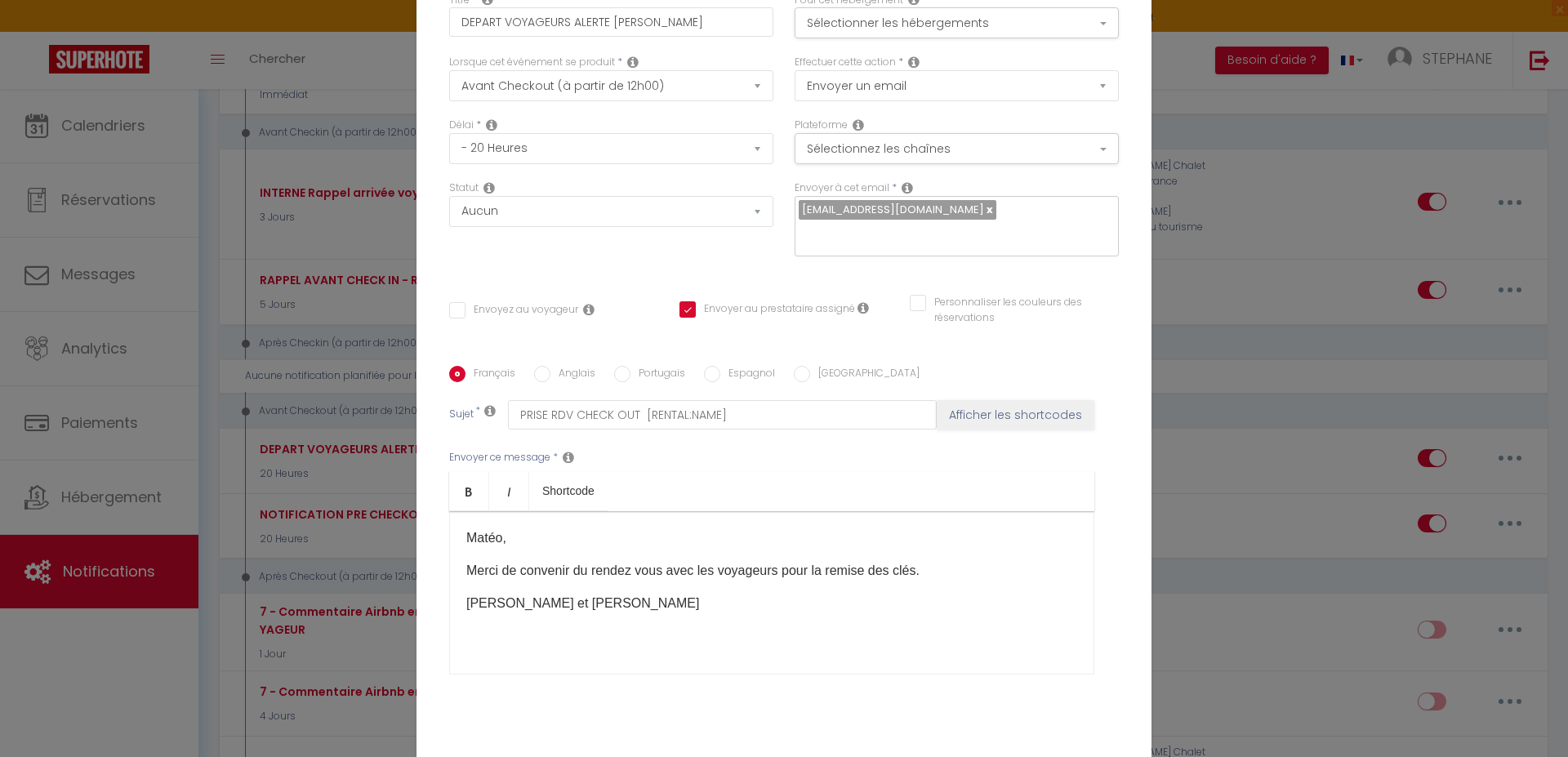
scroll to position [0, 0]
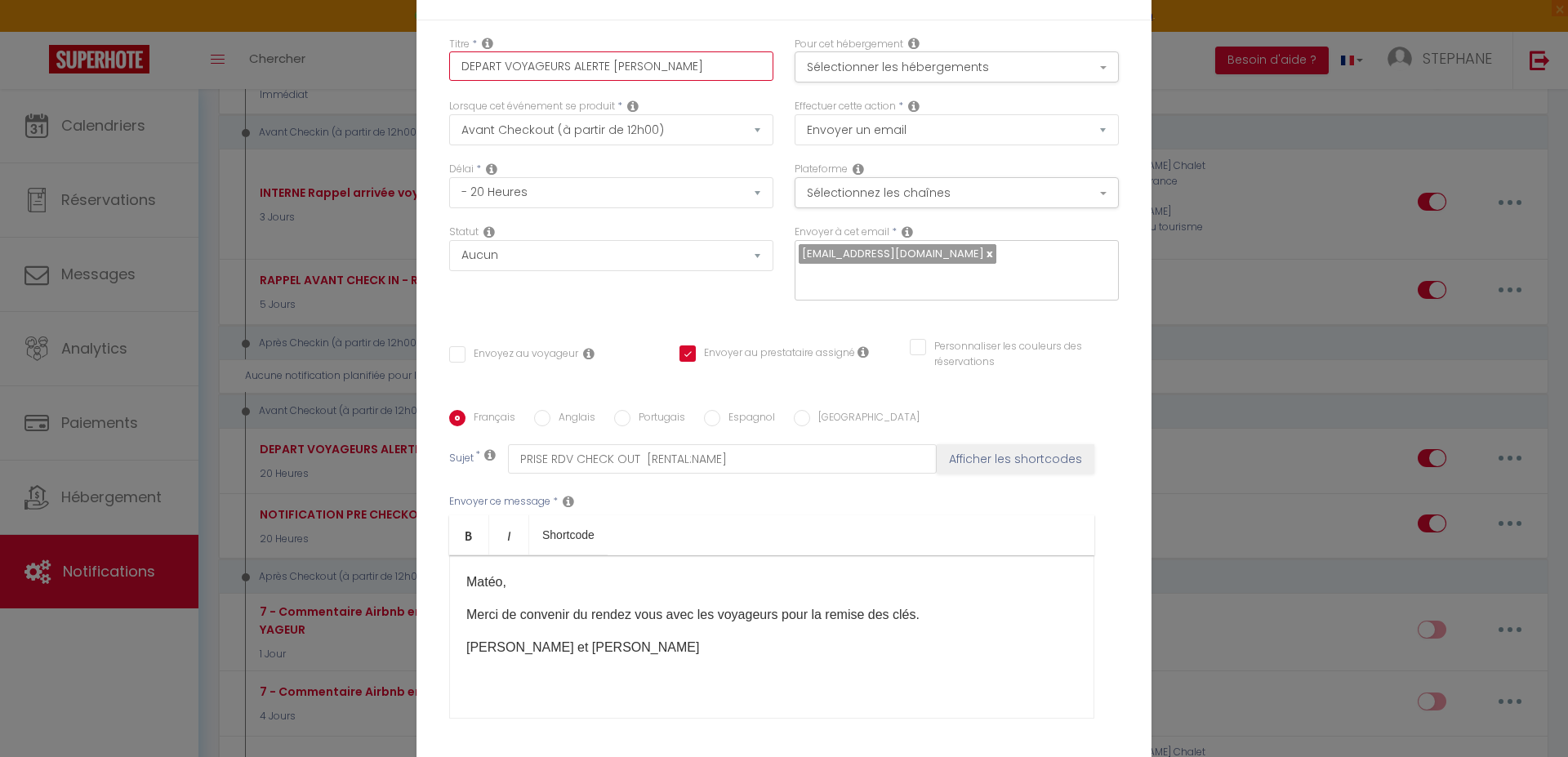
click at [452, 65] on input "DEPART VOYAGEURS ALERTE [PERSON_NAME]" at bounding box center [610, 66] width 324 height 29
type input "IDEPART VOYAGEURS ALERTE [PERSON_NAME]"
checkbox input "false"
checkbox input "true"
checkbox input "false"
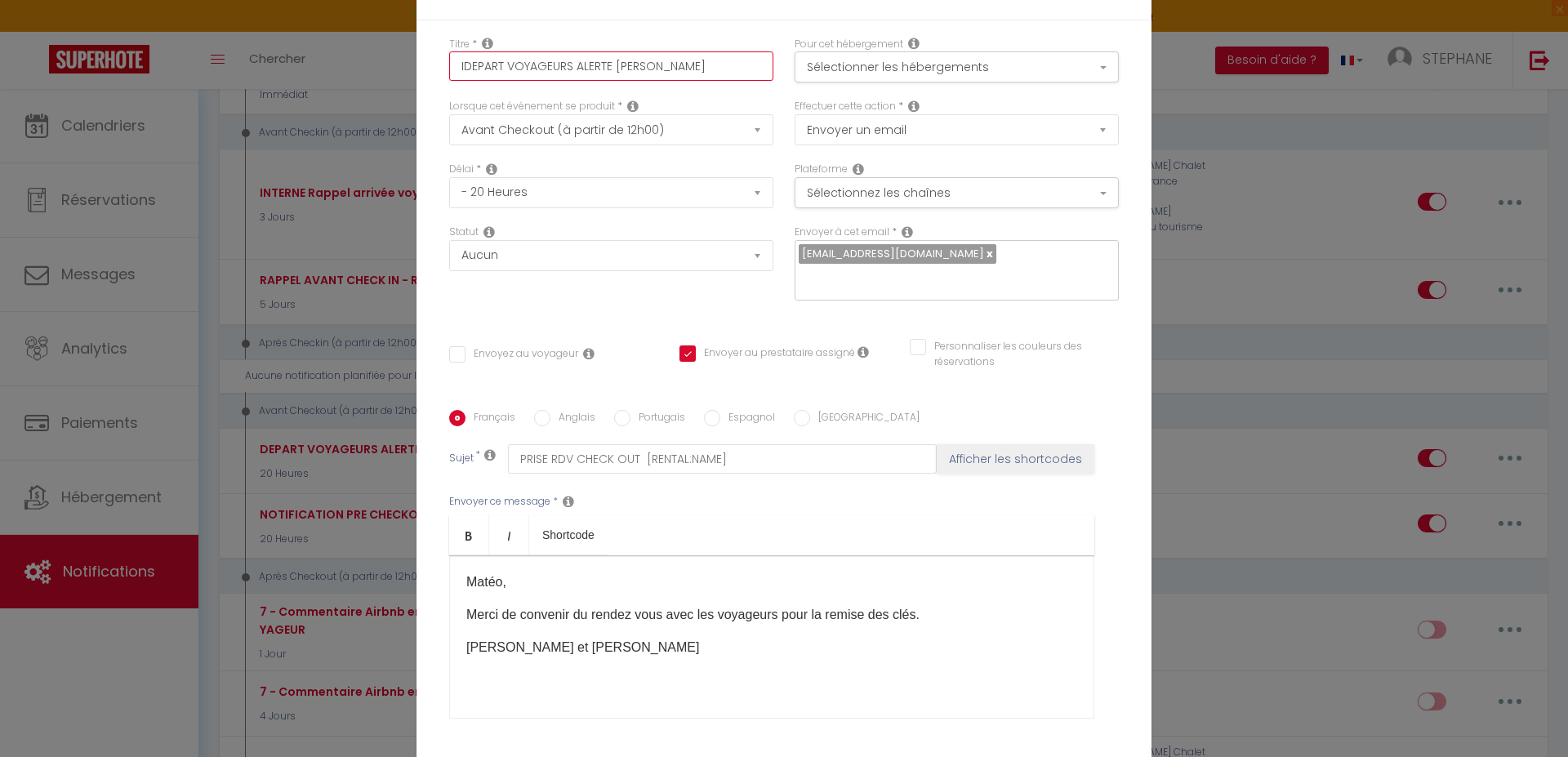
type input "INDEPART VOYAGEURS ALERTE [PERSON_NAME]"
checkbox input "false"
checkbox input "true"
checkbox input "false"
type input "INTDEPART VOYAGEURS ALERTE [PERSON_NAME]"
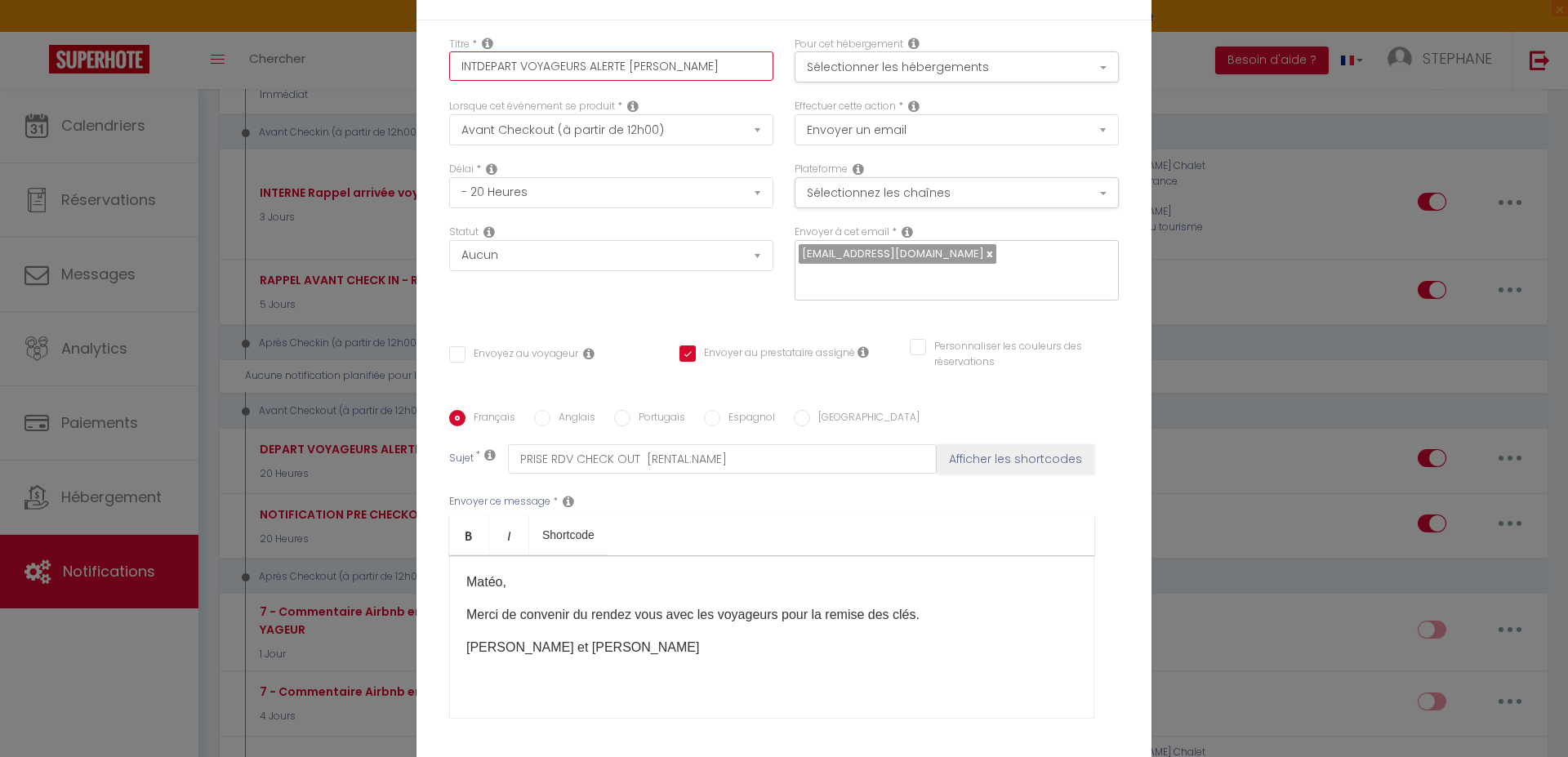
checkbox input "false"
checkbox input "true"
checkbox input "false"
type input "INTEDEPART VOYAGEURS ALERTE [PERSON_NAME]"
checkbox input "false"
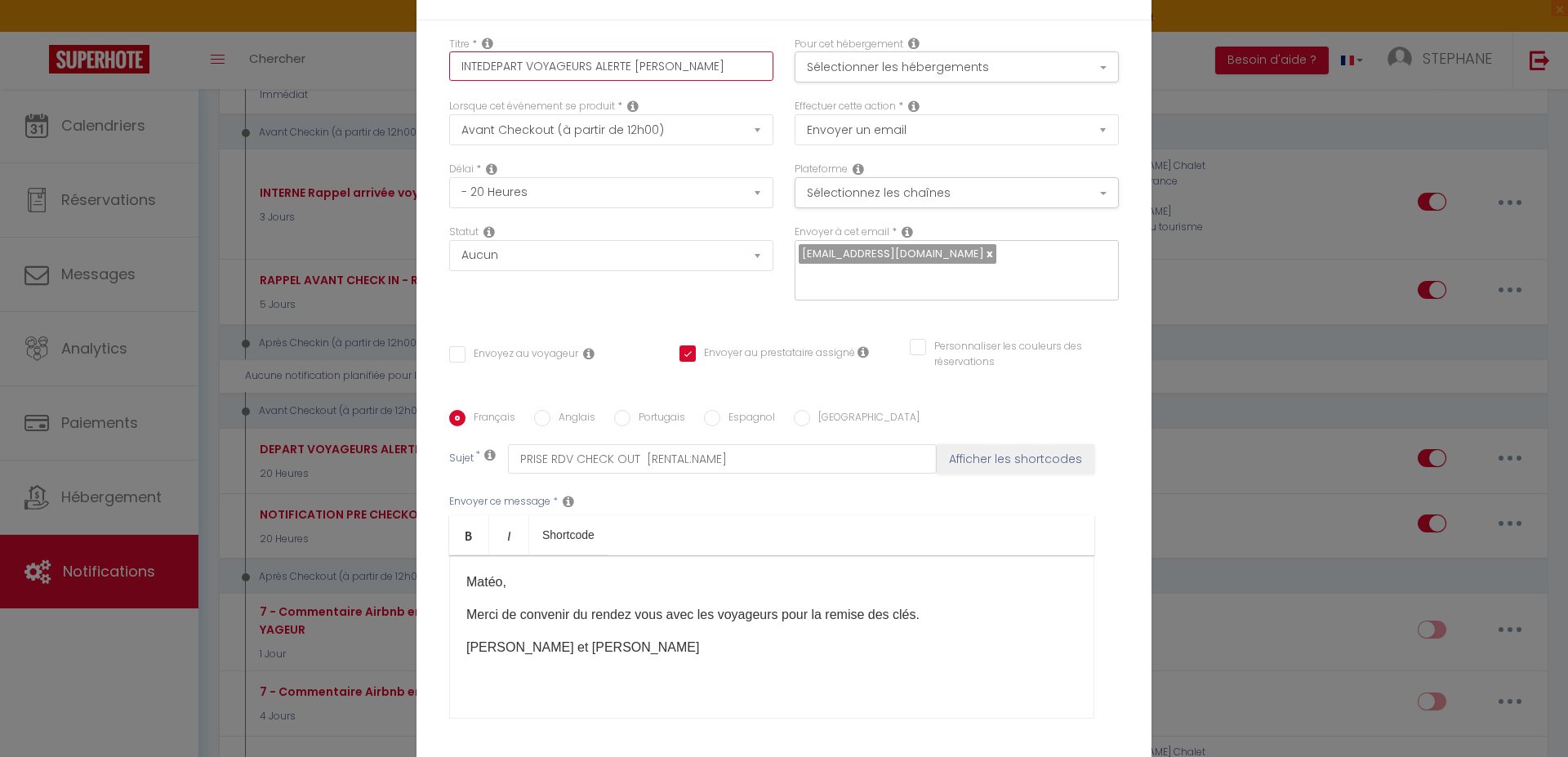
checkbox input "true"
checkbox input "false"
type input "INTERDEPART VOYAGEURS ALERTE [PERSON_NAME]"
checkbox input "false"
checkbox input "true"
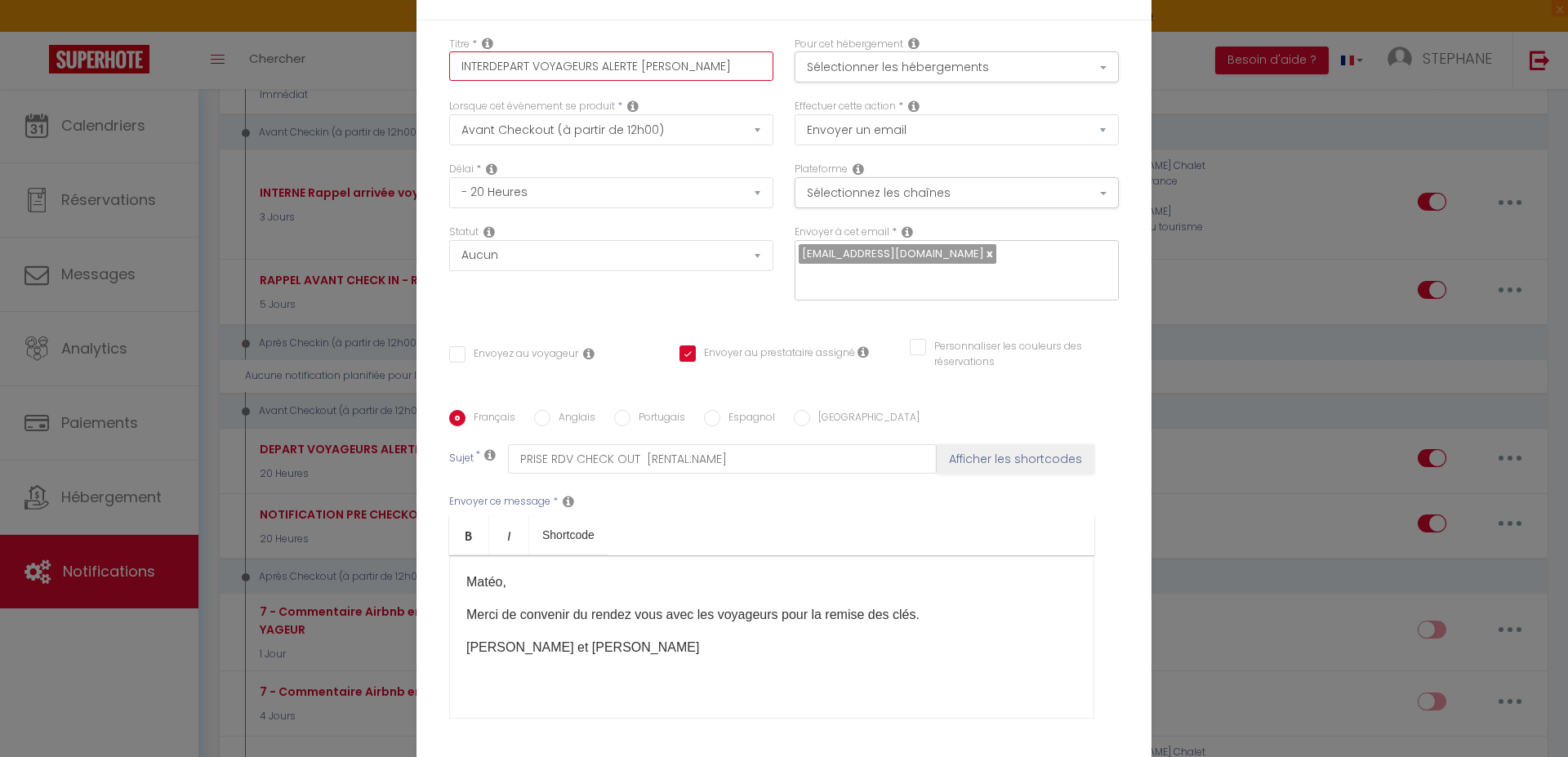
checkbox input "false"
type input "INTERNDEPART VOYAGEURS ALERTE [PERSON_NAME]"
checkbox input "false"
checkbox input "true"
checkbox input "false"
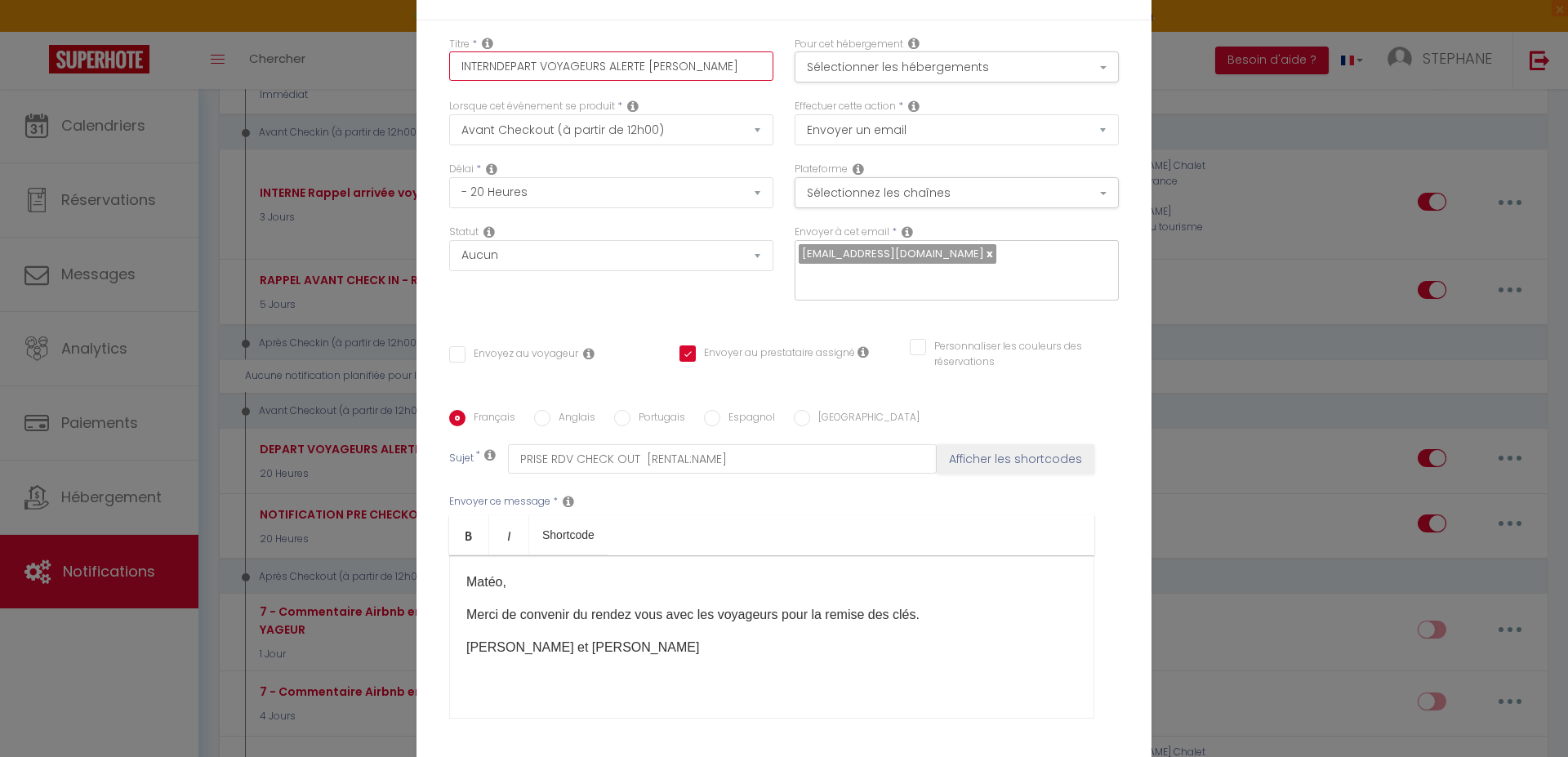
type input "INTERNEDEPART VOYAGEURS ALERTE [PERSON_NAME]"
checkbox input "false"
checkbox input "true"
checkbox input "false"
type input "INTERNE DEPART VOYAGEURS ALERTE [PERSON_NAME]"
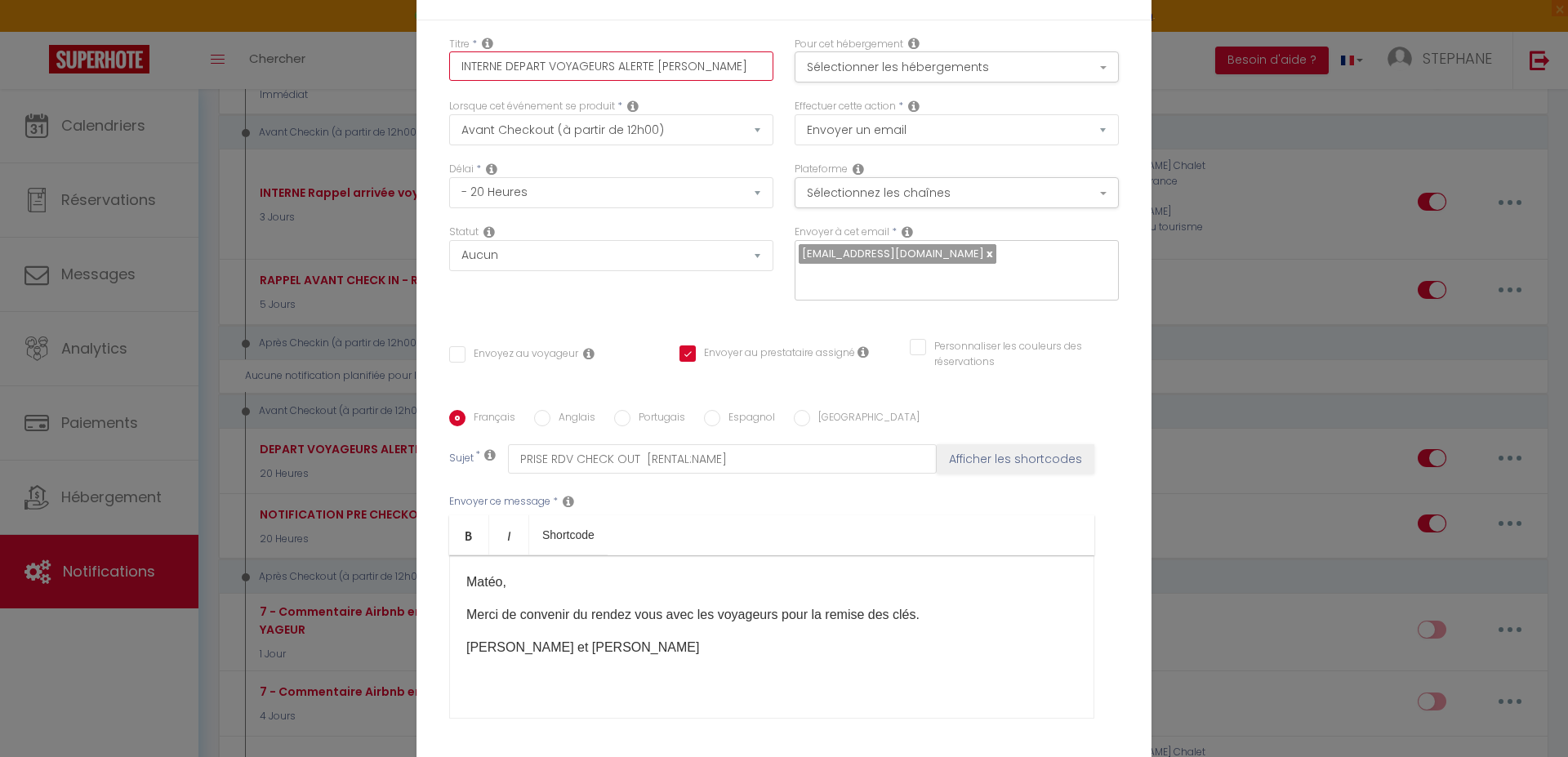
checkbox input "false"
checkbox input "true"
checkbox input "false"
type input "INTERNE DEPART VOYAGEURS ALERTE [PERSON_NAME]"
checkbox input "false"
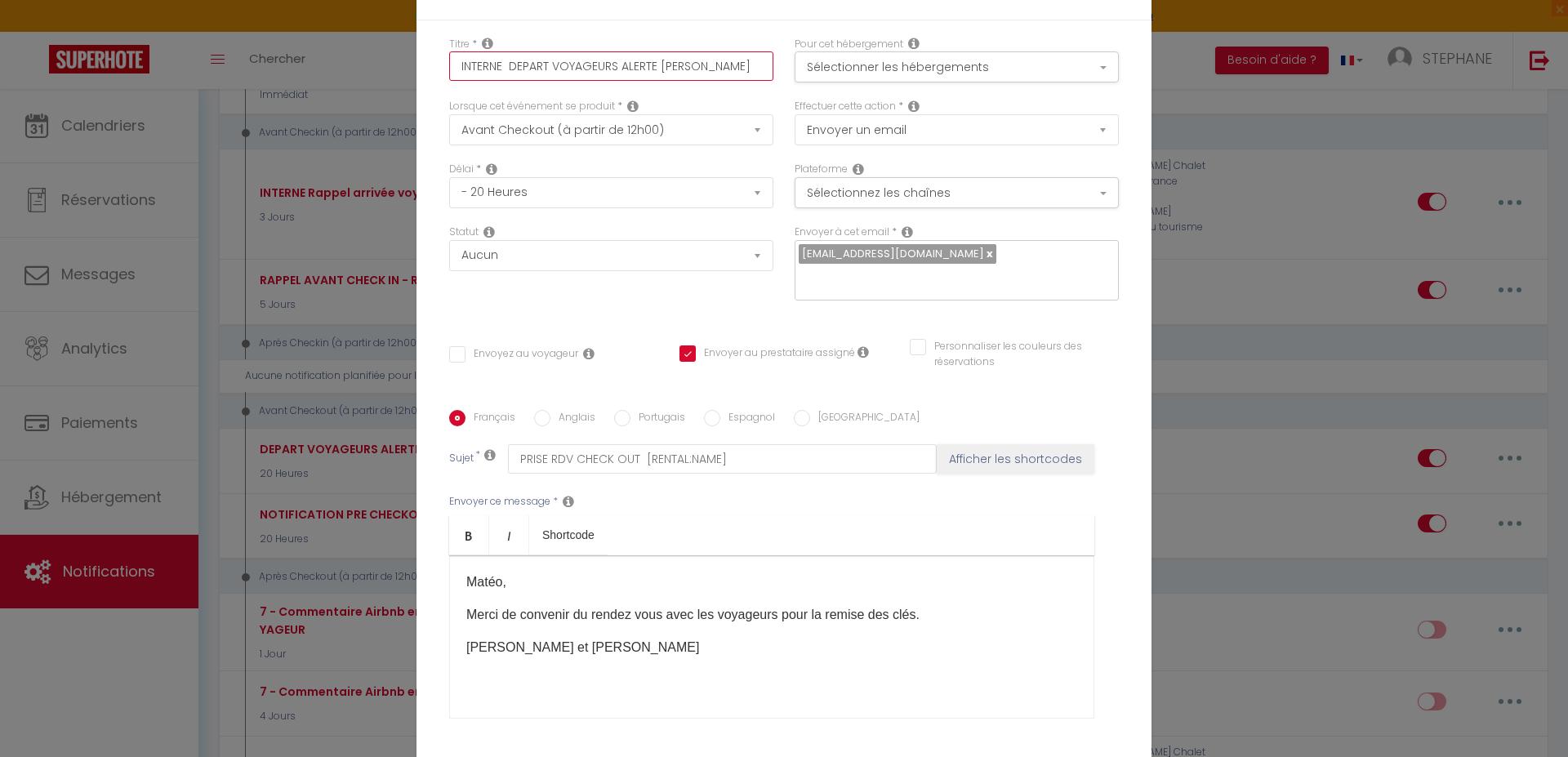
checkbox input "true"
checkbox input "false"
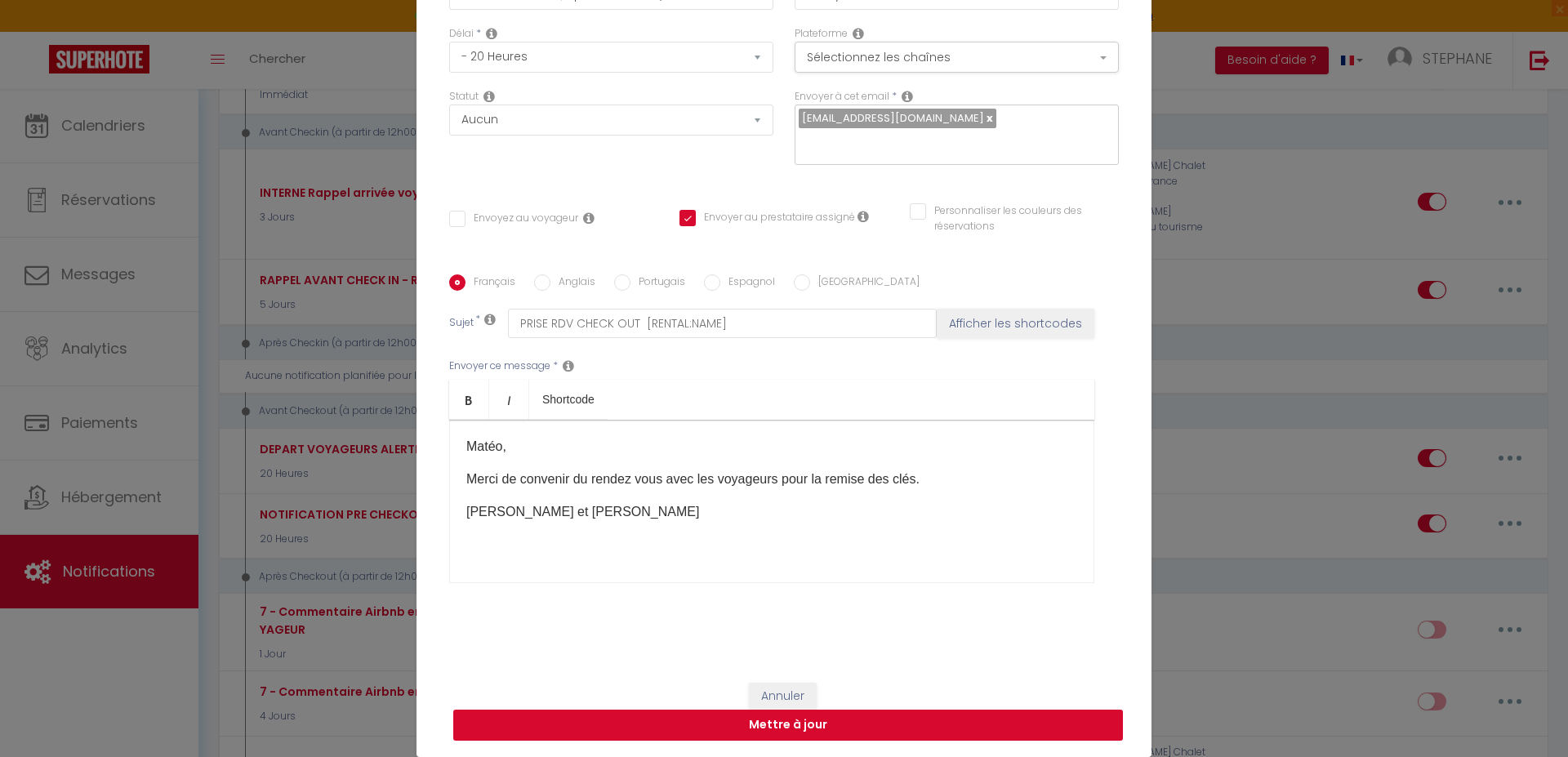
type input "INTERNE DEPART VOYAGEURS ALERTE [PERSON_NAME]"
click at [714, 726] on button "Mettre à jour" at bounding box center [788, 725] width 670 height 31
checkbox input "false"
checkbox input "true"
checkbox input "false"
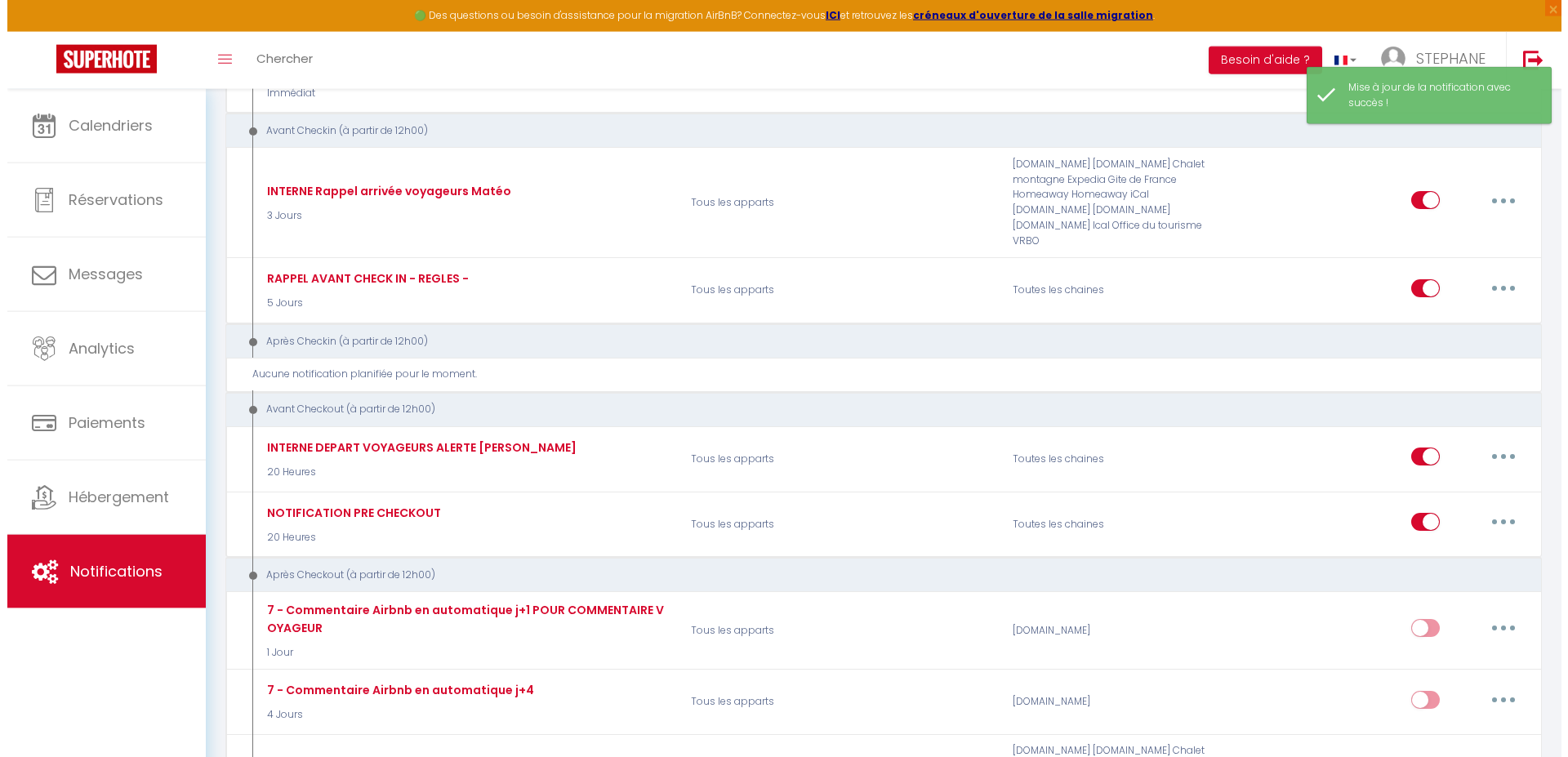
scroll to position [583, 0]
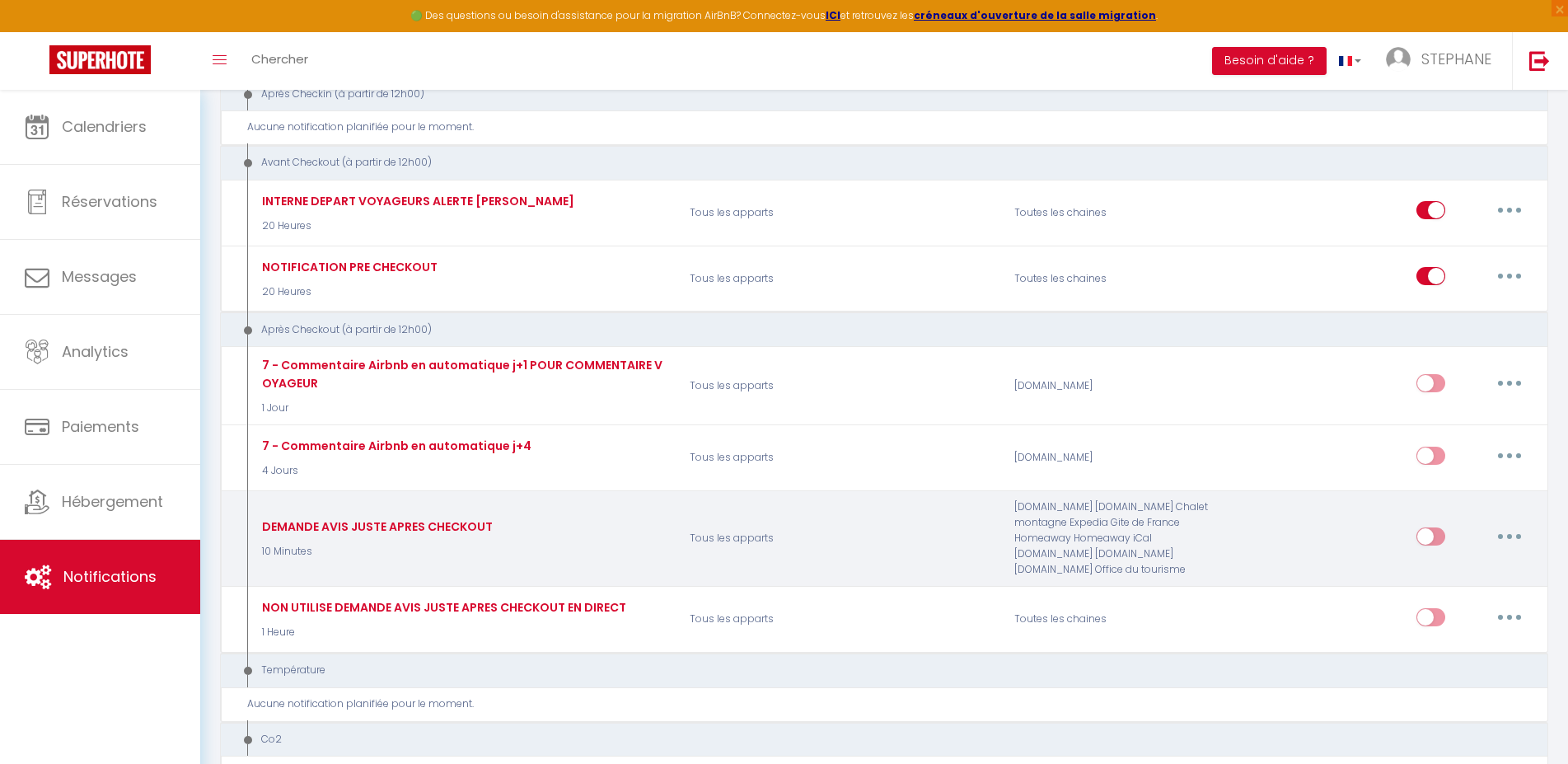
click at [1509, 534] on icon "button" at bounding box center [1509, 536] width 5 height 5
click at [1448, 567] on link "Editer" at bounding box center [1466, 573] width 122 height 28
type input "DEMANDE AVIS JUSTE APRES CHECKOUT"
select select "5"
select select "10 Minutes"
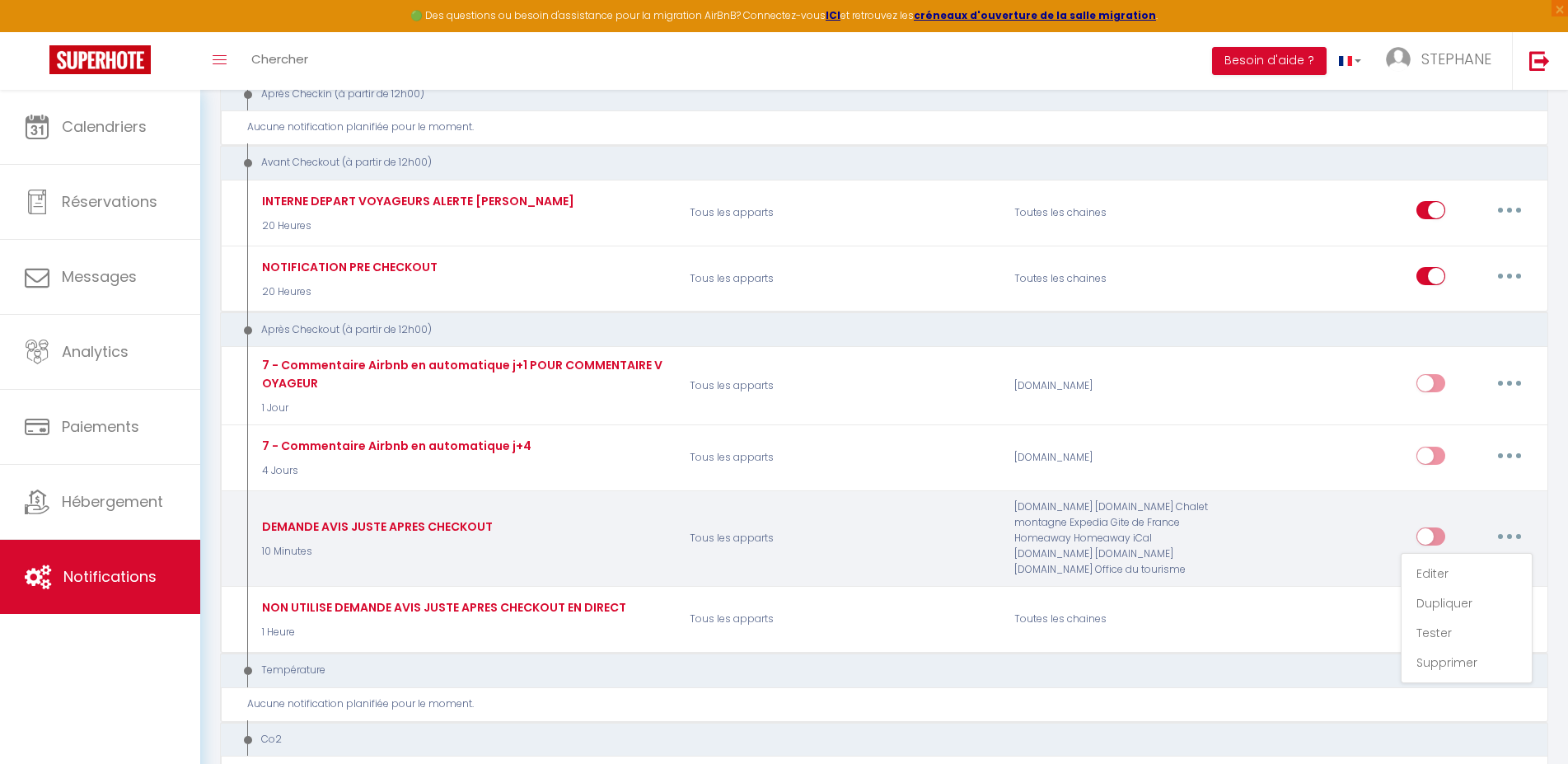
select select "if_booking_is_paid"
checkbox input "true"
checkbox input "false"
radio input "true"
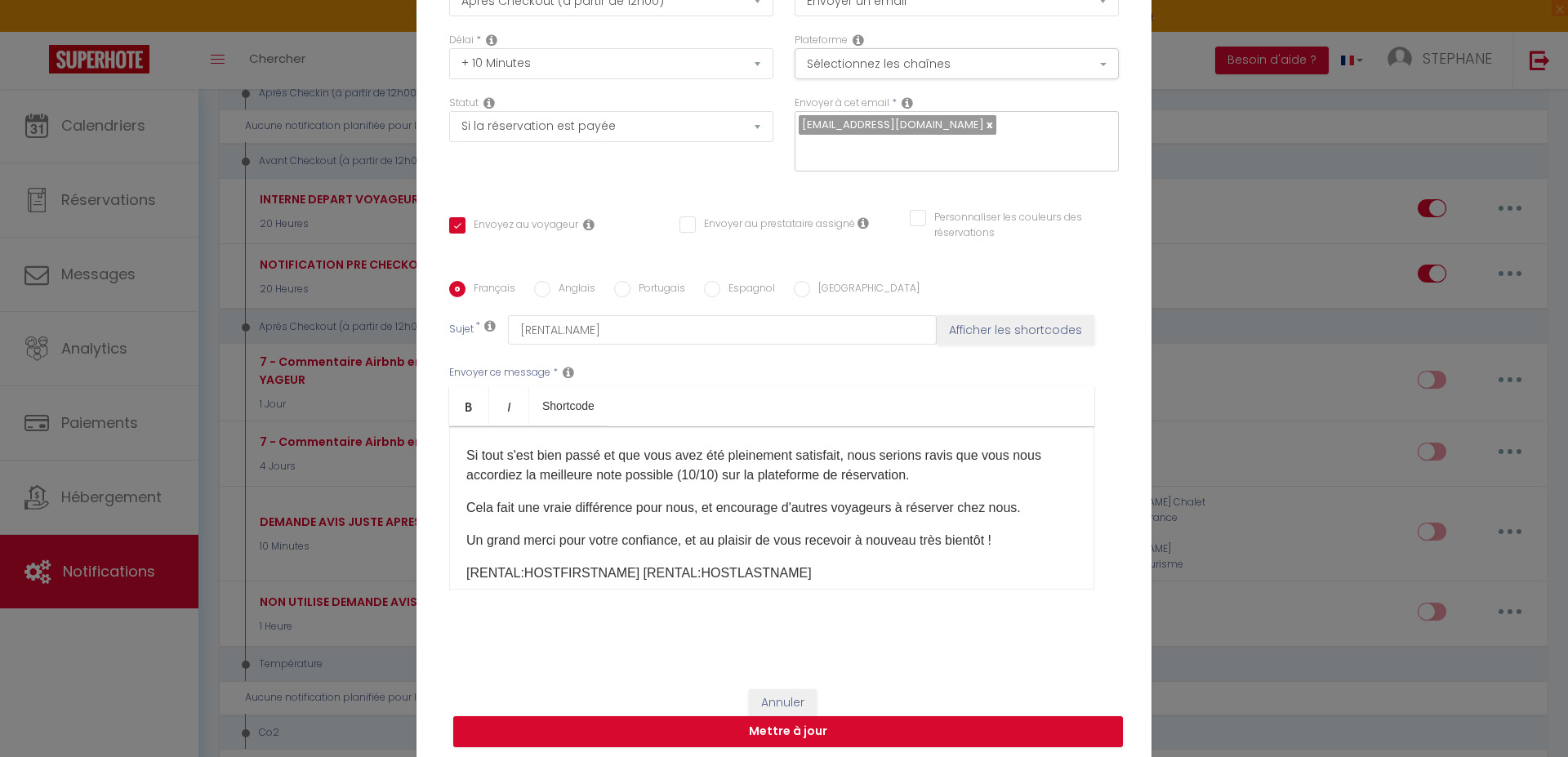
scroll to position [186, 0]
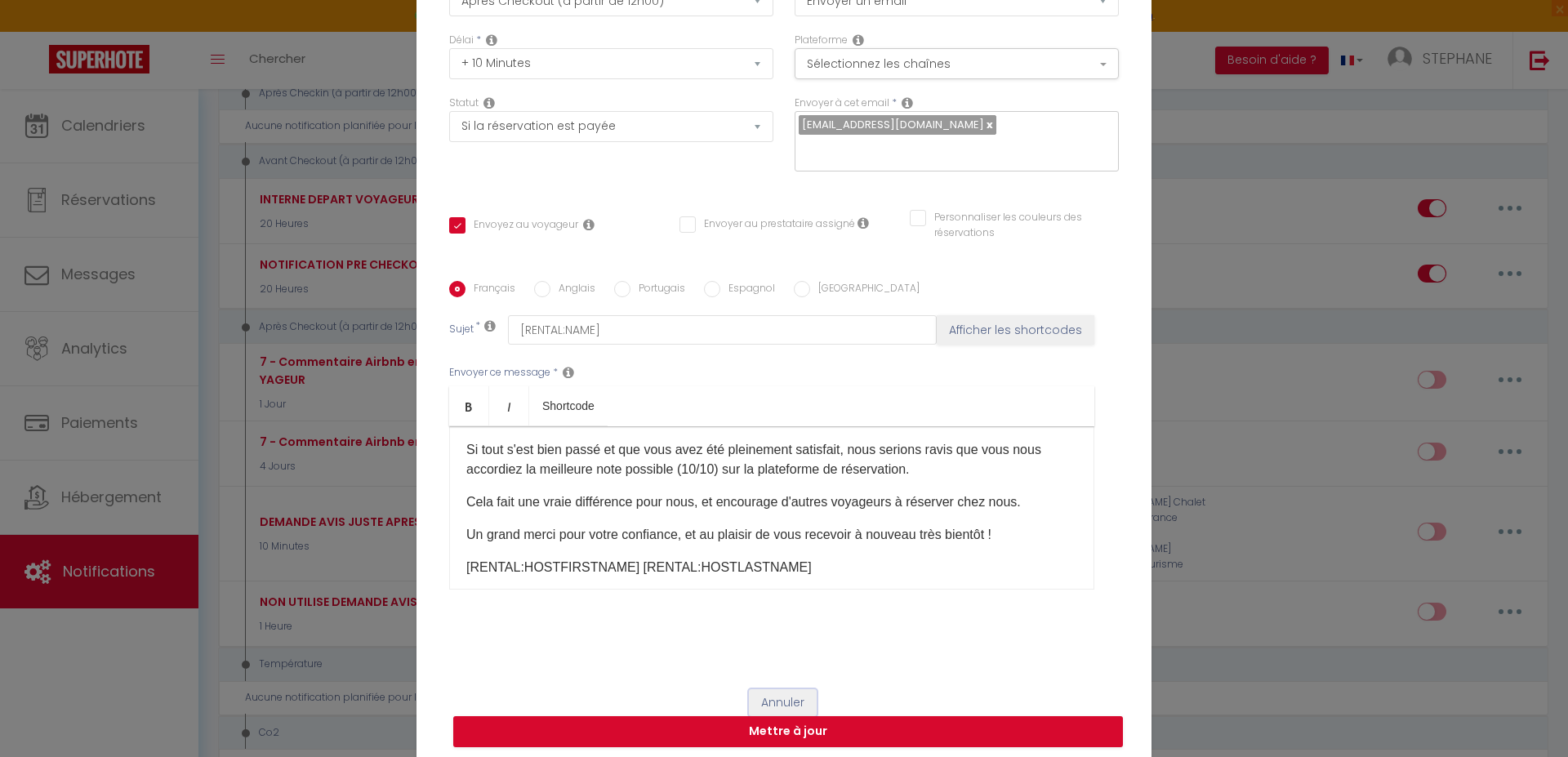
click at [755, 700] on button "Annuler" at bounding box center [782, 703] width 68 height 28
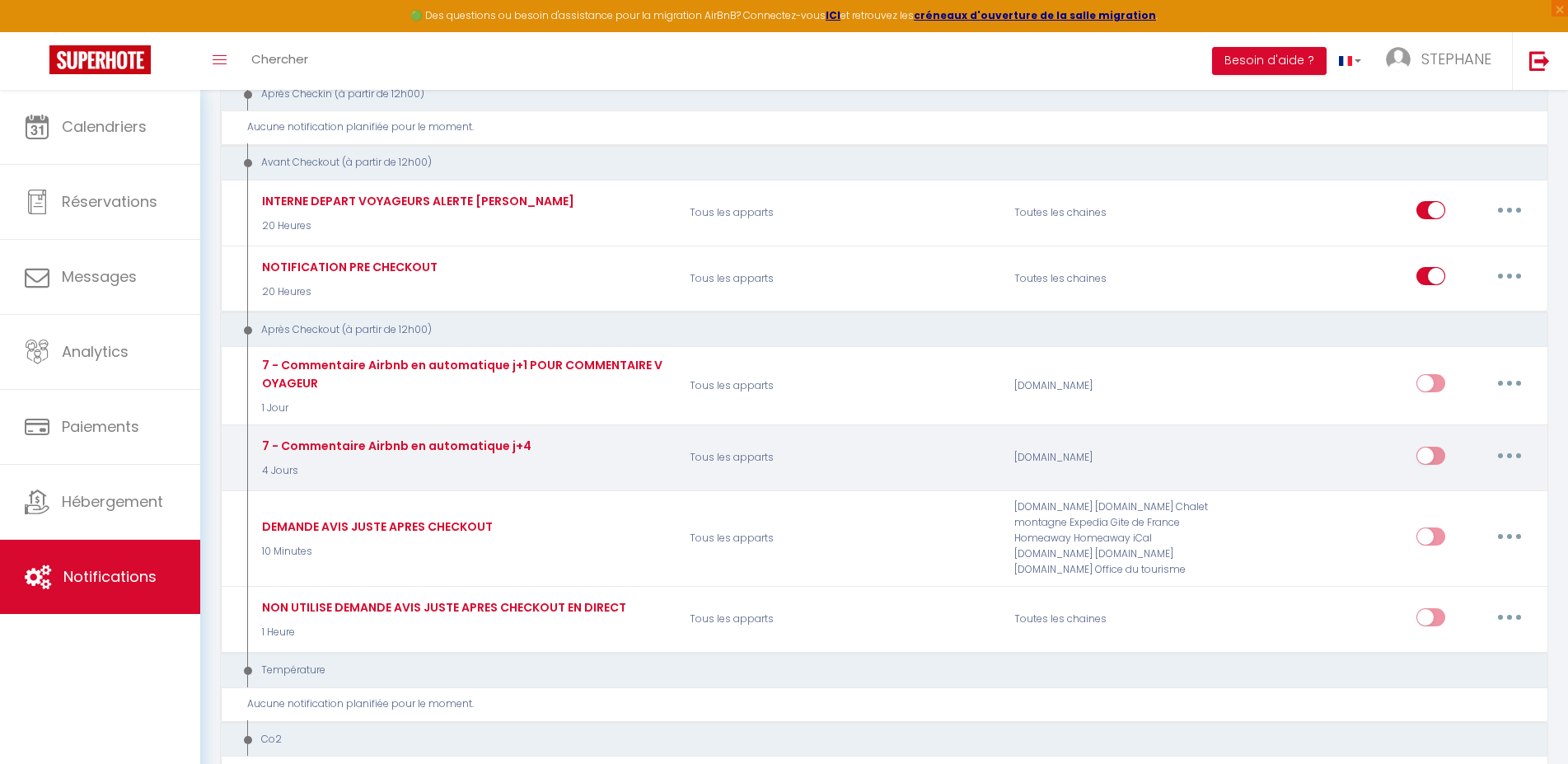
click at [1507, 452] on button "button" at bounding box center [1509, 456] width 46 height 27
click at [1438, 488] on link "Editer" at bounding box center [1466, 493] width 122 height 28
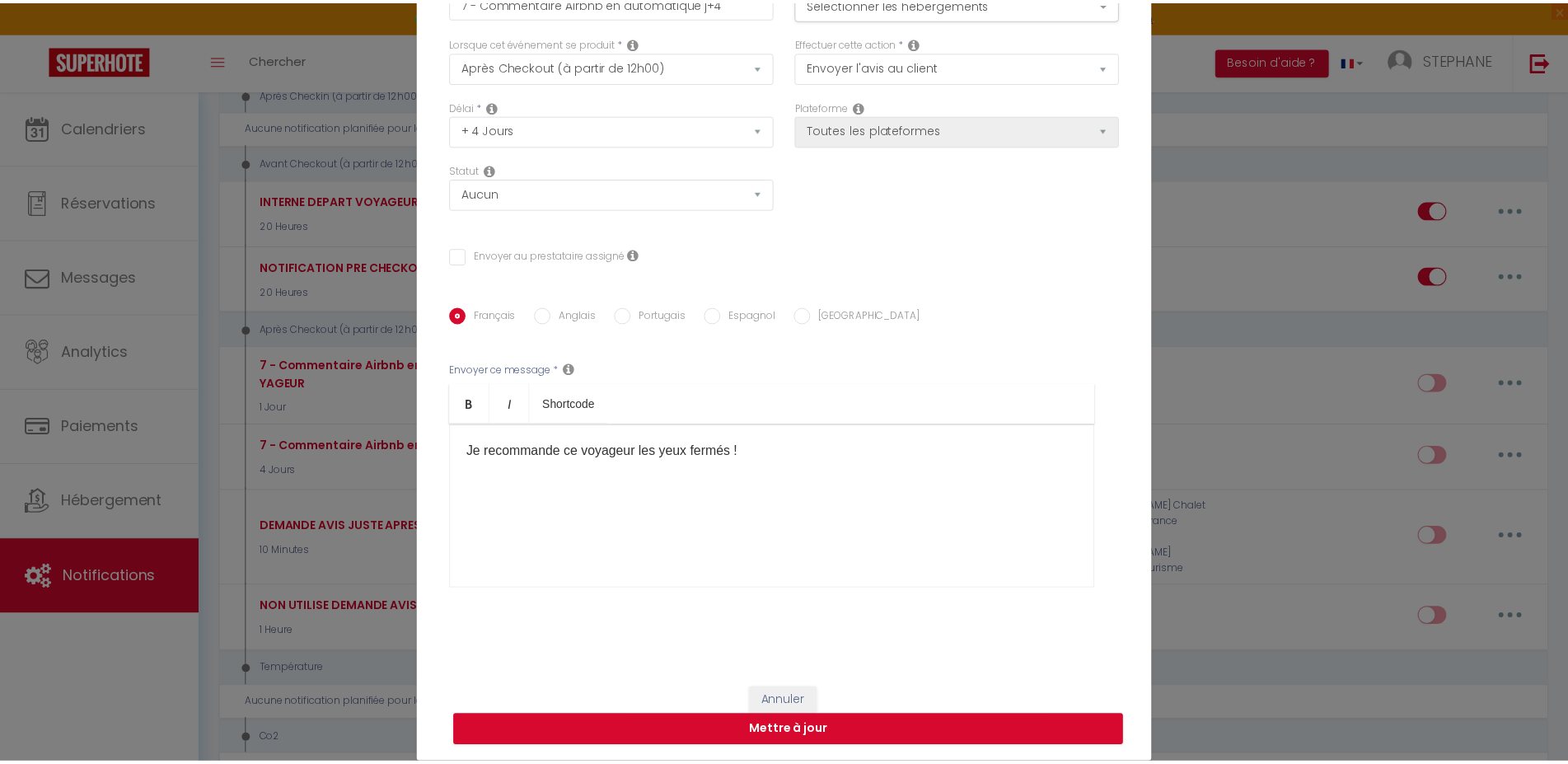
scroll to position [0, 0]
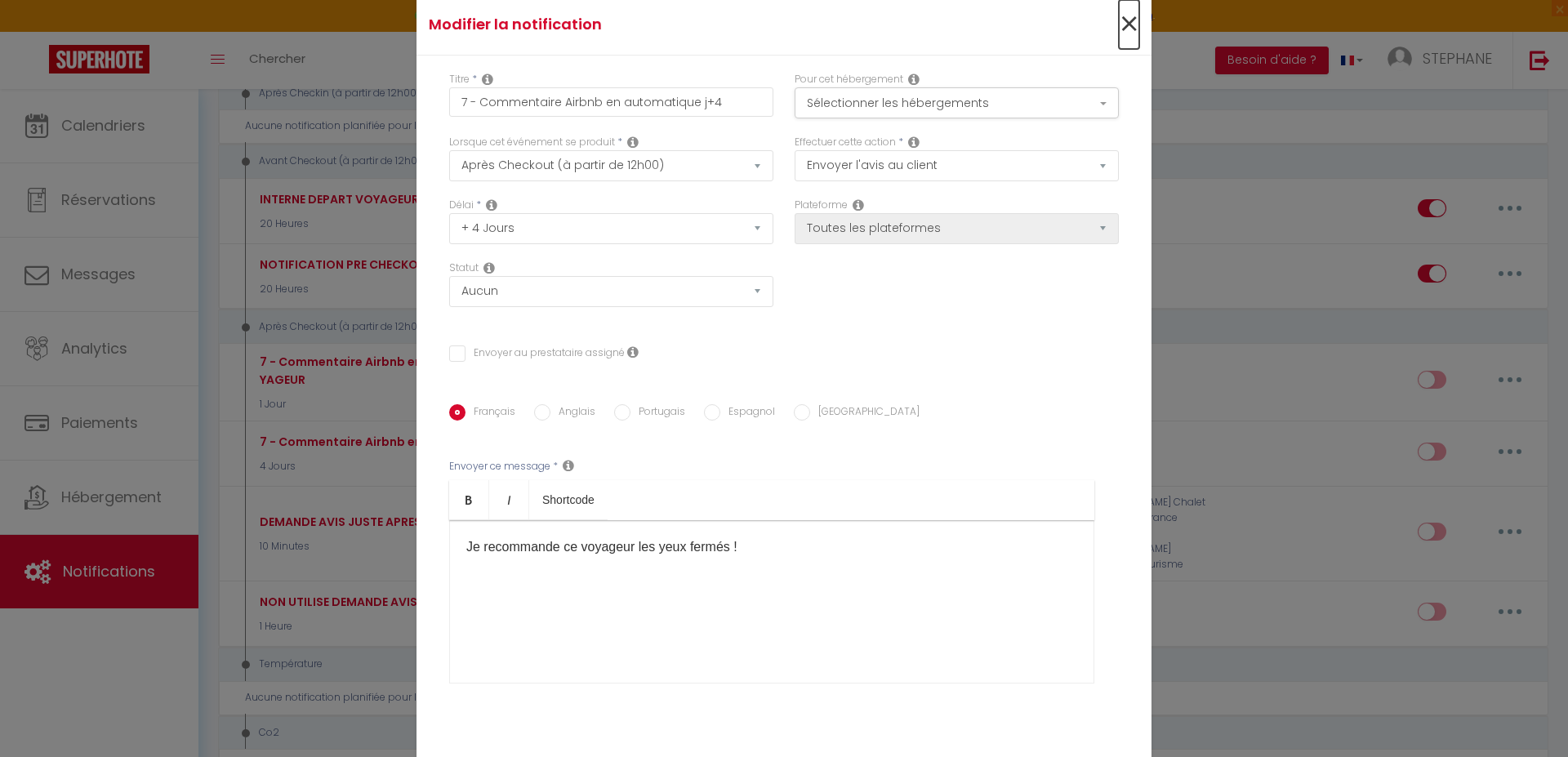
click at [1126, 21] on span "×" at bounding box center [1128, 25] width 20 height 49
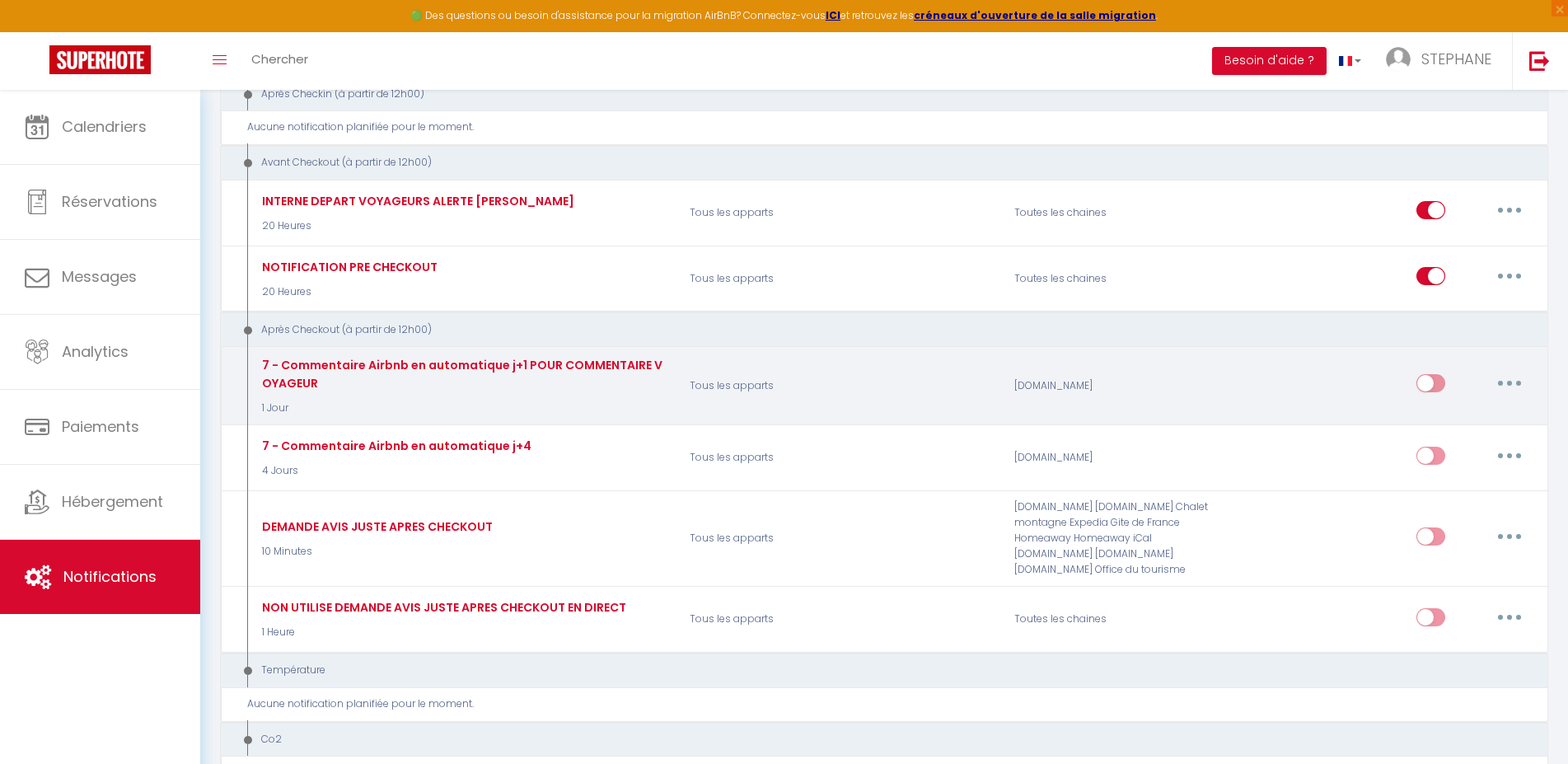
click at [1509, 381] on icon "button" at bounding box center [1509, 382] width 5 height 5
click at [1444, 415] on link "Editer" at bounding box center [1466, 421] width 122 height 28
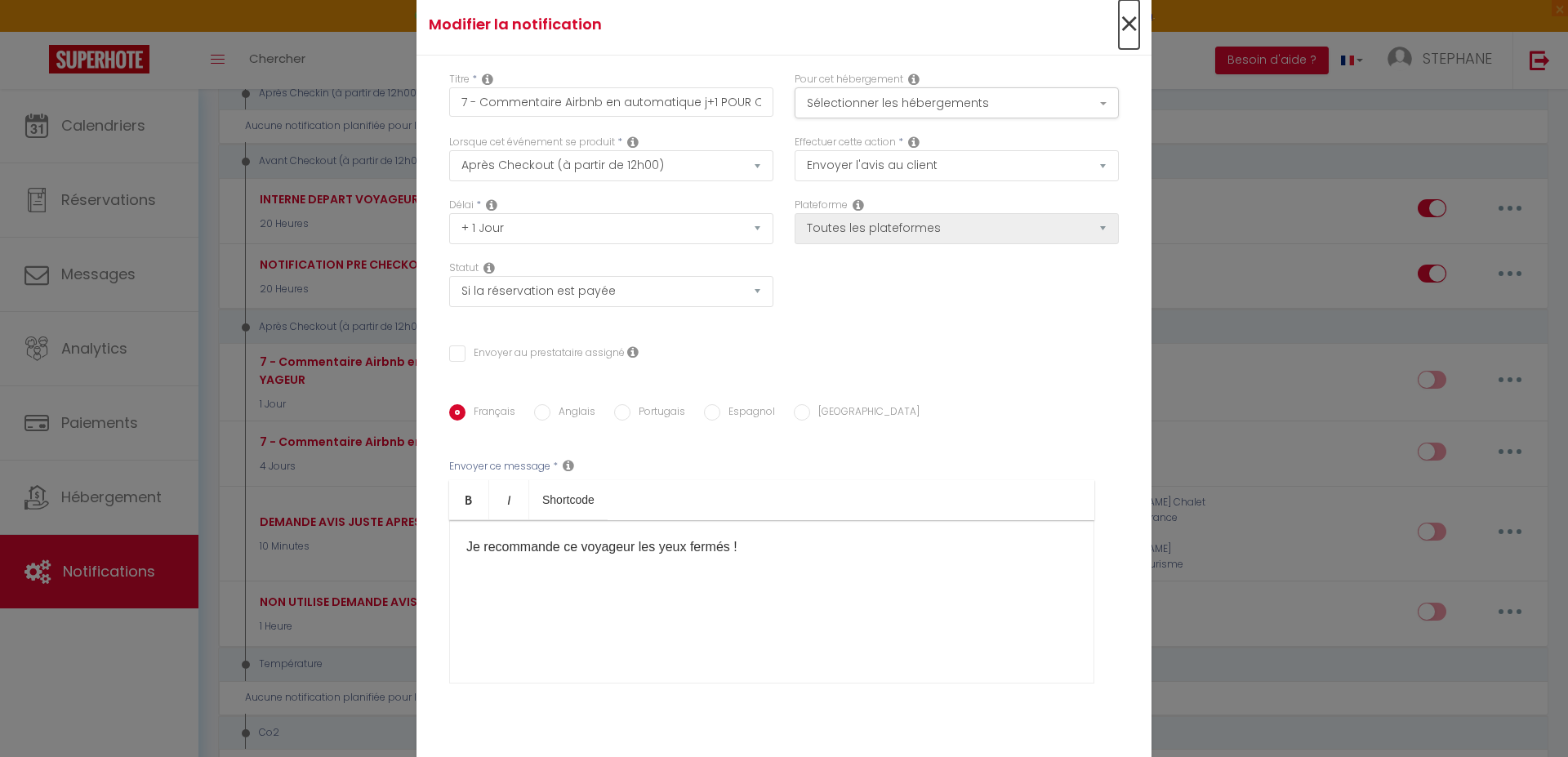
click at [1120, 20] on span "×" at bounding box center [1128, 25] width 20 height 49
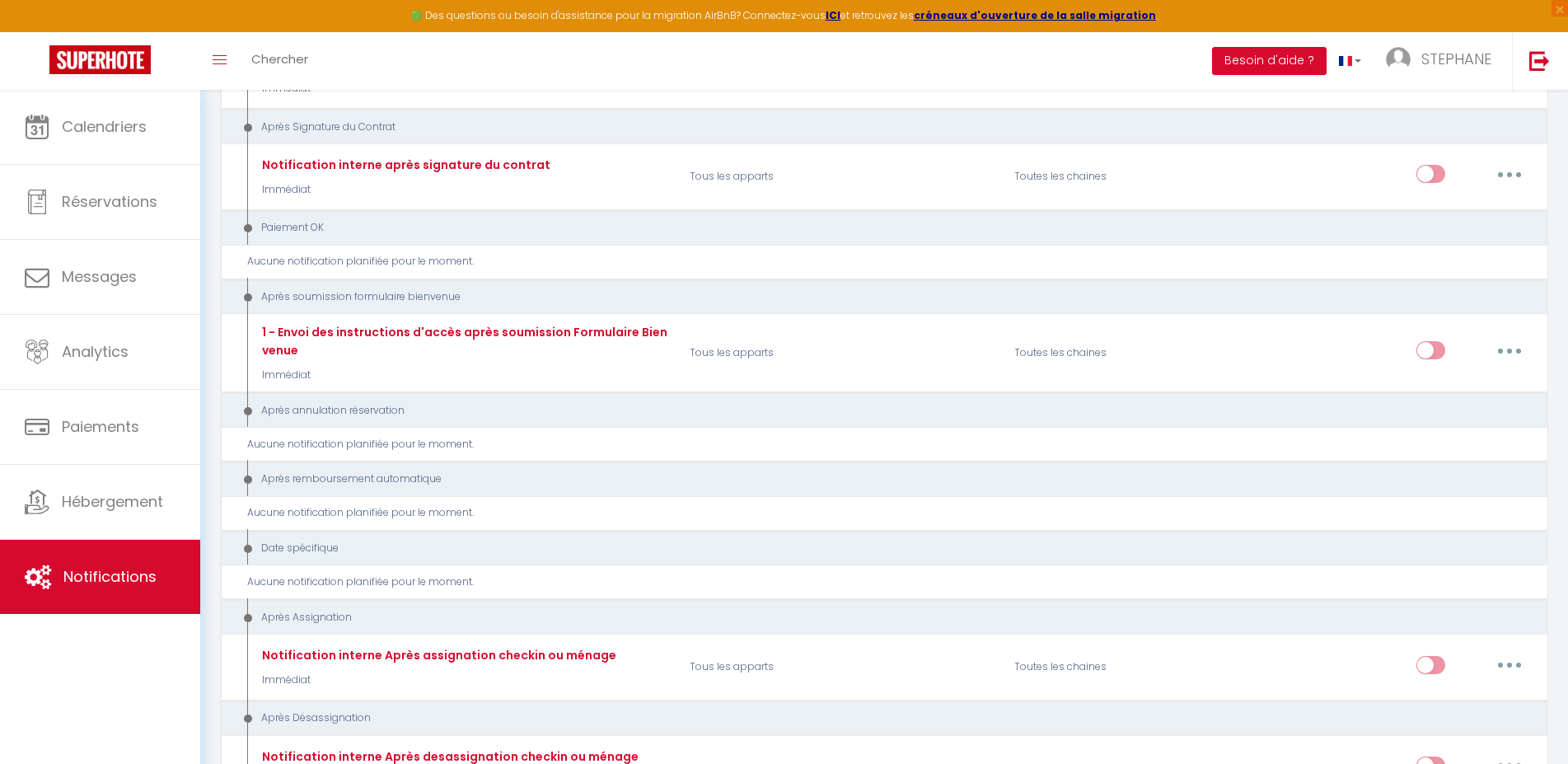
scroll to position [2137, 0]
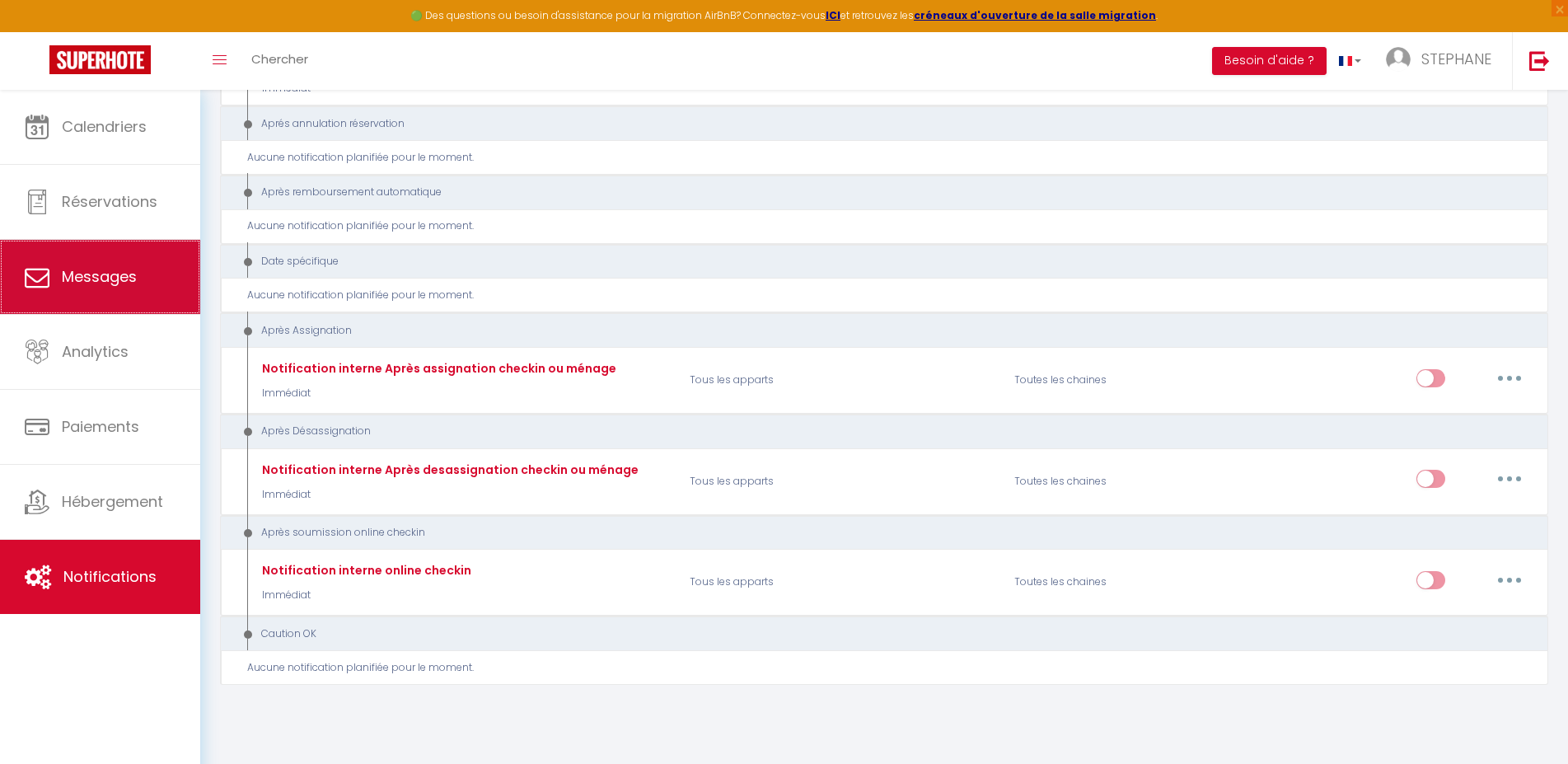
click at [76, 281] on span "Messages" at bounding box center [99, 276] width 75 height 20
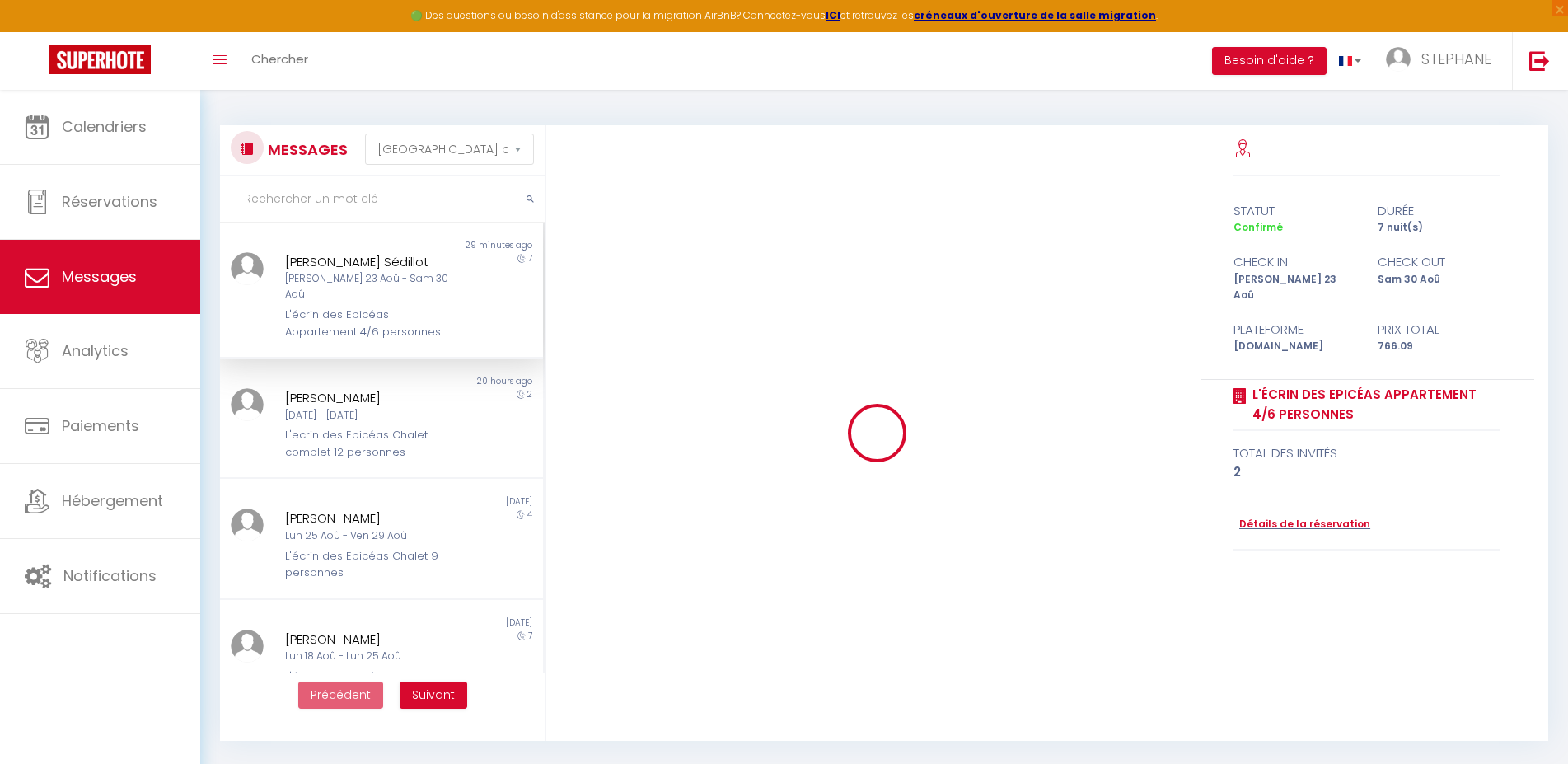
scroll to position [3850, 0]
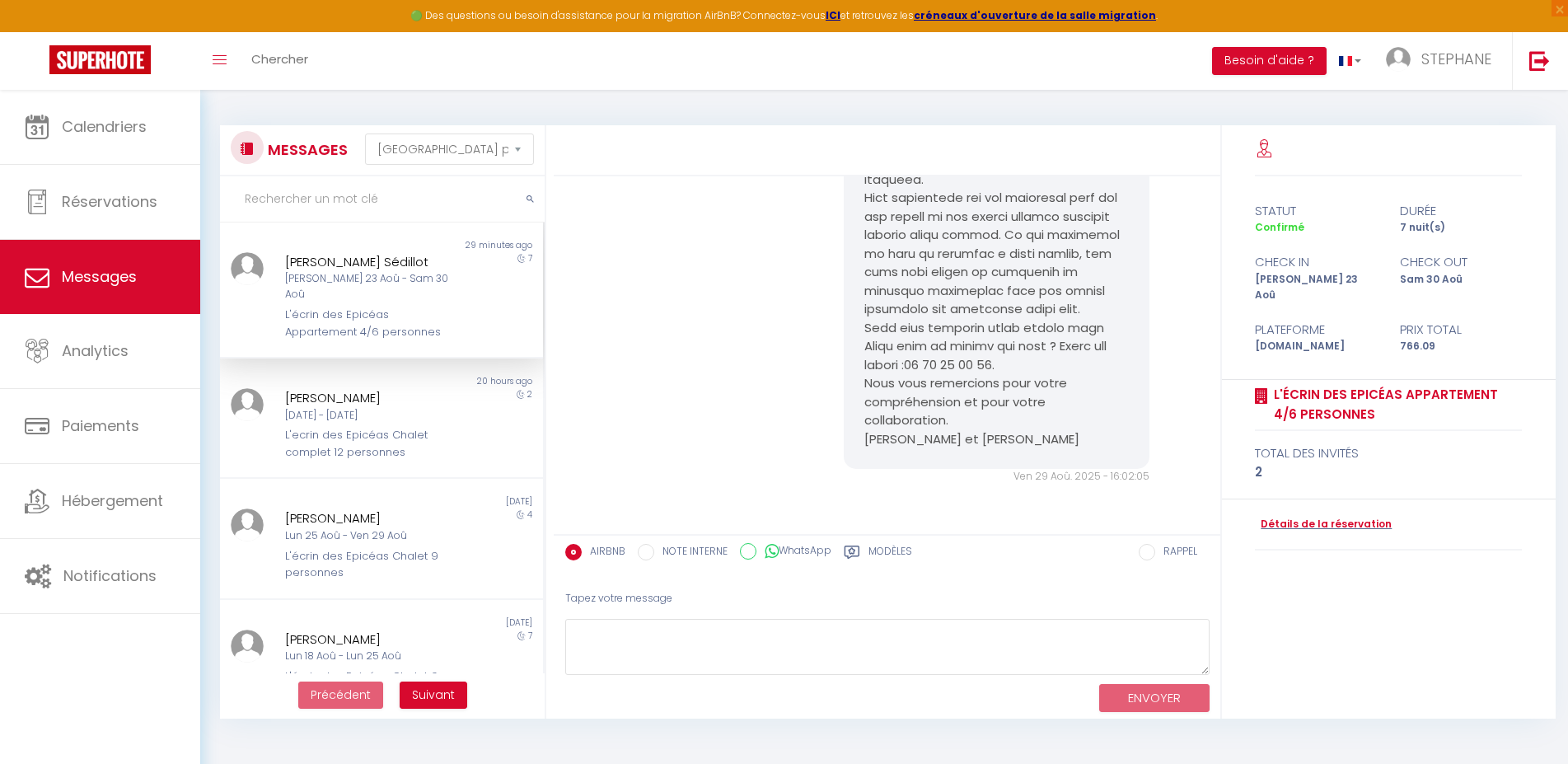
click at [892, 553] on label "Modèles" at bounding box center [890, 554] width 44 height 20
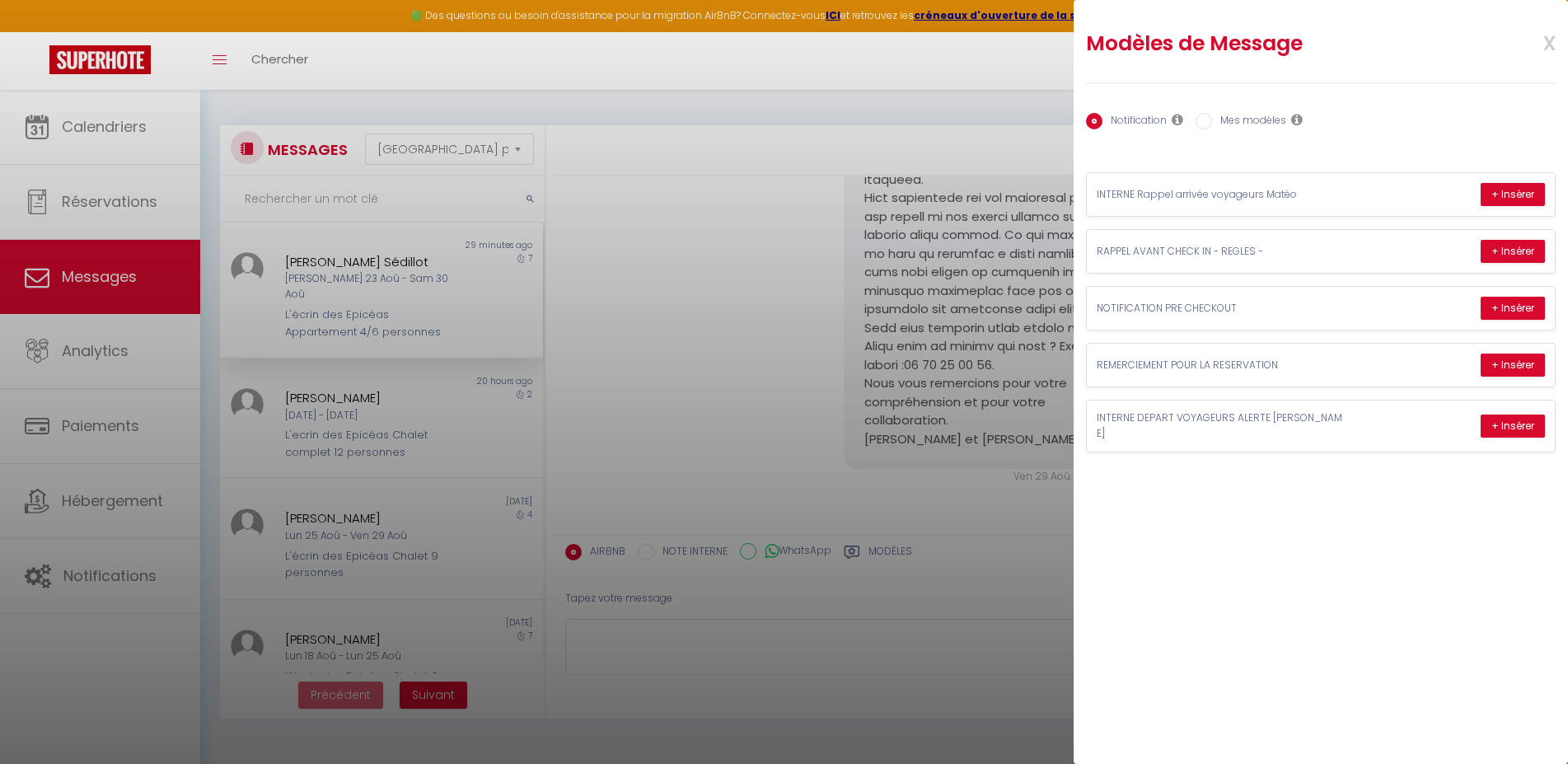
click at [1205, 123] on input "Mes modèles" at bounding box center [1204, 121] width 17 height 17
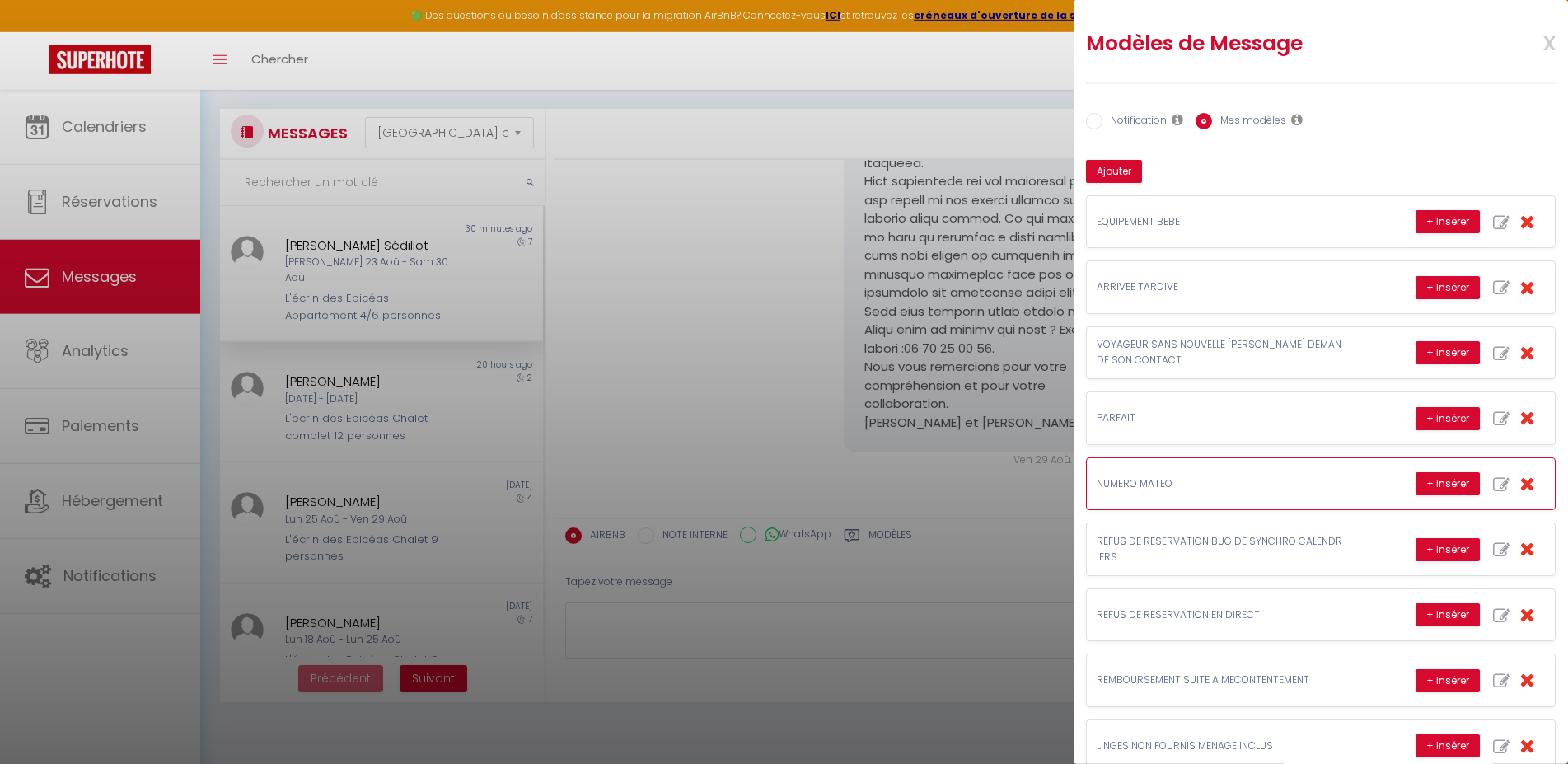
scroll to position [0, 0]
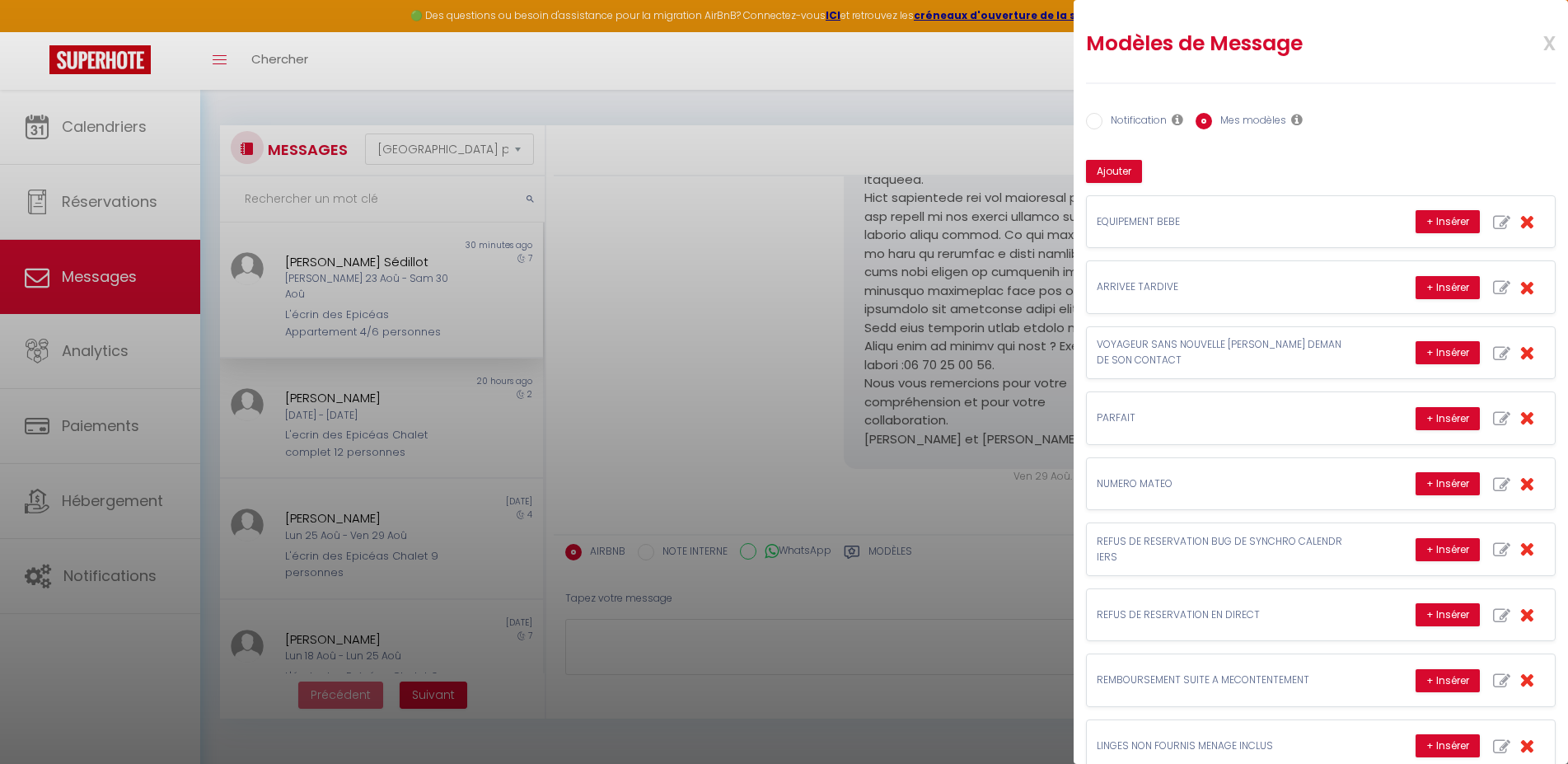
click at [1531, 42] on span "x" at bounding box center [1529, 41] width 52 height 39
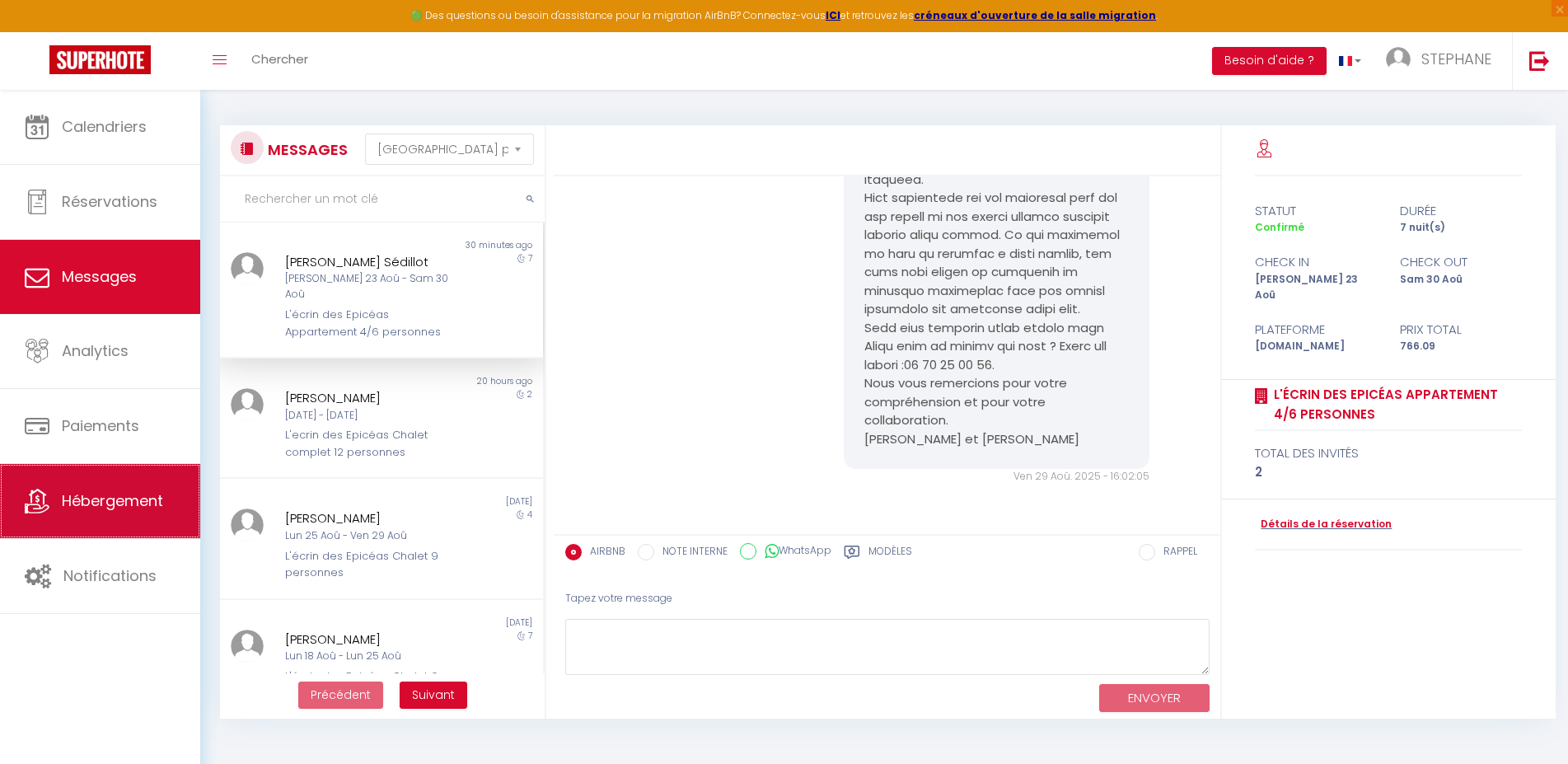
click at [101, 504] on span "Hébergement" at bounding box center [112, 501] width 102 height 20
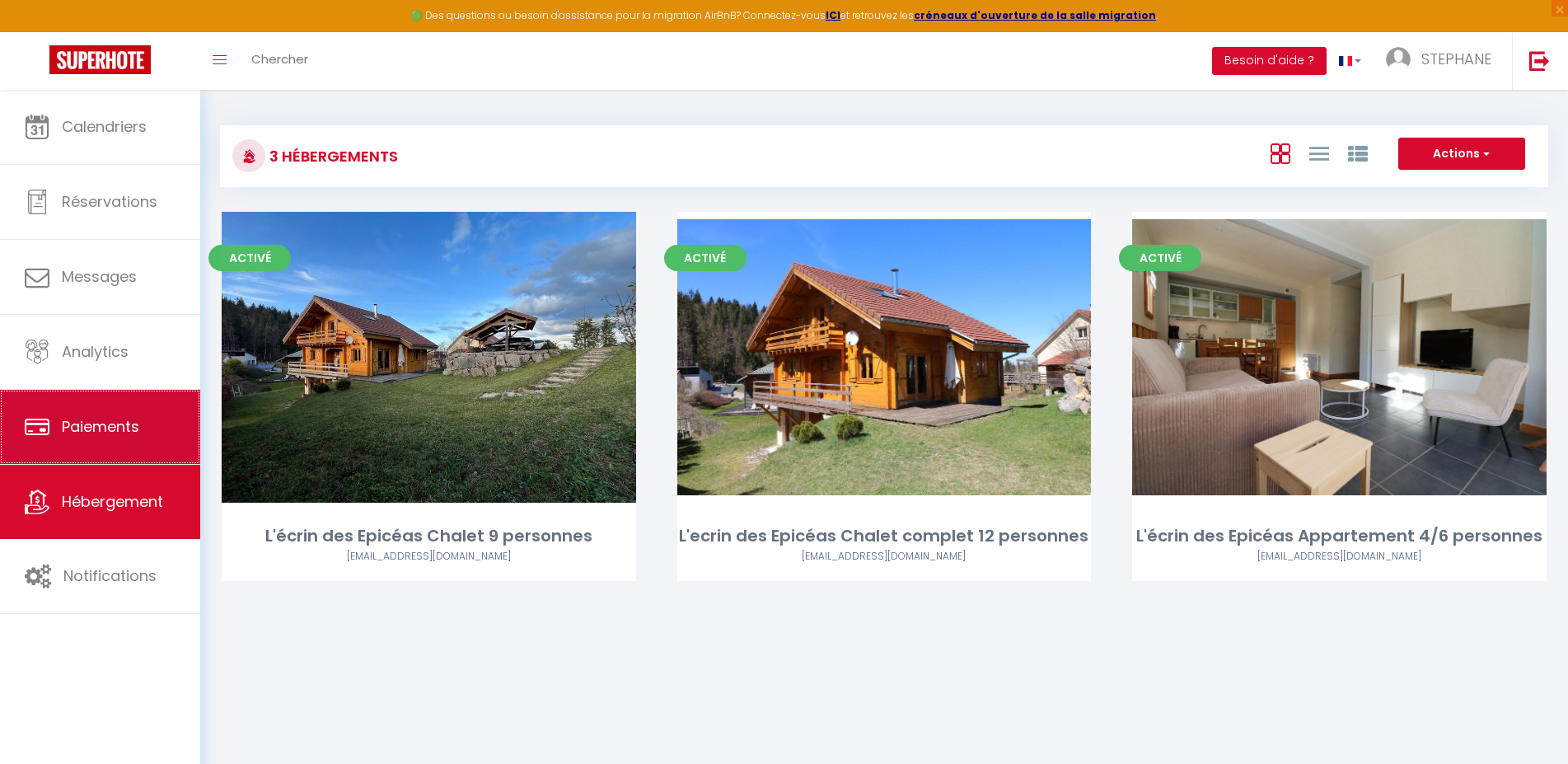
click at [79, 427] on span "Paiements" at bounding box center [100, 426] width 77 height 20
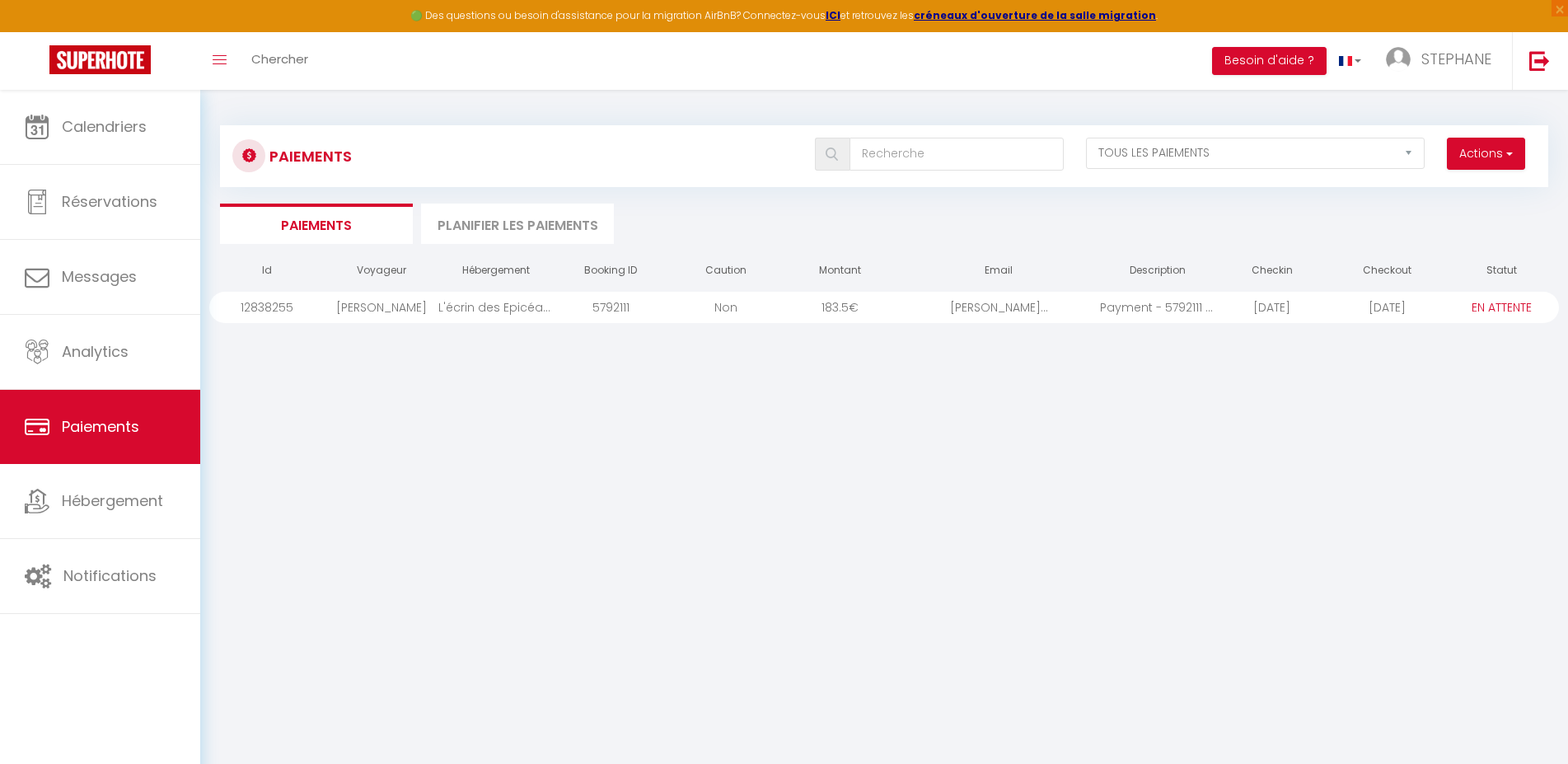
click at [492, 220] on li "Planifier les paiements" at bounding box center [517, 224] width 193 height 40
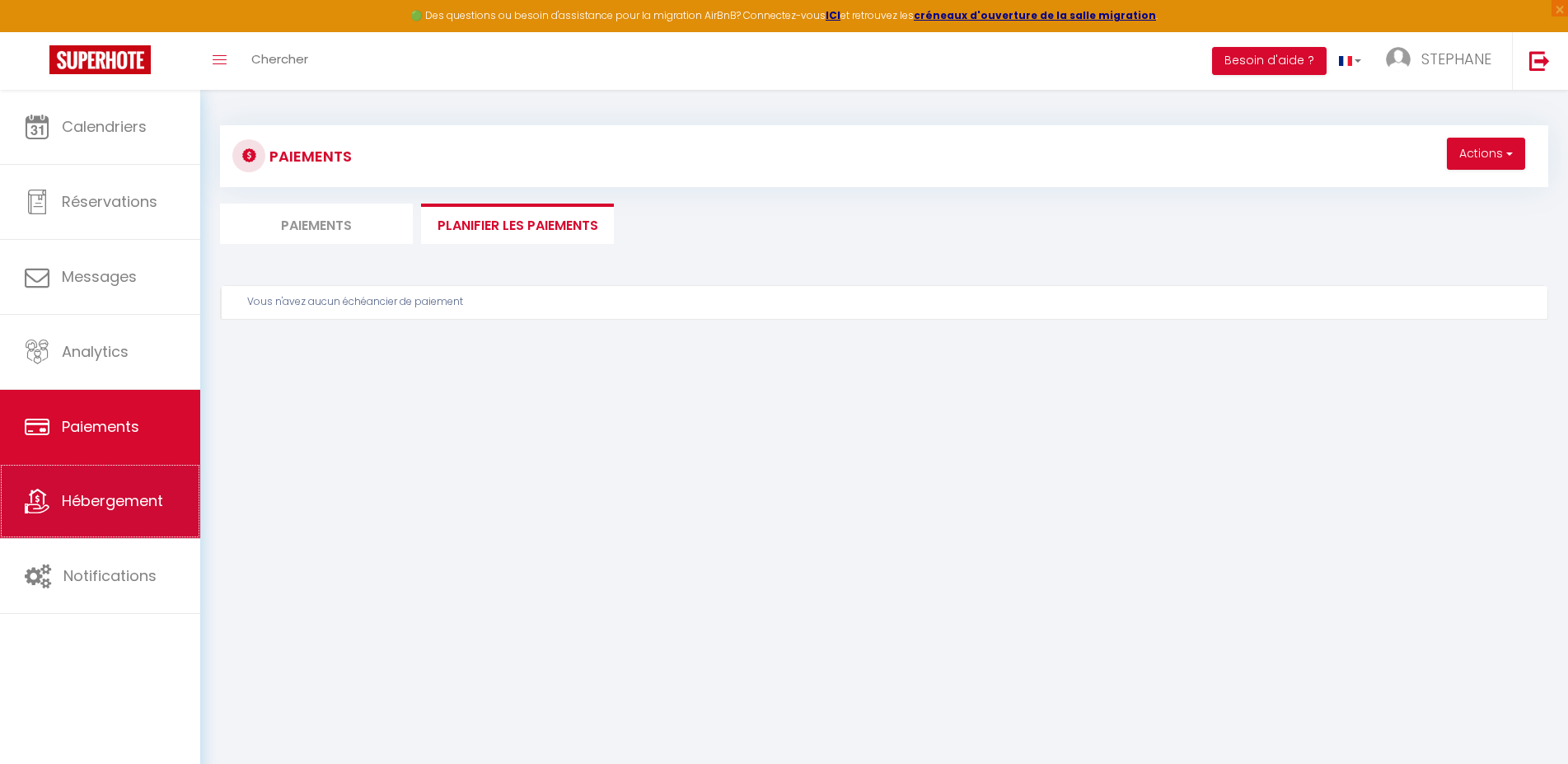
click at [53, 503] on link "Hébergement" at bounding box center [100, 501] width 200 height 74
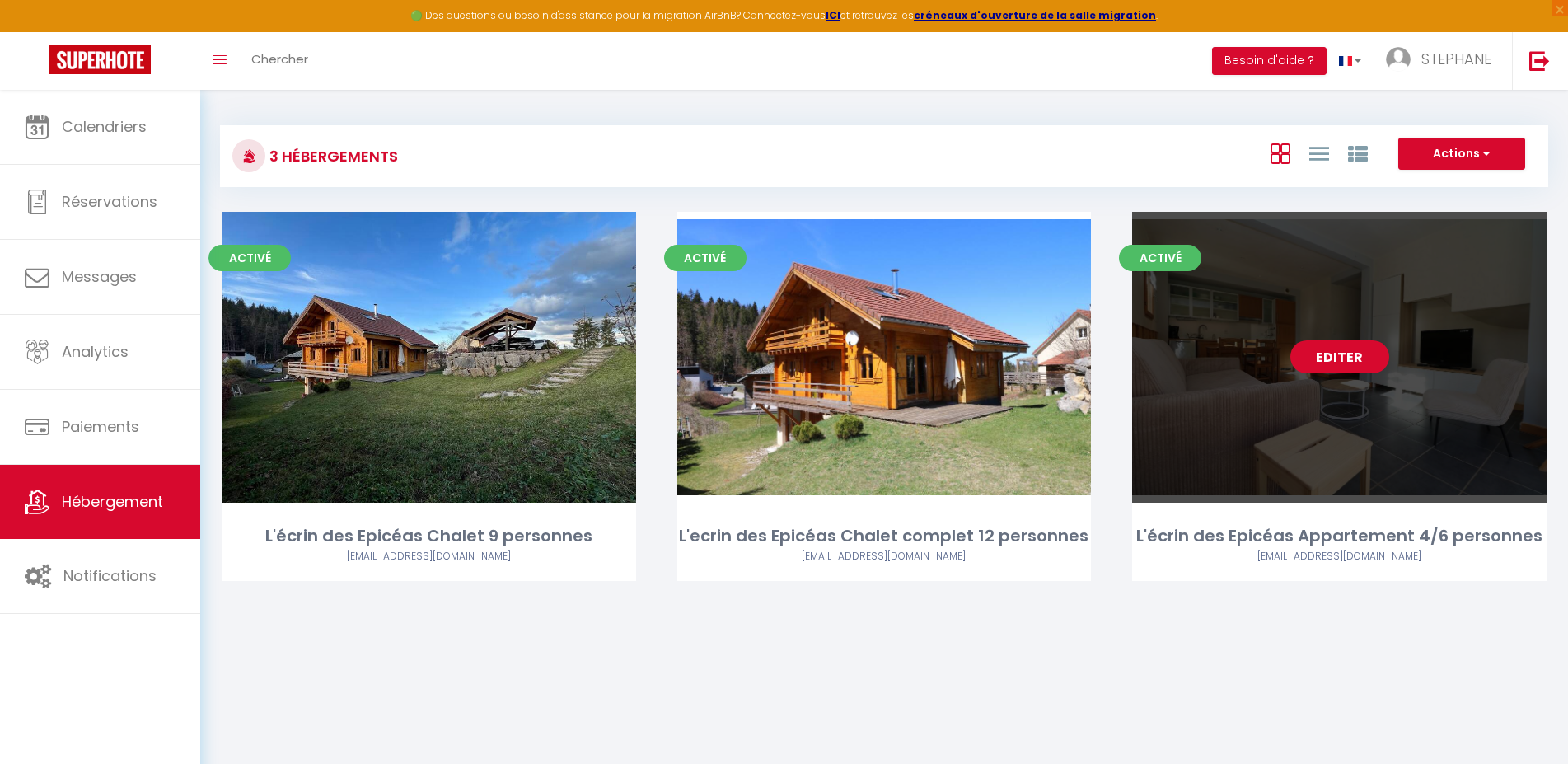
click at [1324, 353] on link "Editer" at bounding box center [1341, 357] width 99 height 33
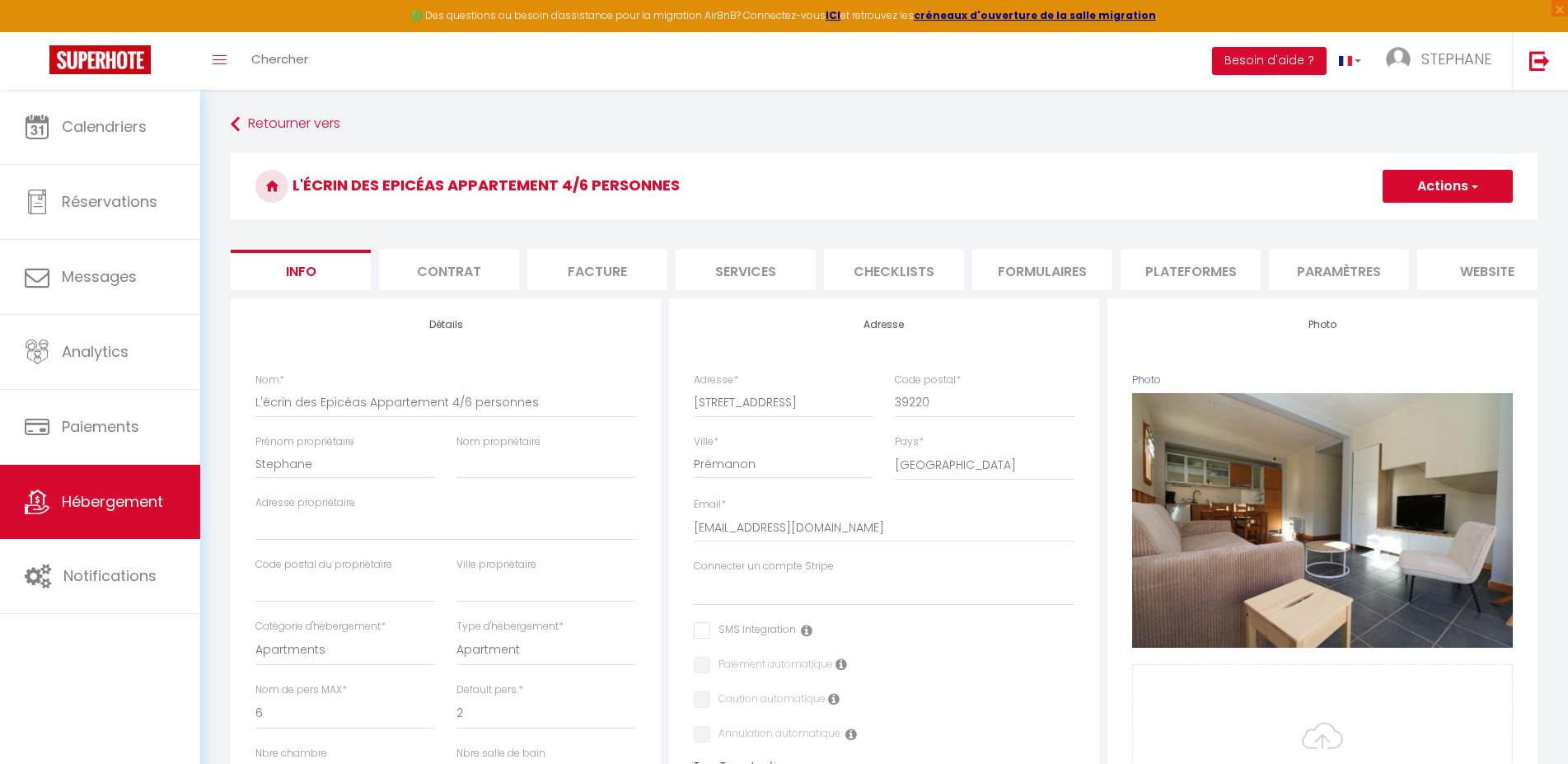
click at [875, 271] on li "Checklists" at bounding box center [894, 270] width 140 height 40
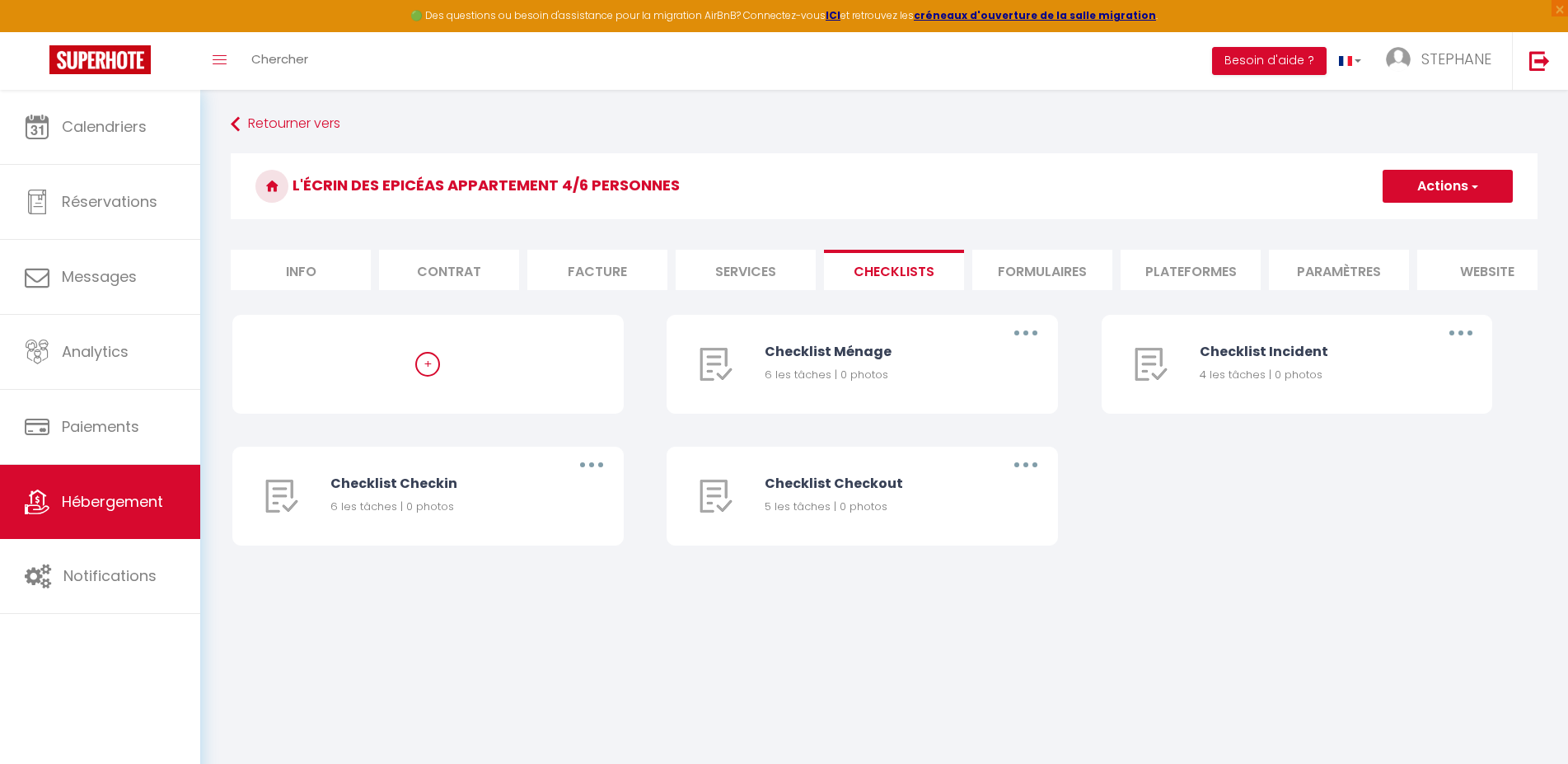
click at [1331, 271] on li "Paramètres" at bounding box center [1339, 270] width 140 height 40
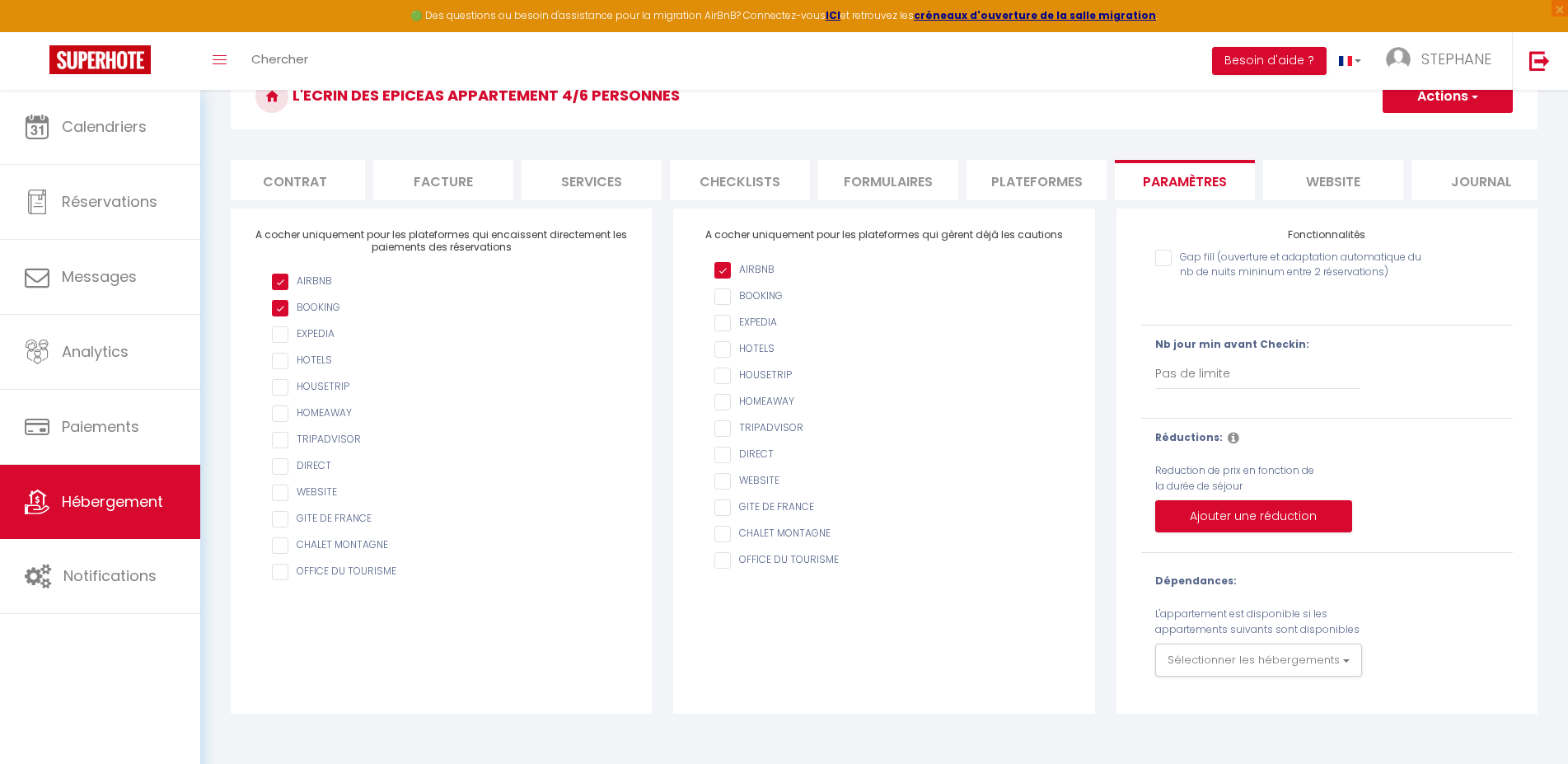
scroll to position [0, 176]
click at [1297, 183] on li "website" at bounding box center [1311, 180] width 140 height 40
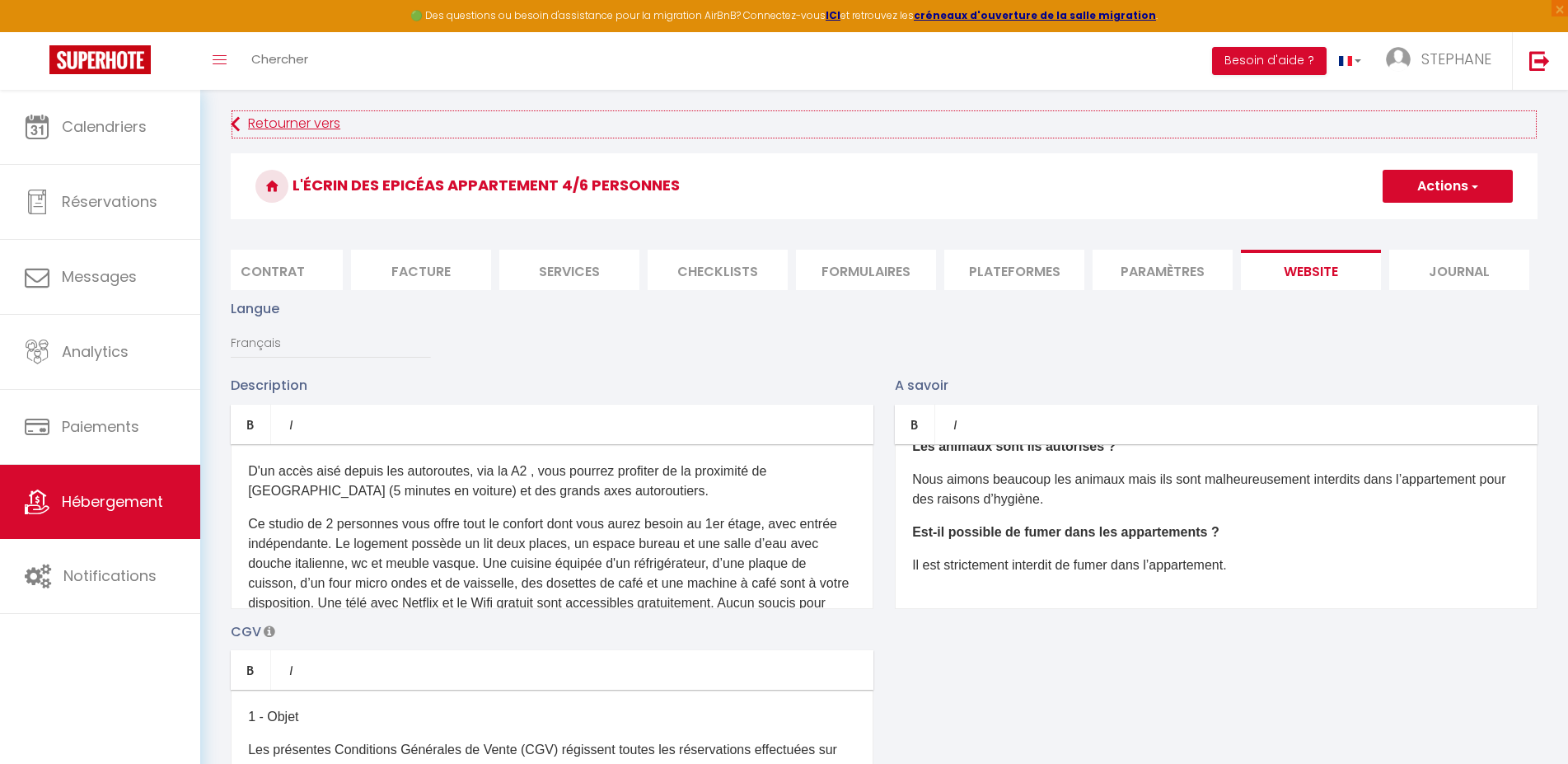
click at [276, 125] on link "Retourner vers" at bounding box center [885, 125] width 1308 height 29
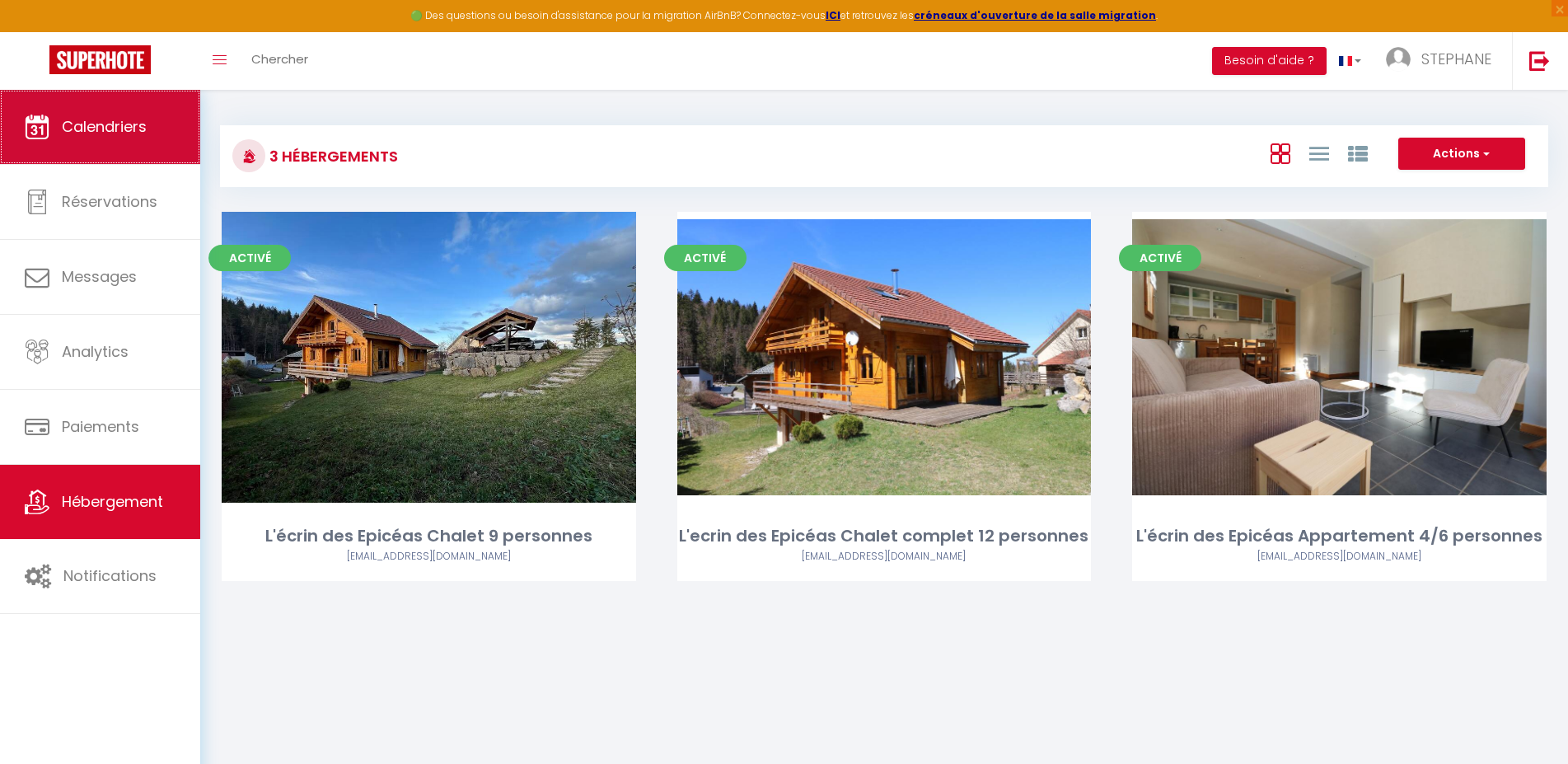
click at [94, 119] on span "Calendriers" at bounding box center [104, 127] width 85 height 20
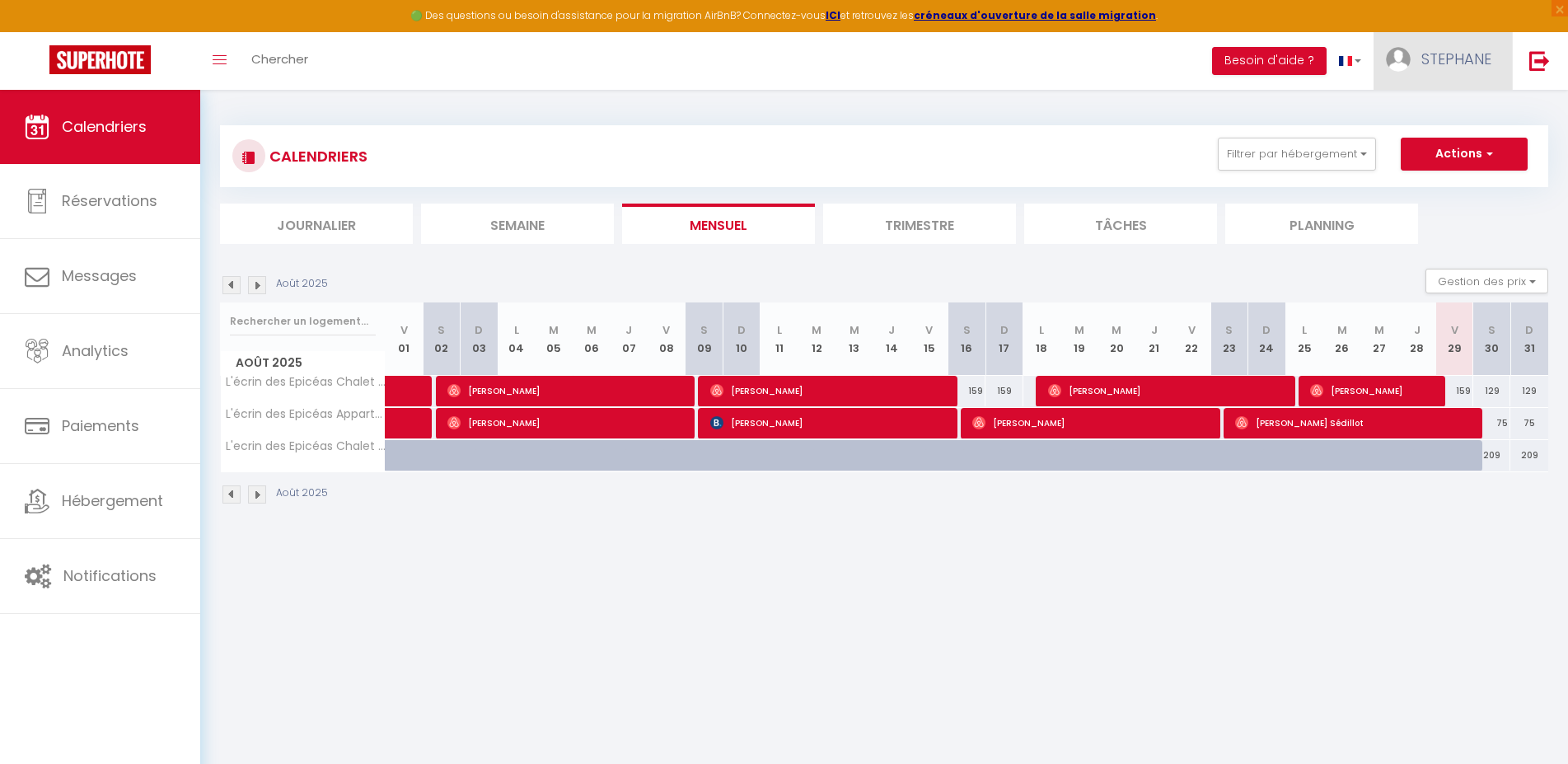
click at [1453, 53] on span "STEPHANE" at bounding box center [1456, 59] width 70 height 20
click at [1430, 116] on link "Paramètres" at bounding box center [1446, 115] width 122 height 28
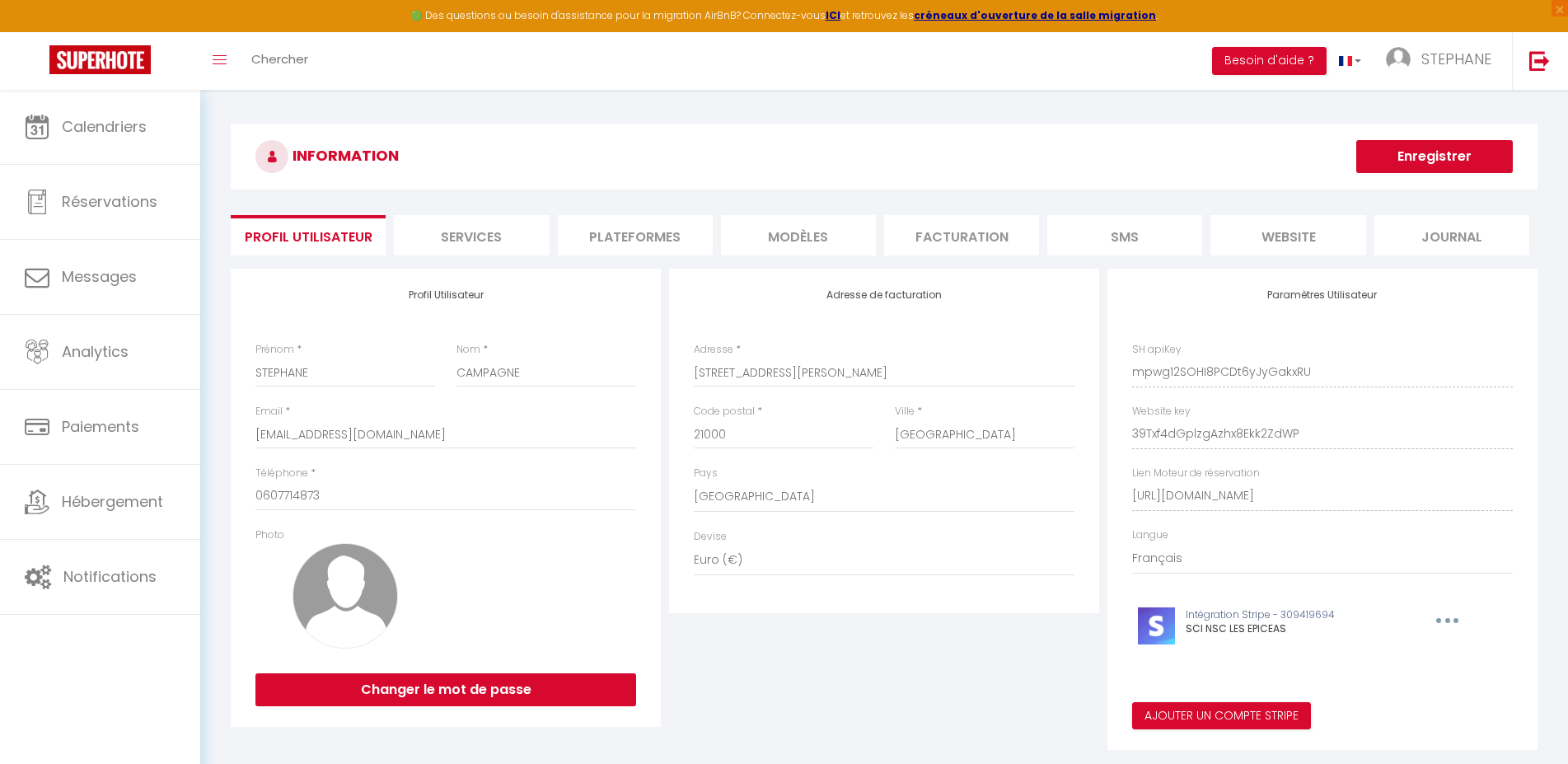
click at [1124, 239] on li "SMS" at bounding box center [1124, 236] width 155 height 40
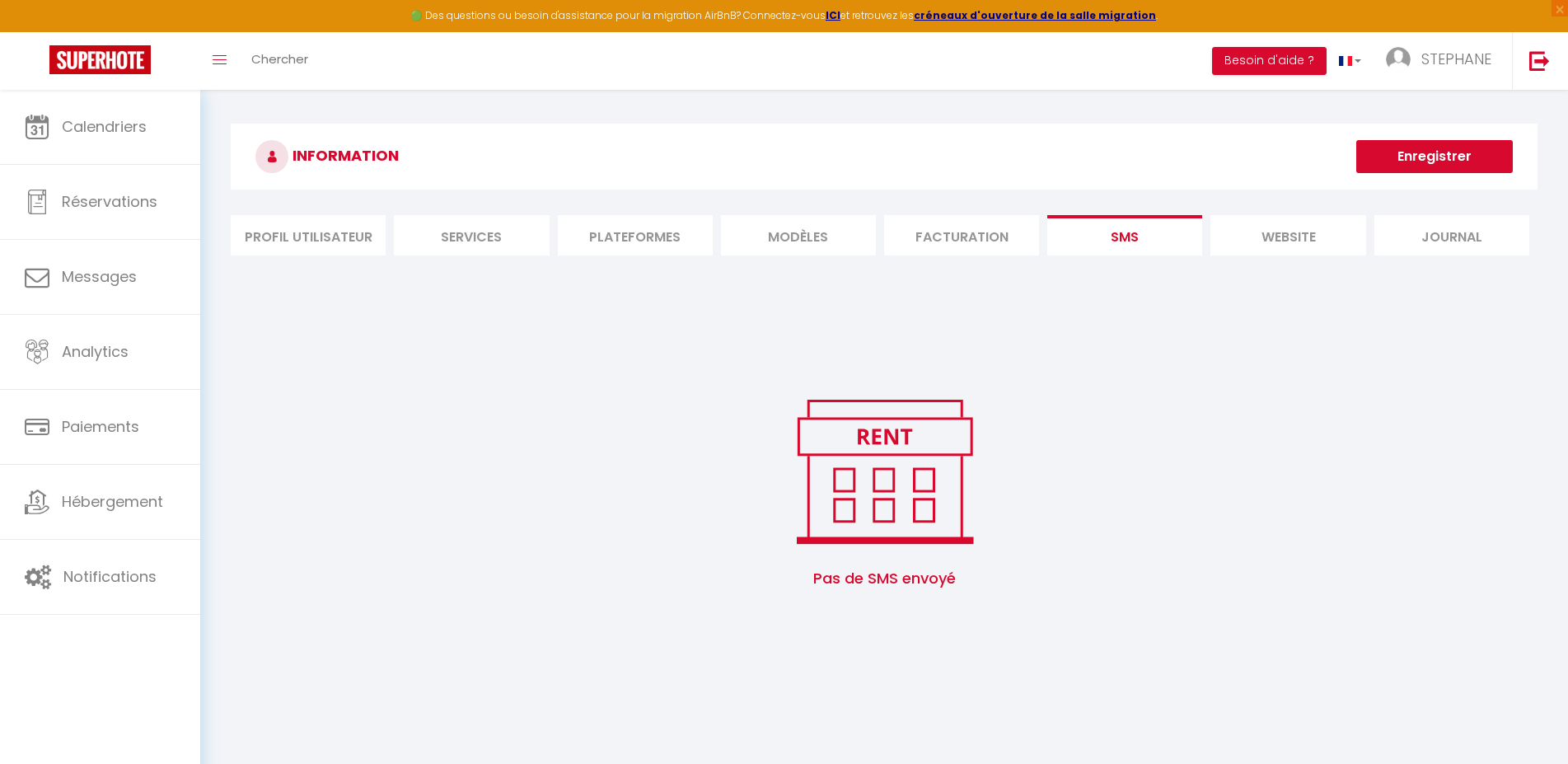
click at [1298, 233] on li "website" at bounding box center [1287, 236] width 155 height 40
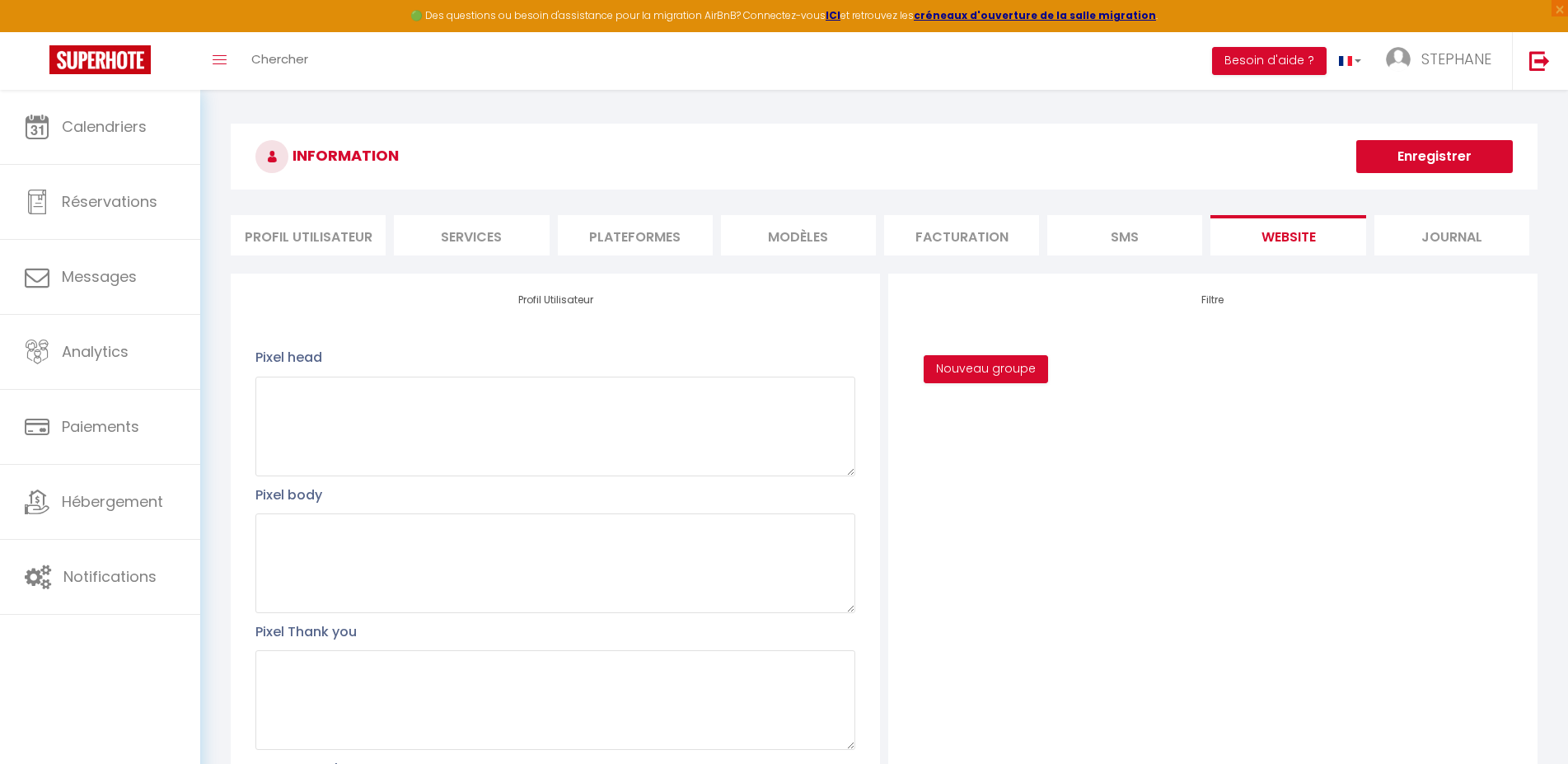
click at [466, 233] on li "Services" at bounding box center [471, 236] width 155 height 40
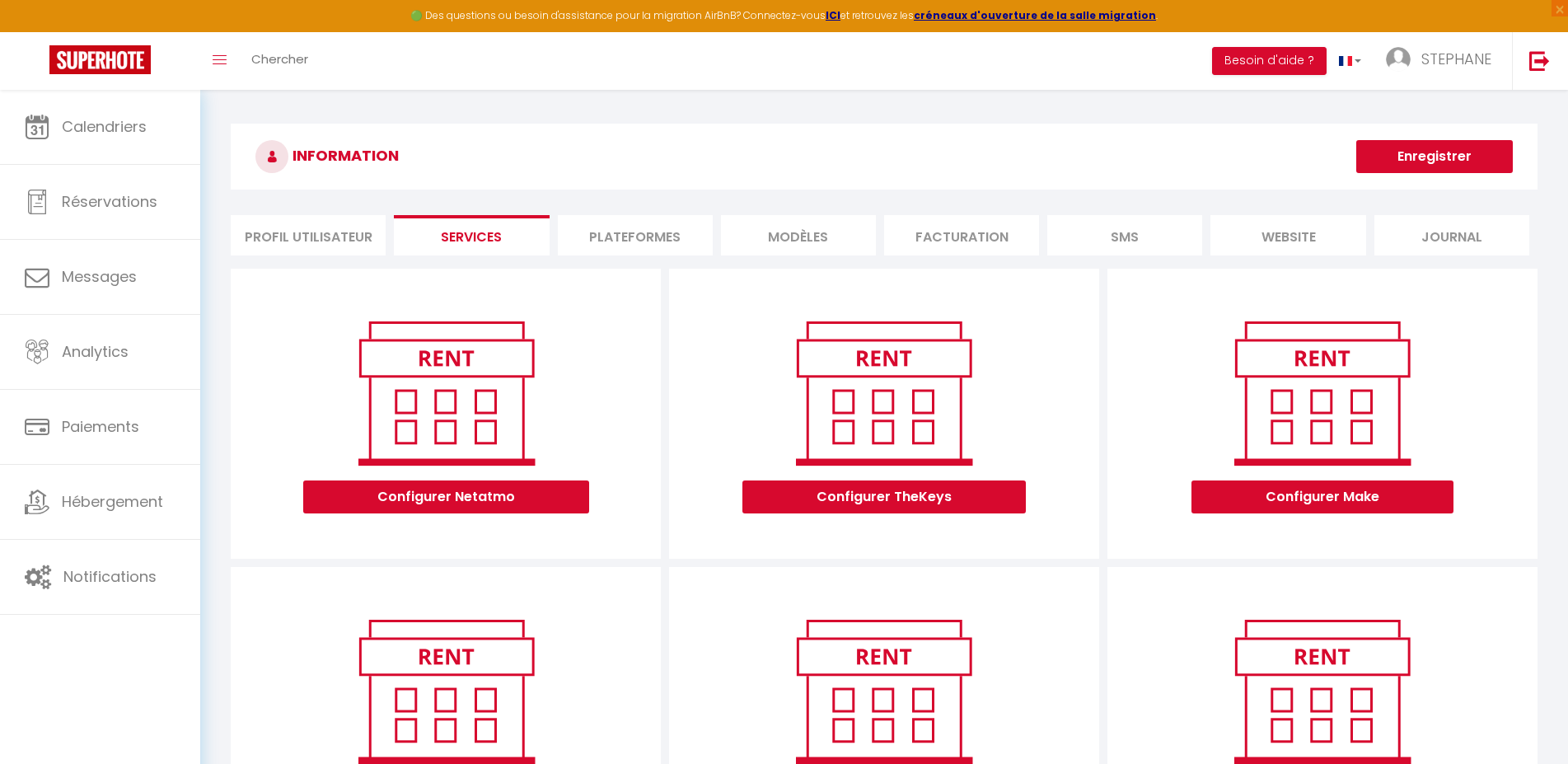
click at [1465, 238] on li "Journal" at bounding box center [1452, 236] width 155 height 40
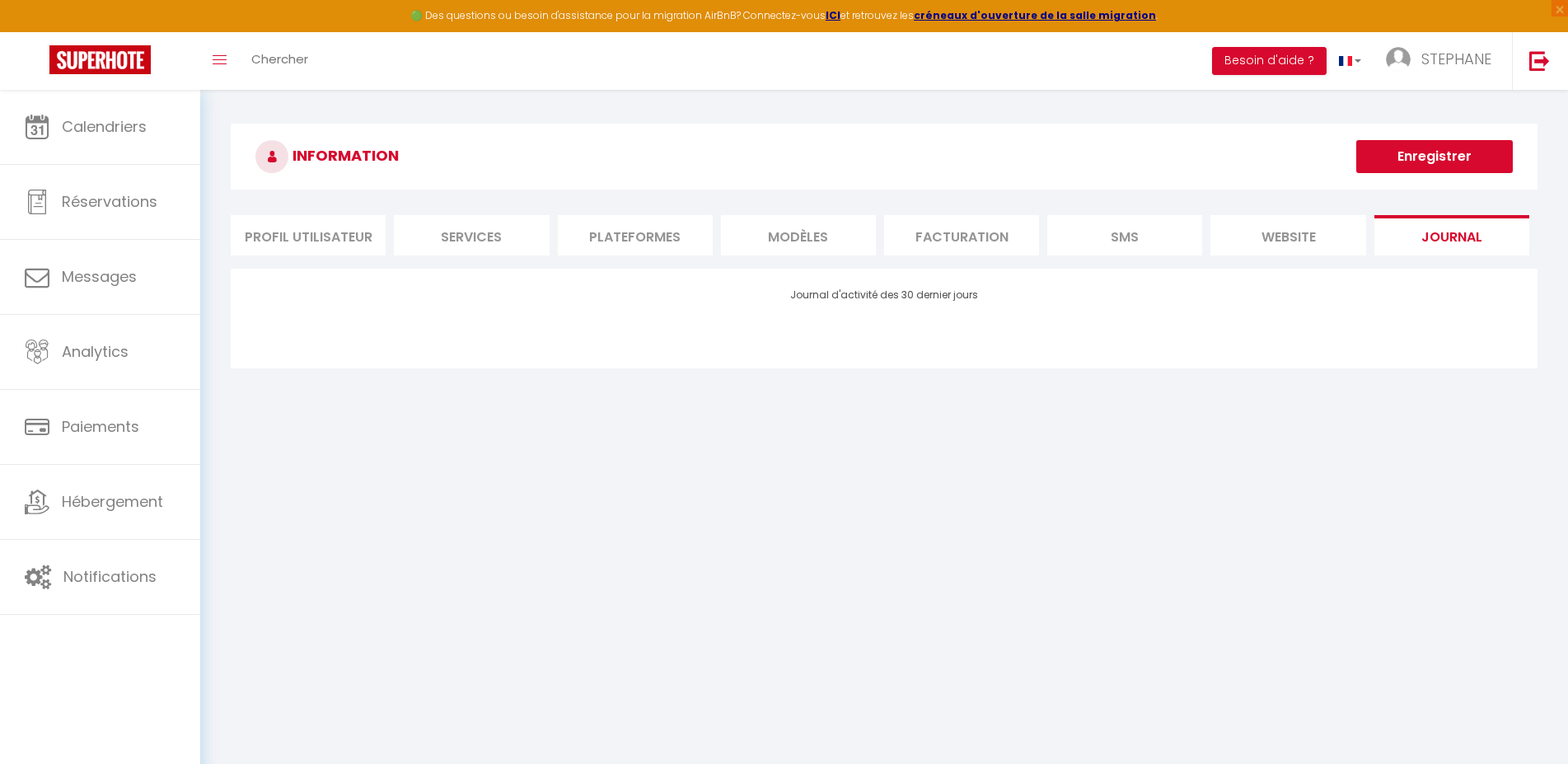
click at [1284, 238] on li "website" at bounding box center [1287, 236] width 155 height 40
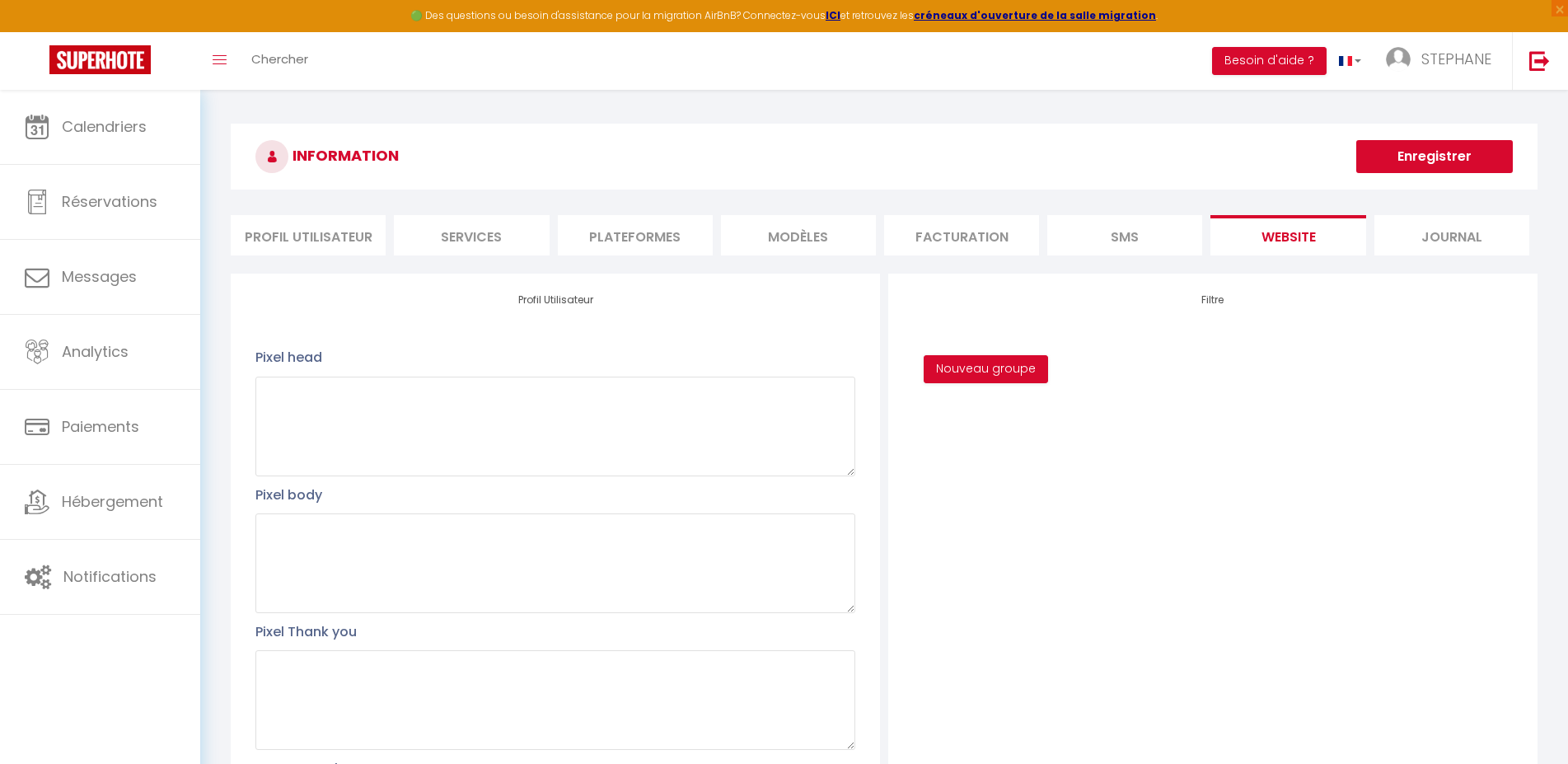
click at [277, 235] on li "Profil Utilisateur" at bounding box center [308, 236] width 155 height 40
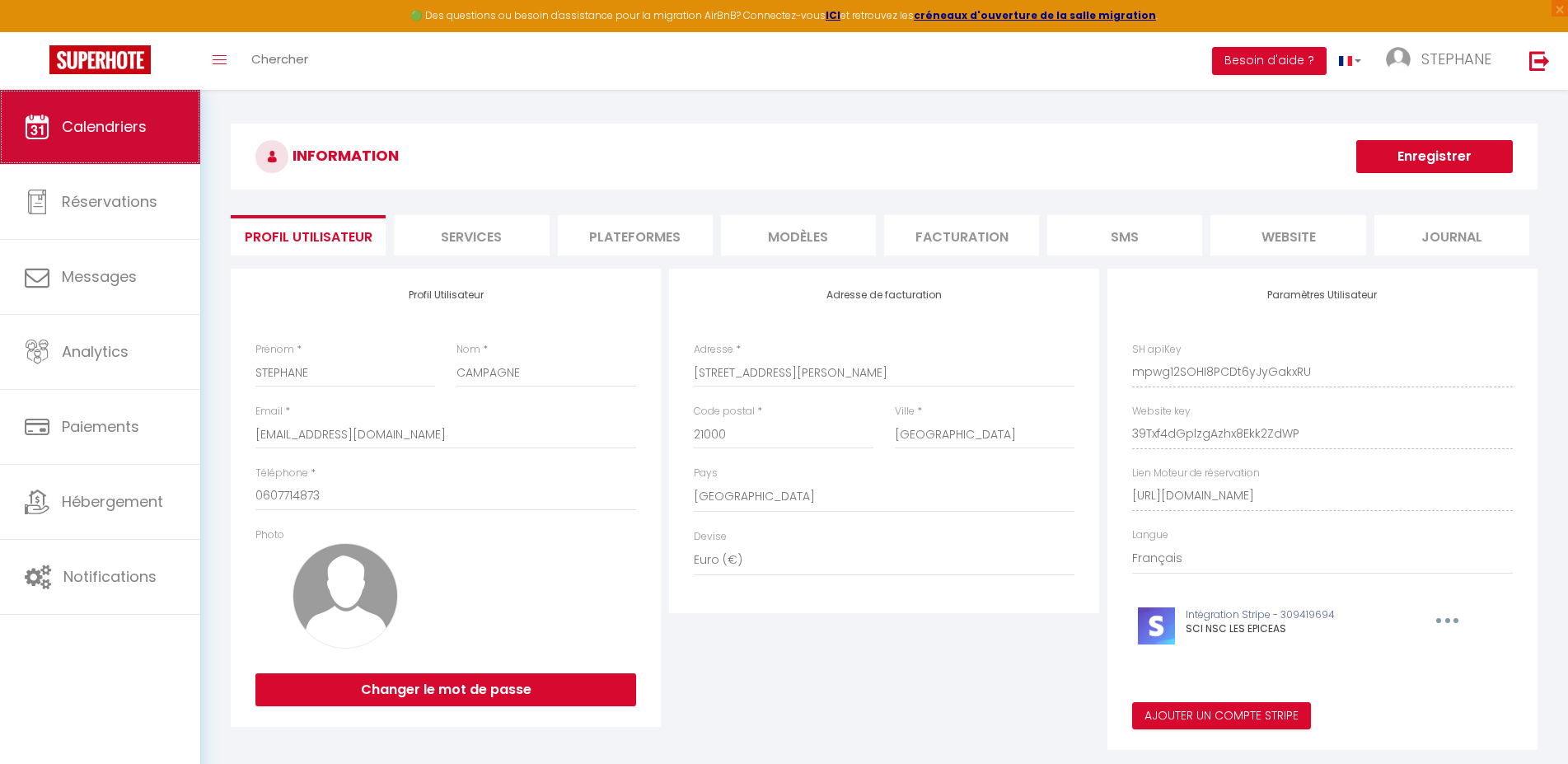
click at [101, 125] on span "Calendriers" at bounding box center [104, 127] width 85 height 20
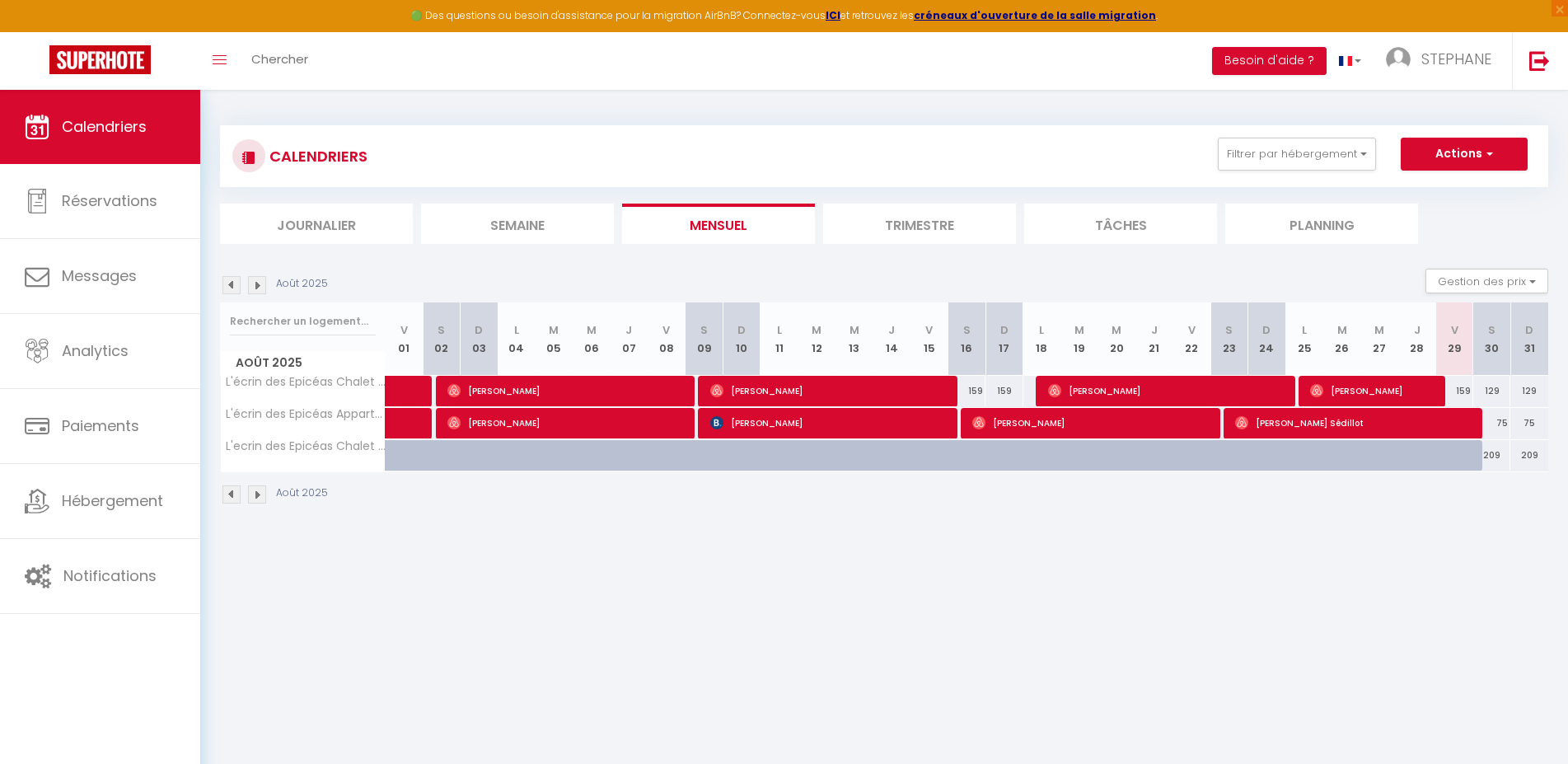
click at [257, 498] on img at bounding box center [258, 494] width 18 height 18
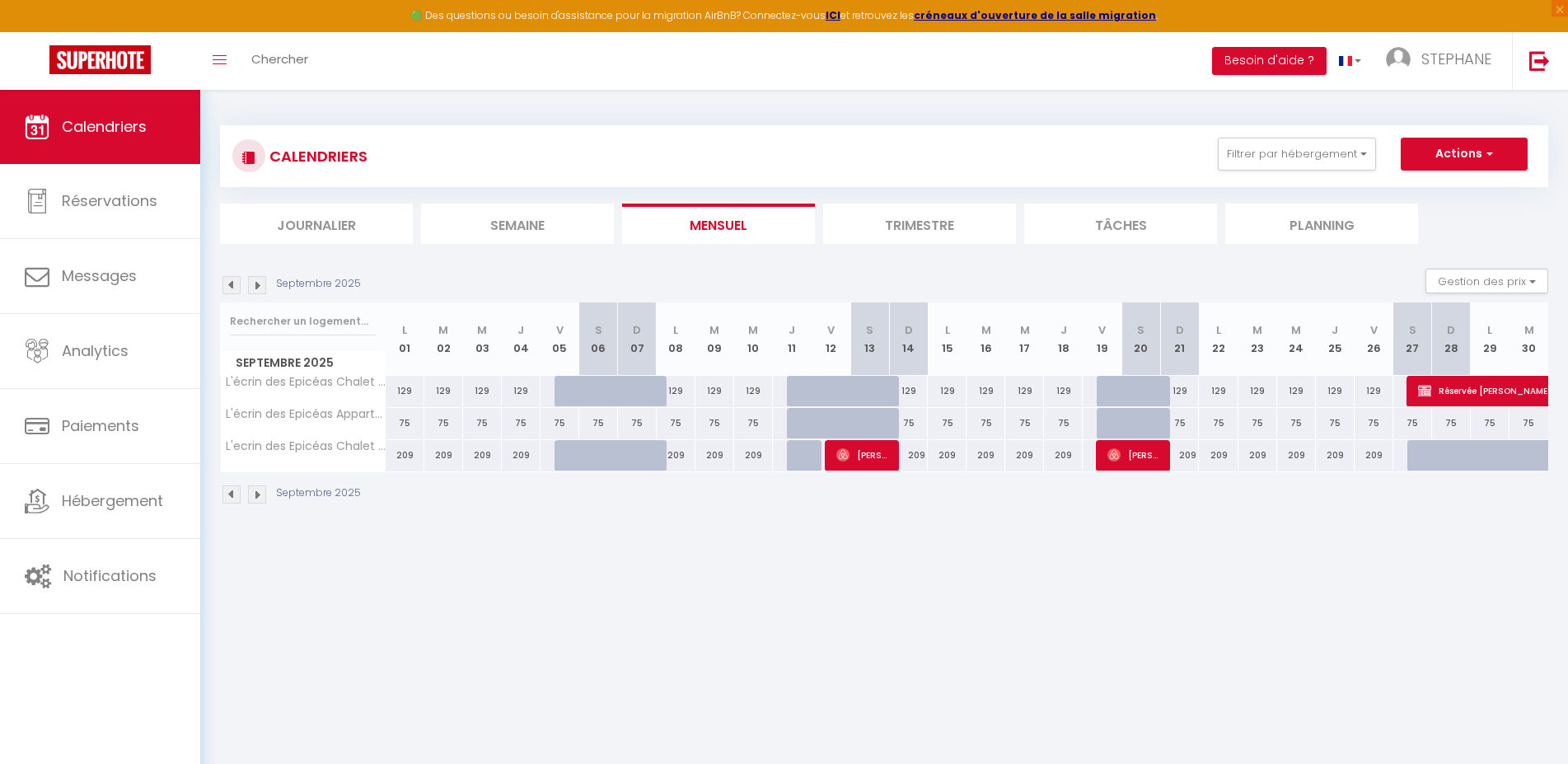
click at [262, 493] on img at bounding box center [258, 494] width 18 height 18
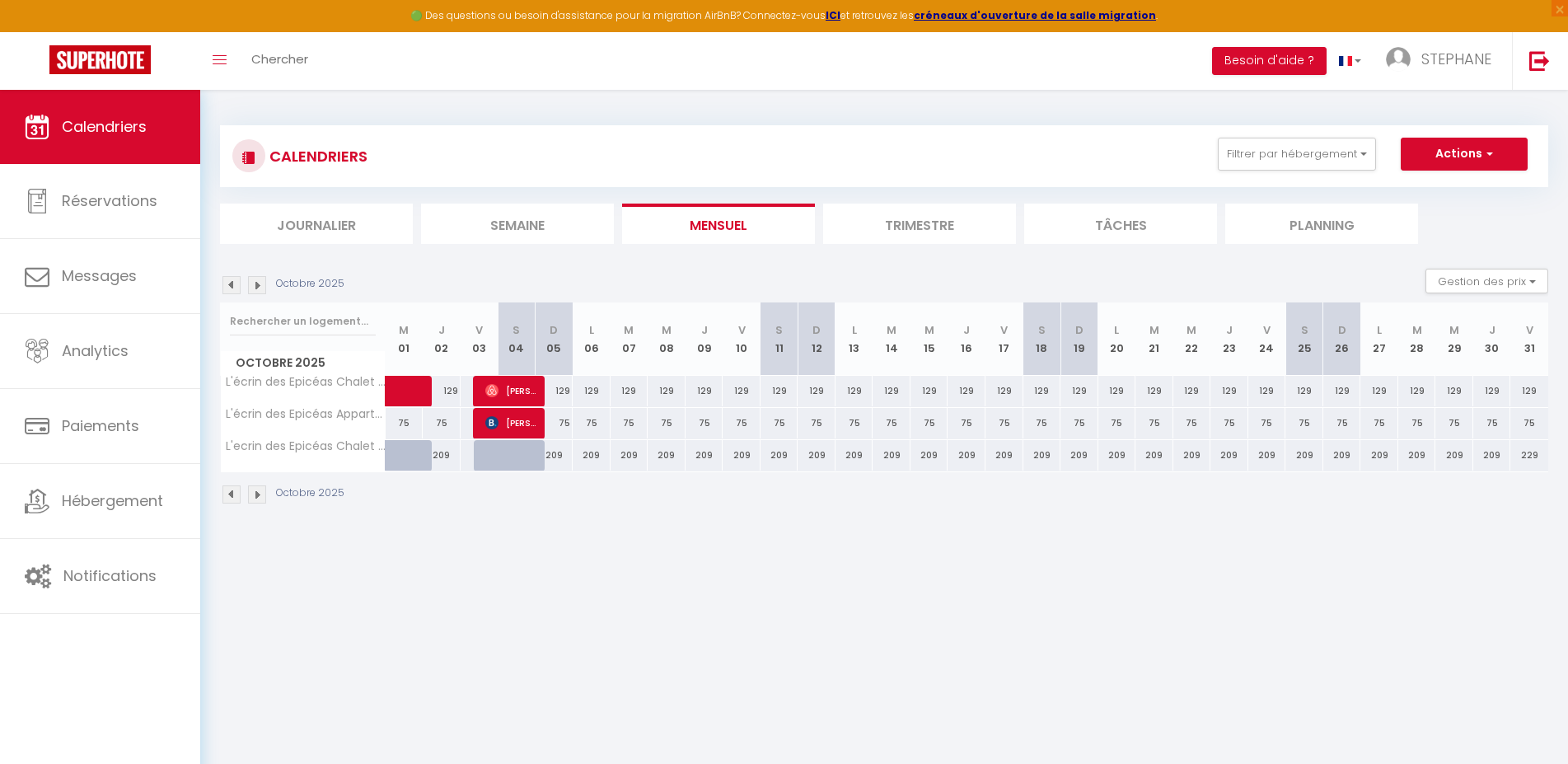
click at [234, 493] on img at bounding box center [232, 494] width 18 height 18
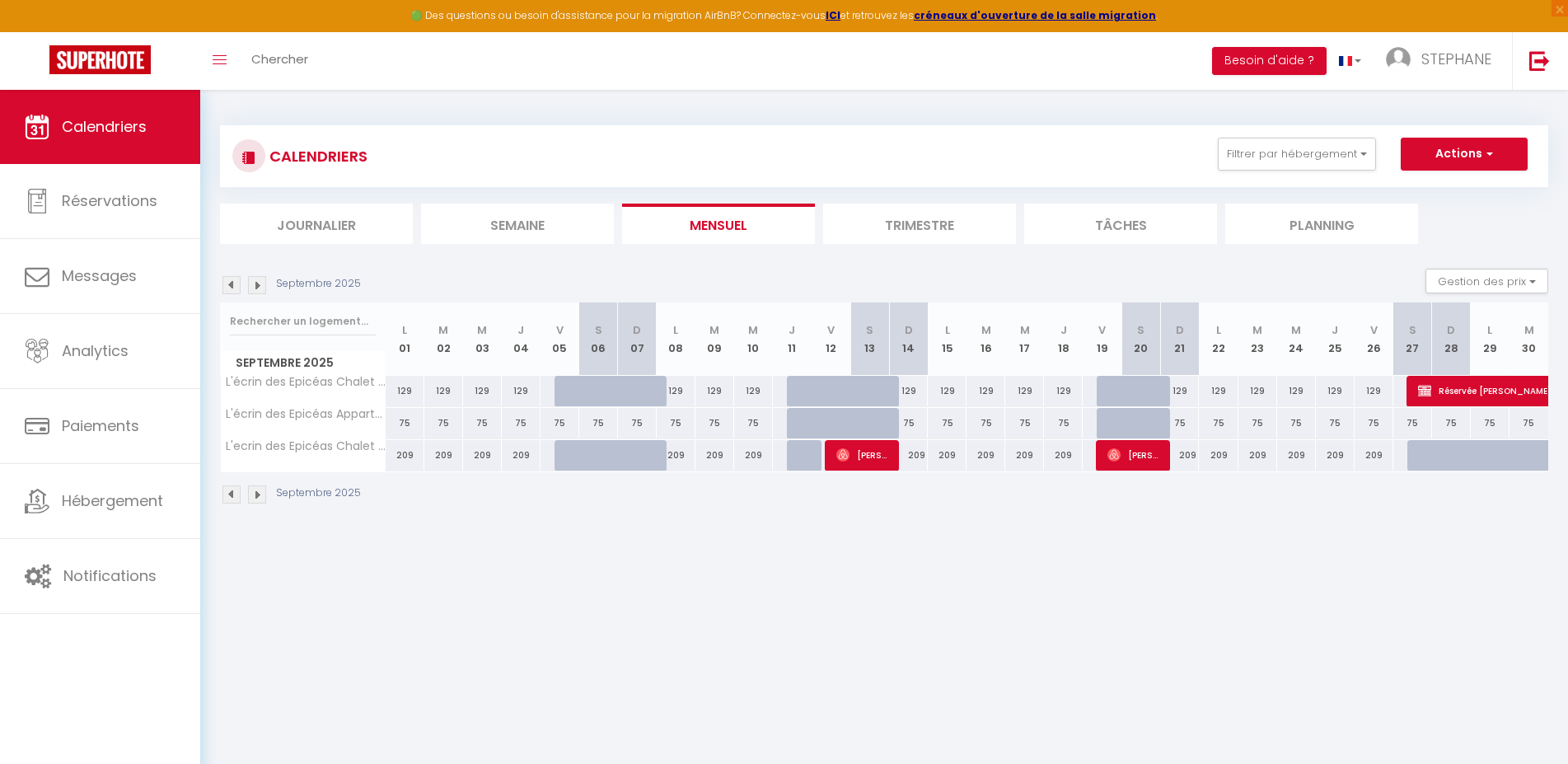
click at [258, 493] on img at bounding box center [258, 494] width 18 height 18
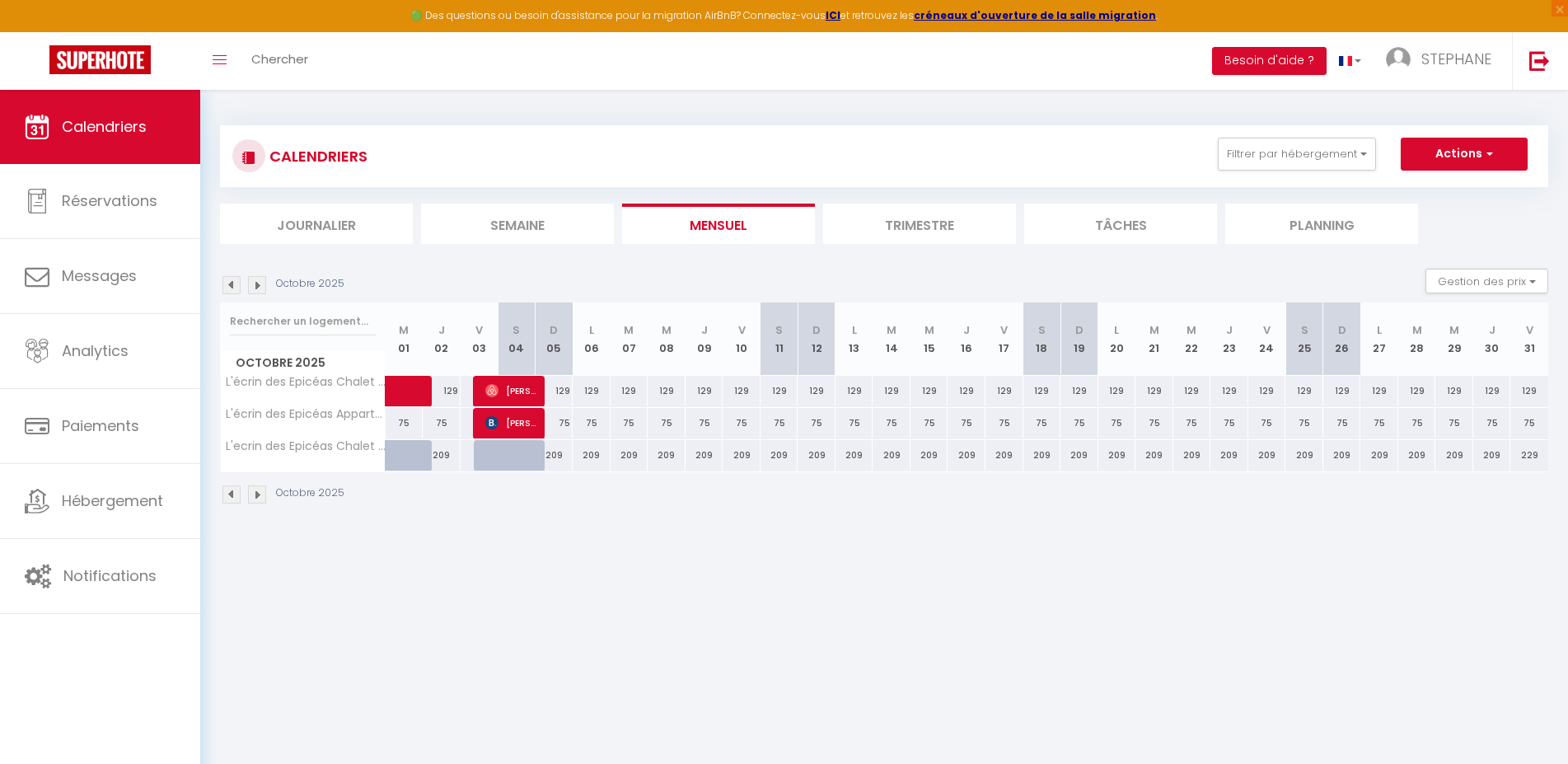
click at [258, 493] on img at bounding box center [258, 494] width 18 height 18
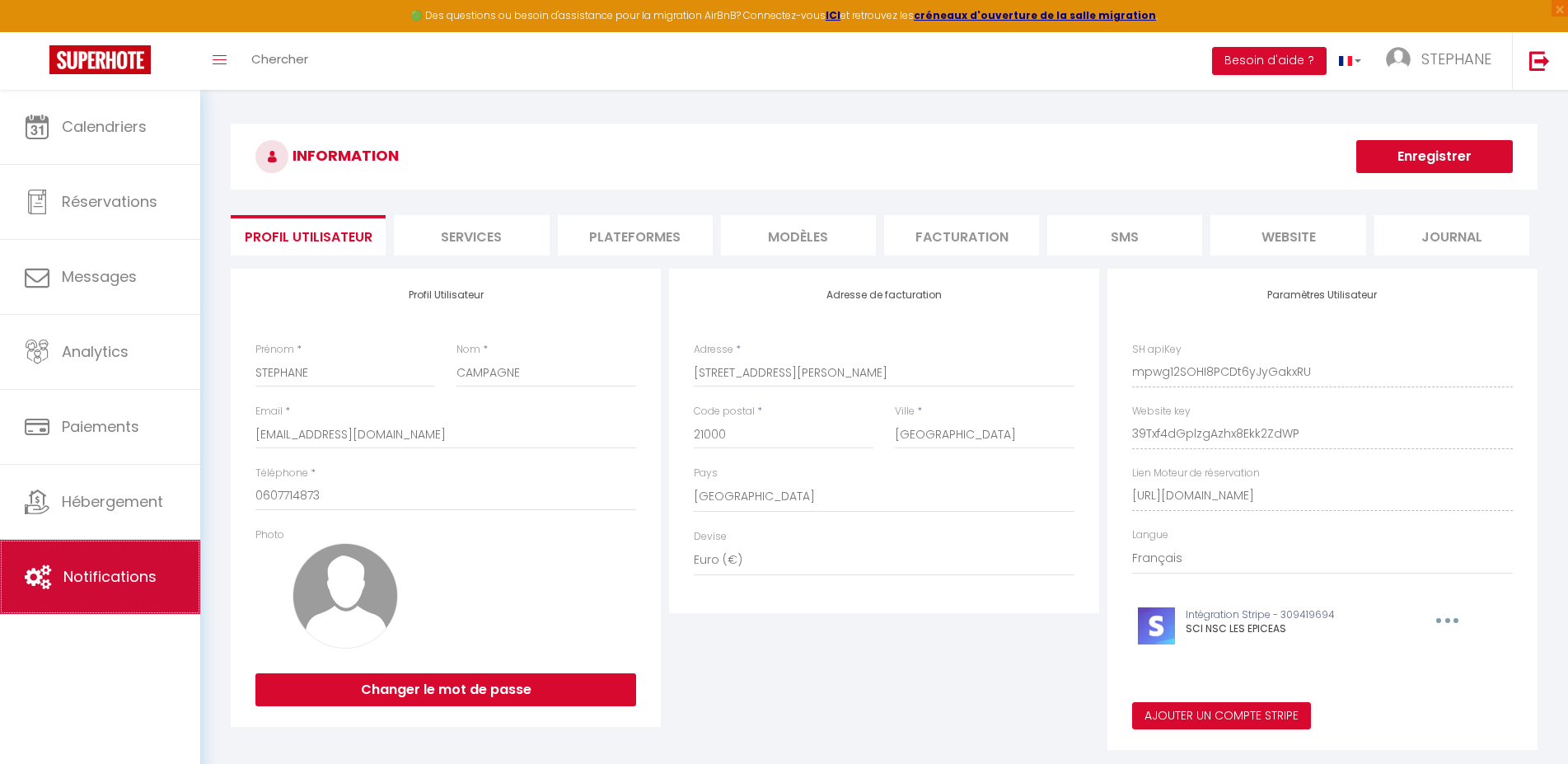
click at [70, 586] on span "Notifications" at bounding box center [110, 576] width 94 height 20
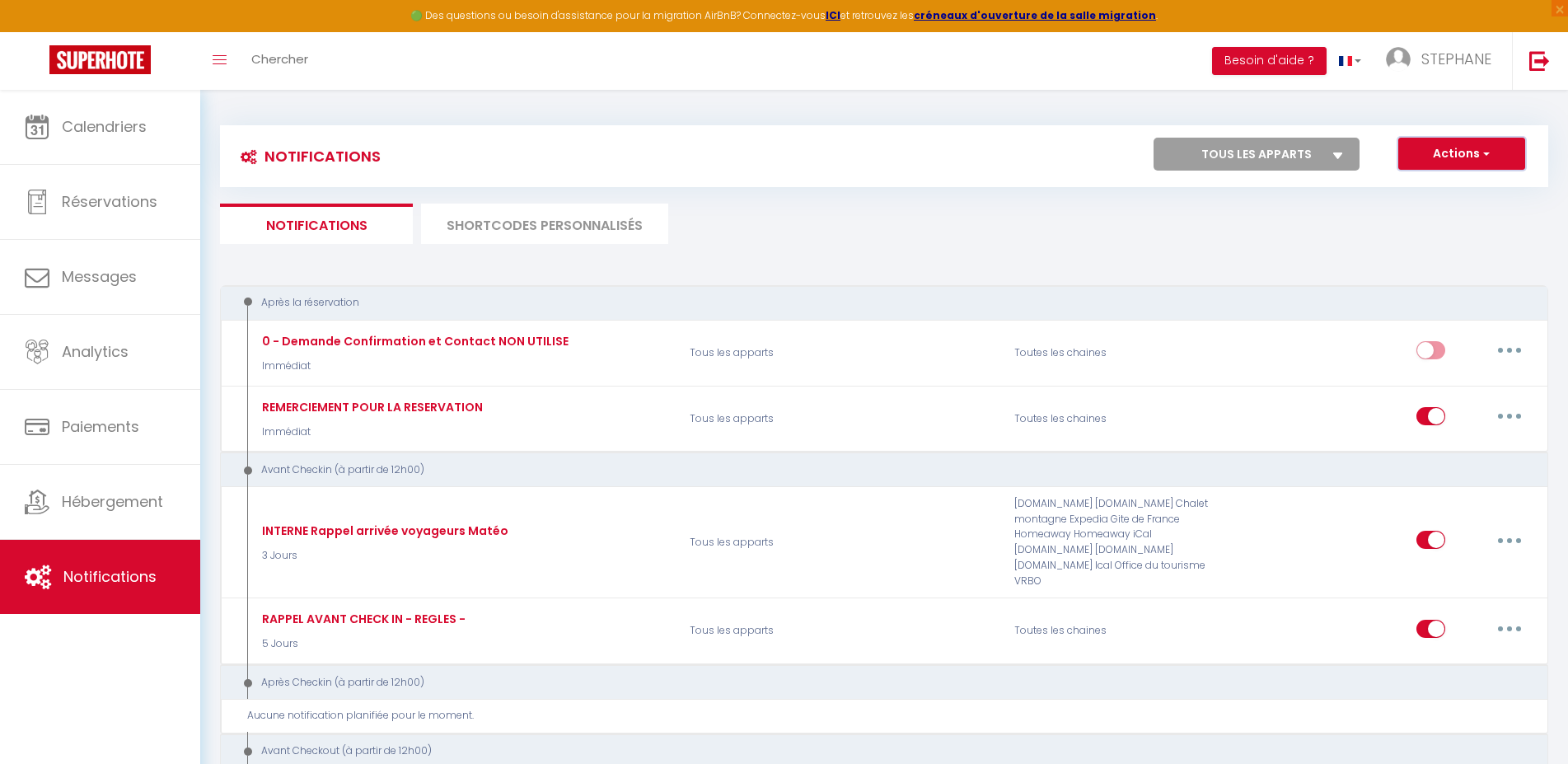
click at [1504, 150] on button "Actions" at bounding box center [1462, 154] width 127 height 33
click at [1425, 187] on link "Nouvelle Notification" at bounding box center [1439, 189] width 171 height 21
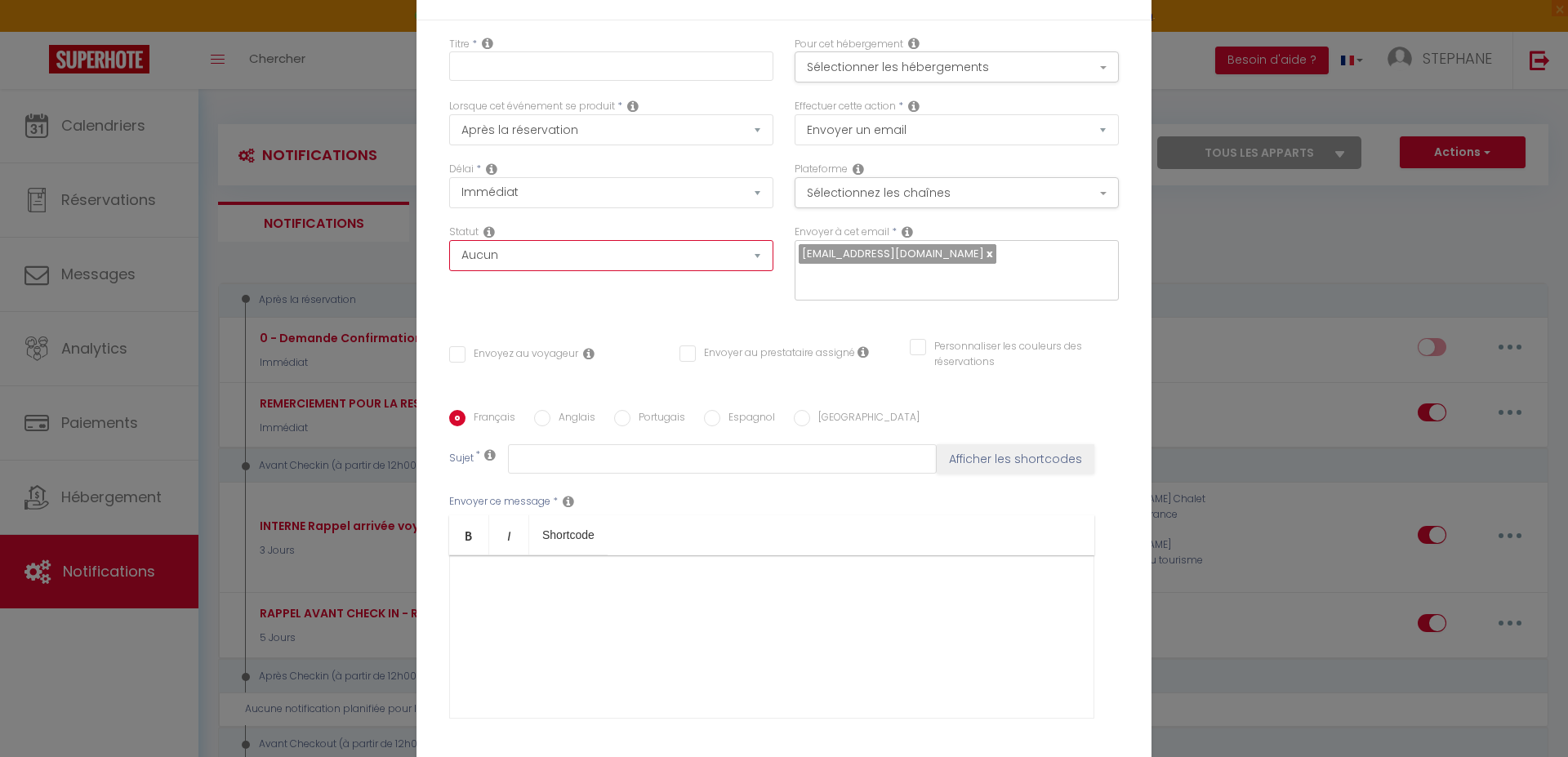
click at [449, 240] on select "Aucun Si la réservation est payée Si réservation non payée Si la caution a été …" at bounding box center [610, 255] width 324 height 31
click at [748, 252] on select "Aucun Si la réservation est payée Si réservation non payée Si la caution a été …" at bounding box center [610, 255] width 324 height 31
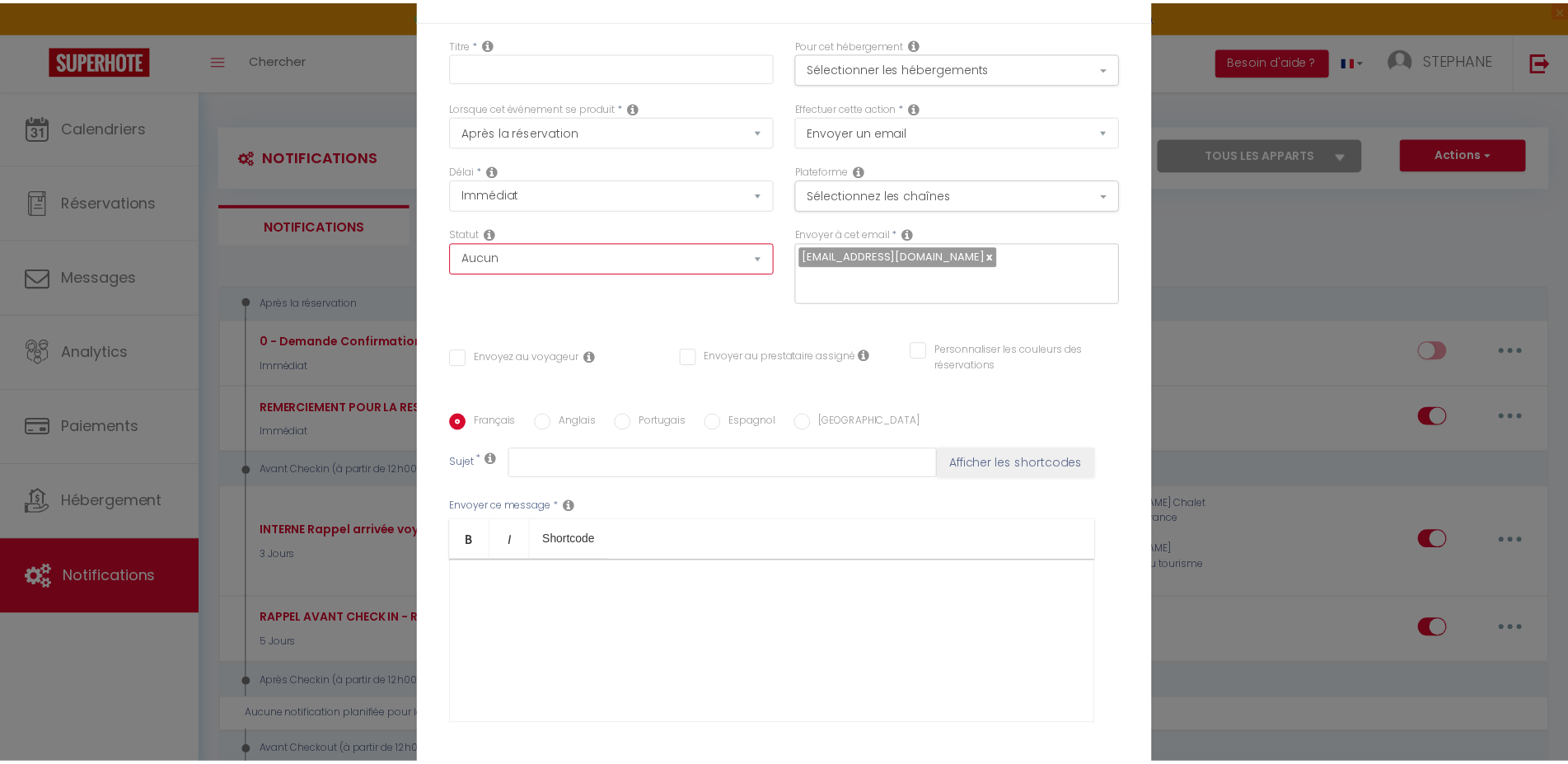
scroll to position [139, 0]
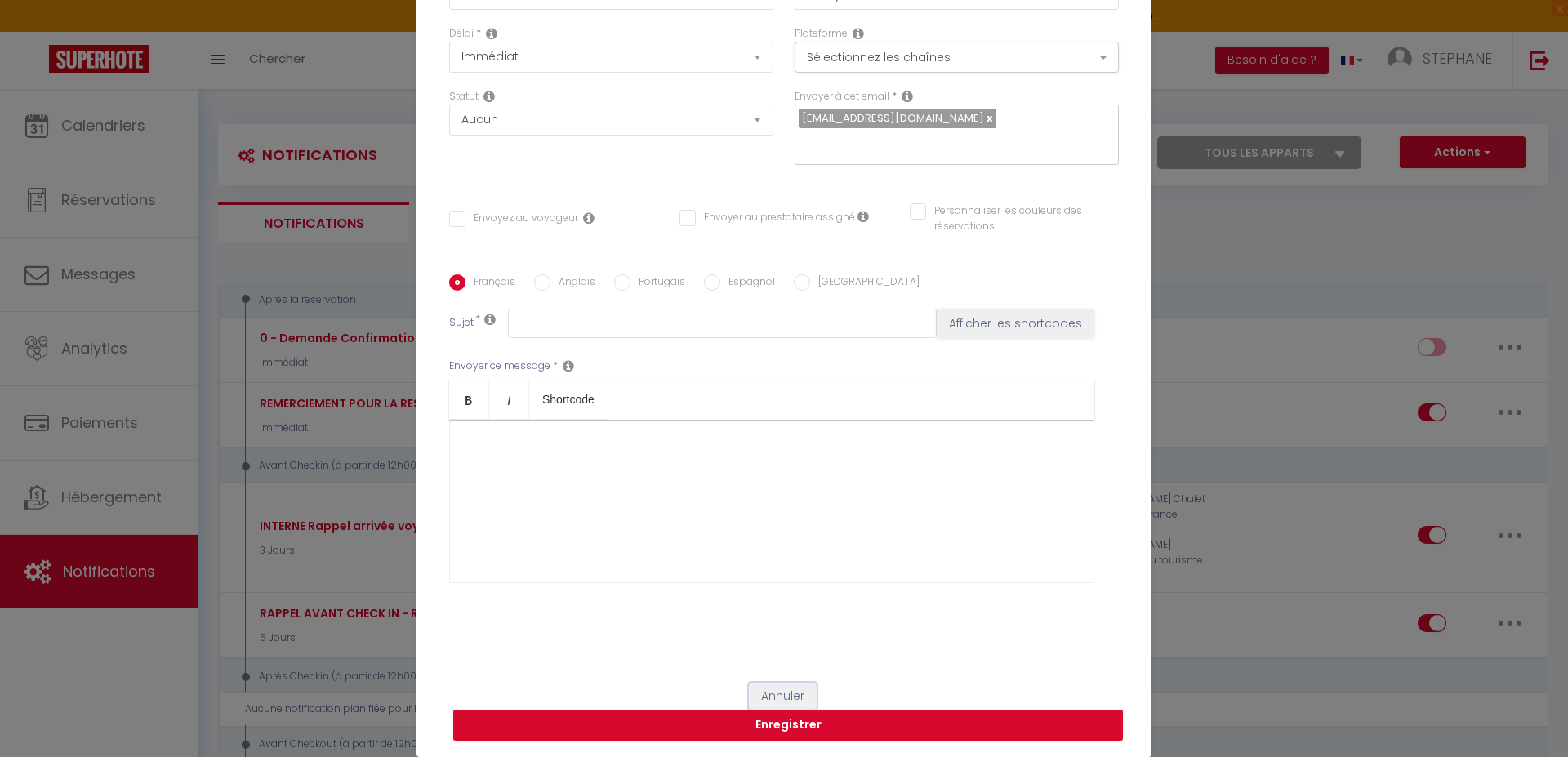
click at [765, 696] on button "Annuler" at bounding box center [782, 696] width 68 height 28
